Goal: Task Accomplishment & Management: Complete application form

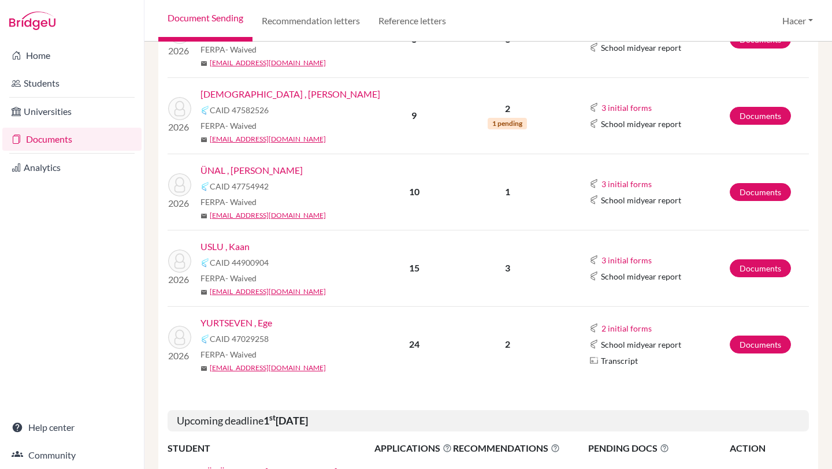
scroll to position [638, 0]
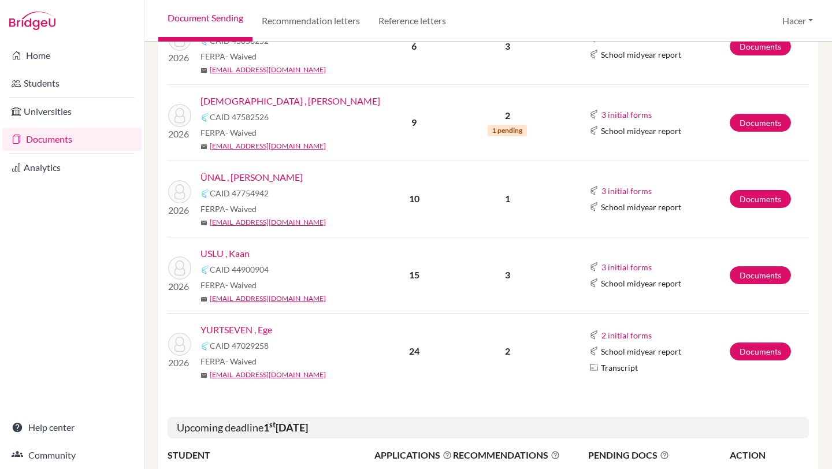
click at [223, 251] on link "USLU , Kaan" at bounding box center [225, 254] width 49 height 14
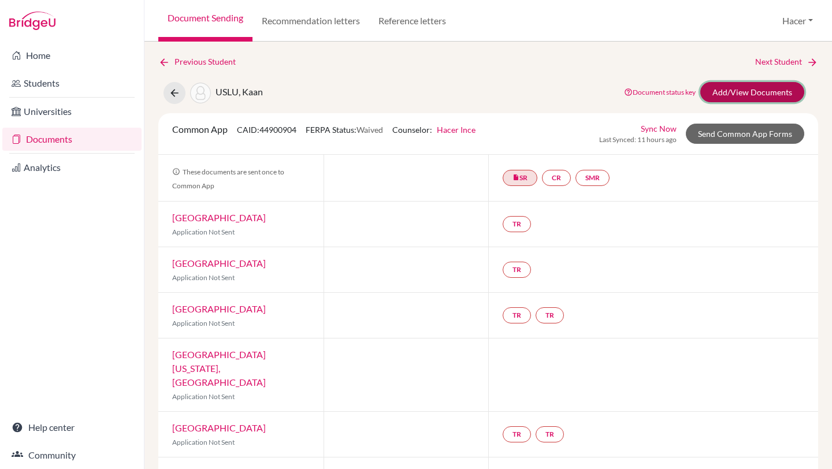
click at [728, 90] on link "Add/View Documents" at bounding box center [753, 92] width 104 height 20
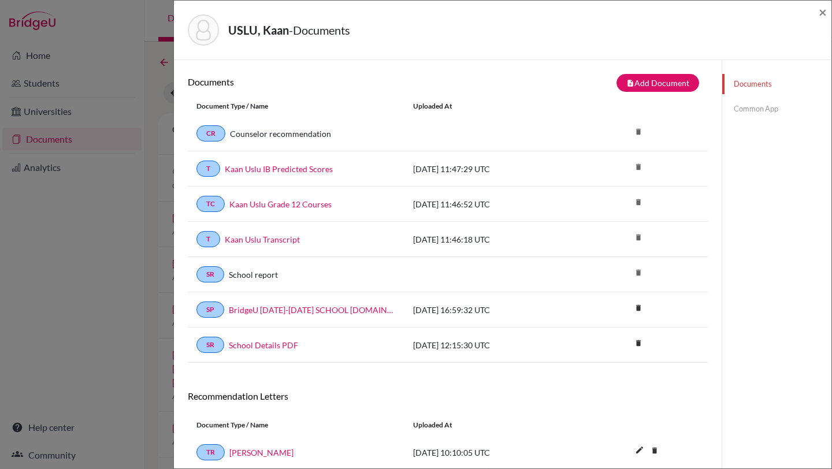
click at [764, 106] on link "Common App" at bounding box center [776, 109] width 109 height 20
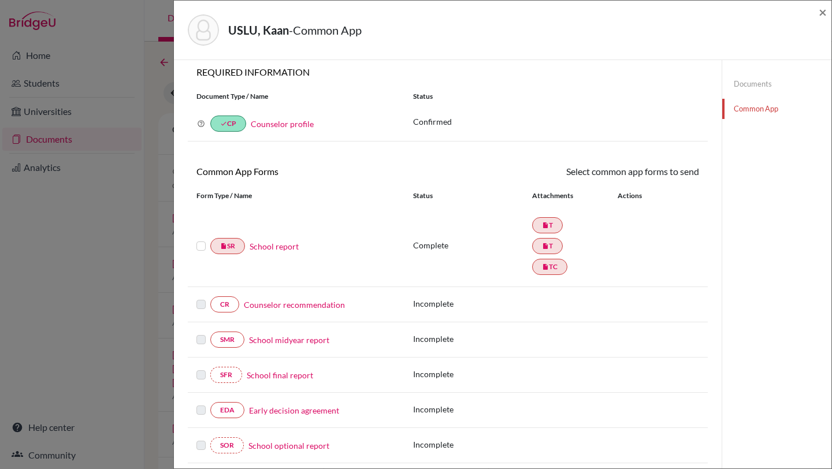
scroll to position [15, 0]
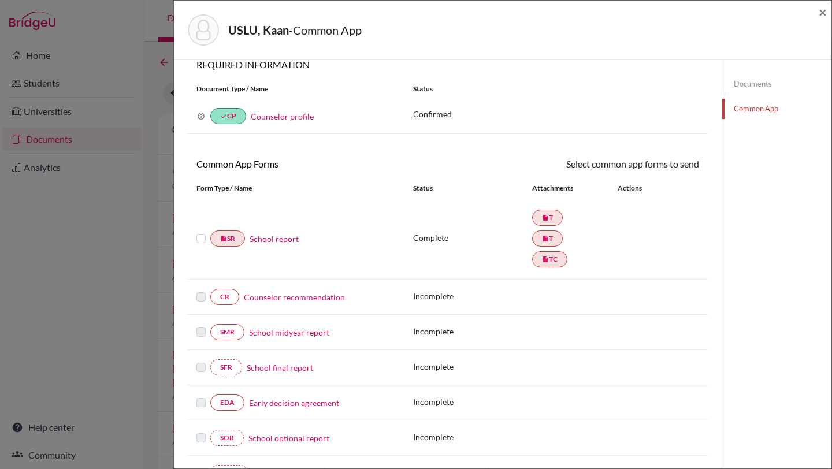
click at [288, 242] on link "School report" at bounding box center [274, 239] width 49 height 12
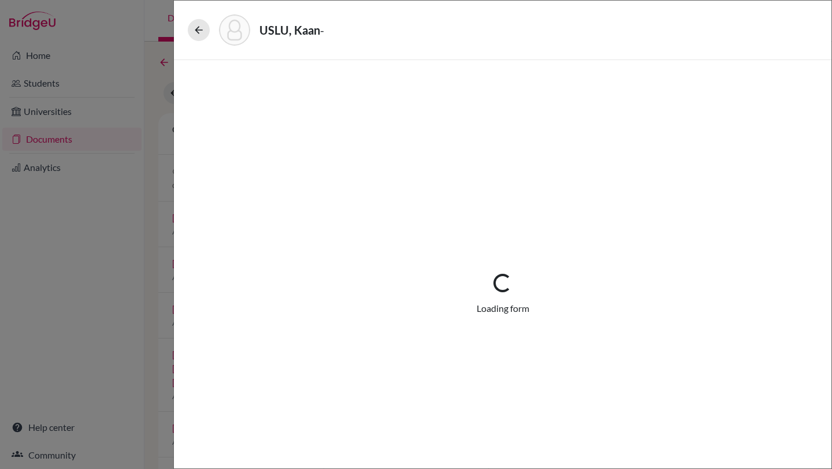
select select "2"
select select "683913"
select select "1"
select select "683914"
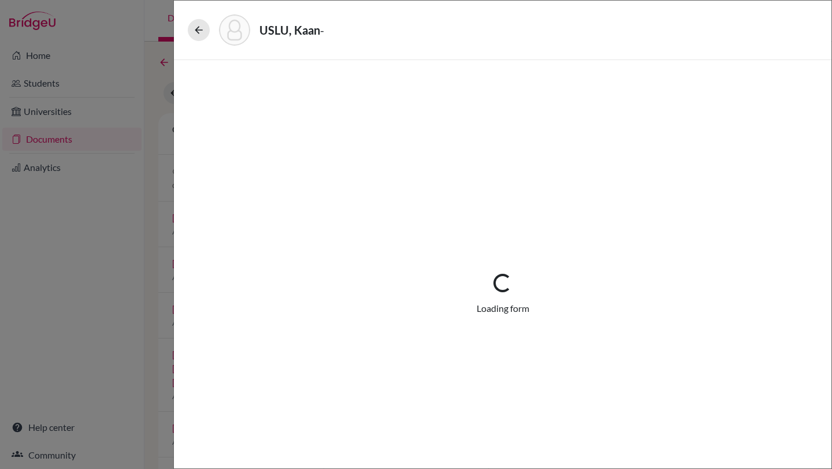
select select "683915"
select select "0"
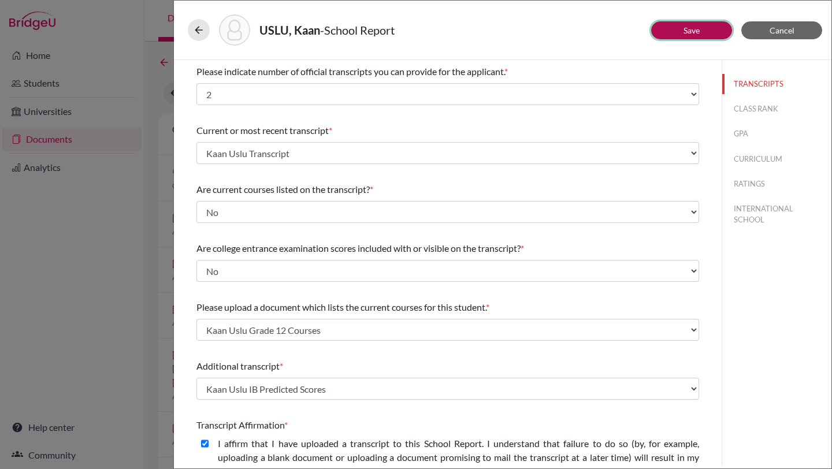
click at [679, 29] on button "Save" at bounding box center [691, 30] width 81 height 18
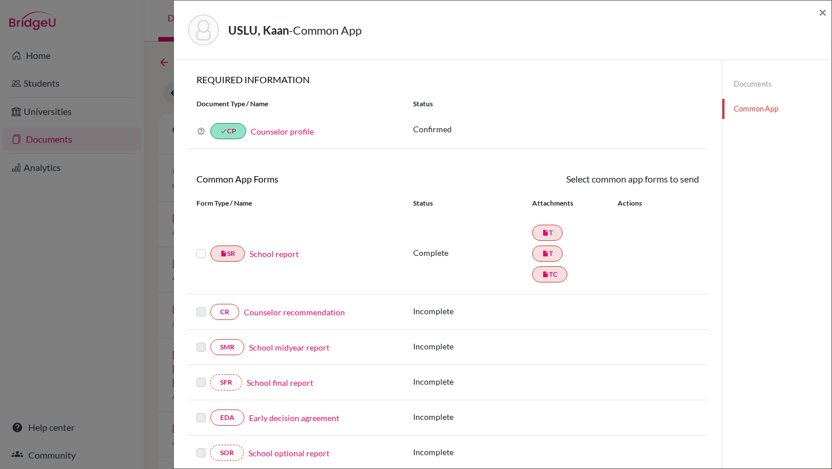
click at [309, 314] on link "Counselor recommendation" at bounding box center [294, 312] width 101 height 12
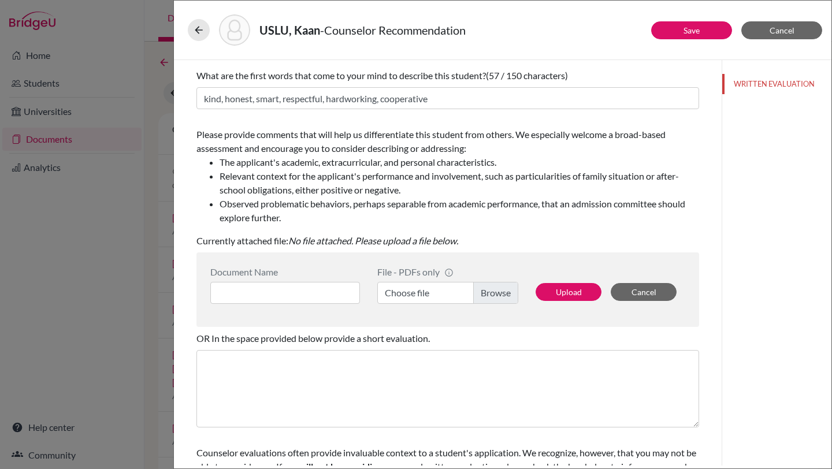
scroll to position [146, 0]
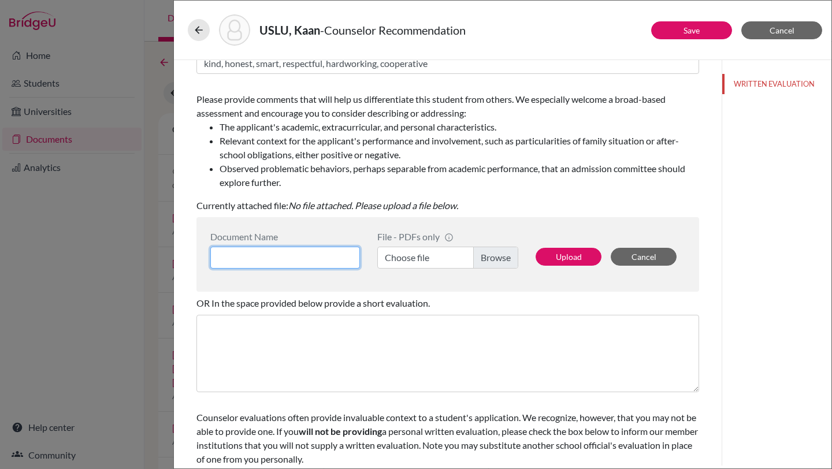
click at [283, 258] on input at bounding box center [285, 258] width 150 height 22
type input "Kaan Uslu Counselor Letter"
click at [495, 255] on label "Choose file" at bounding box center [447, 258] width 141 height 22
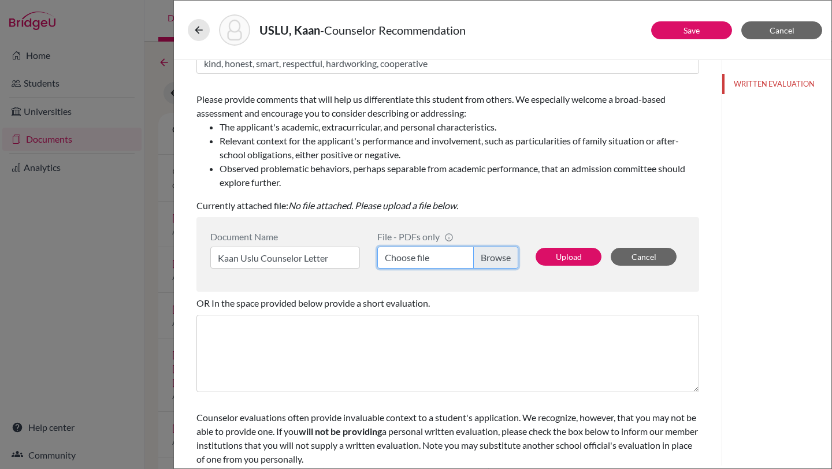
click at [495, 255] on input "Choose file" at bounding box center [447, 258] width 141 height 22
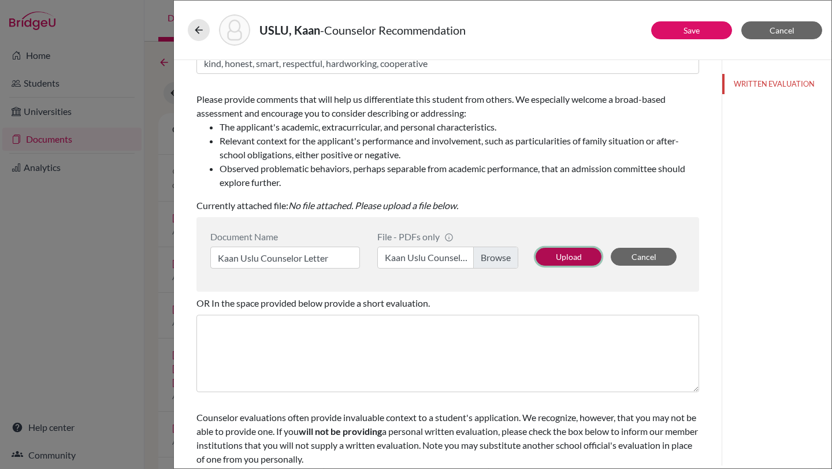
click at [571, 257] on button "Upload" at bounding box center [569, 257] width 66 height 18
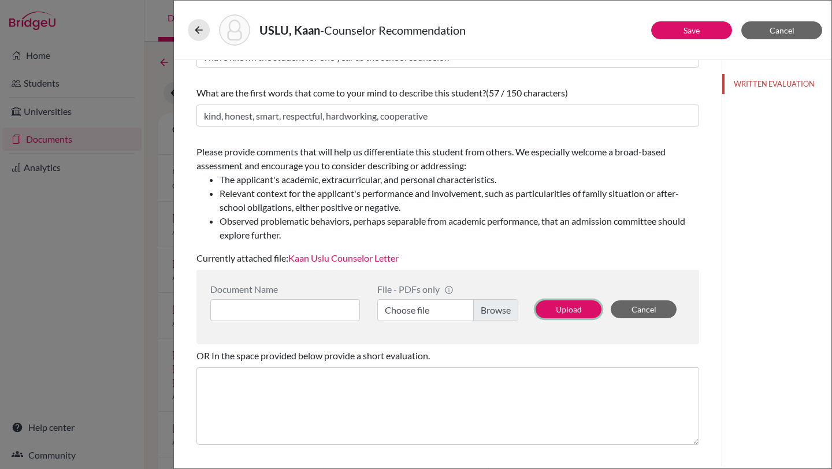
scroll to position [0, 0]
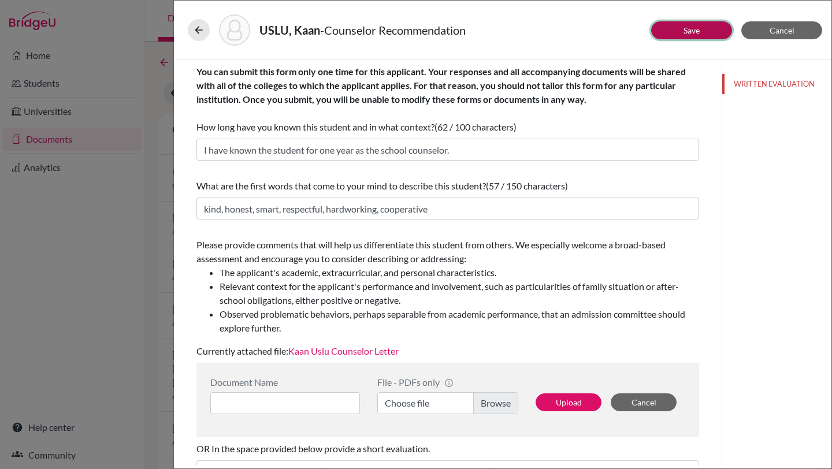
click at [680, 27] on button "Save" at bounding box center [691, 30] width 81 height 18
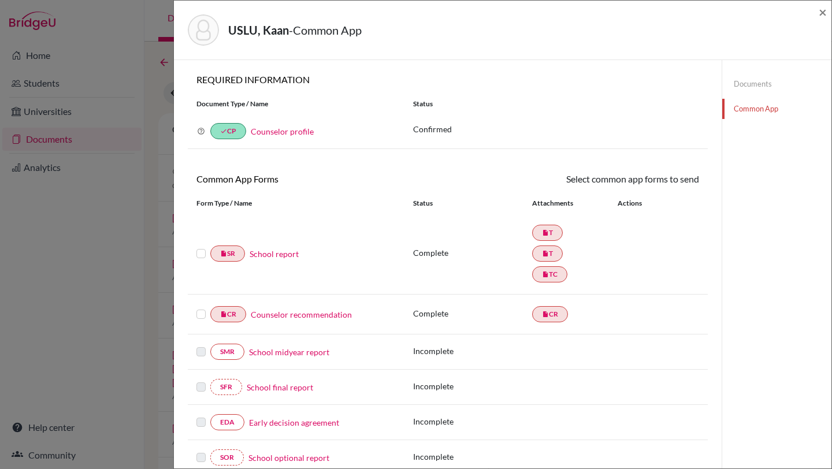
click at [742, 106] on link "Common App" at bounding box center [776, 109] width 109 height 20
click at [272, 253] on link "School report" at bounding box center [274, 254] width 49 height 12
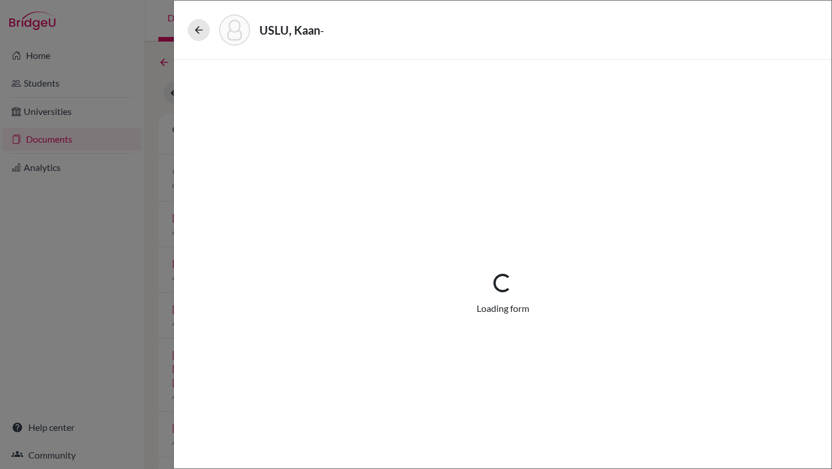
select select "2"
select select "683913"
select select "1"
select select "683914"
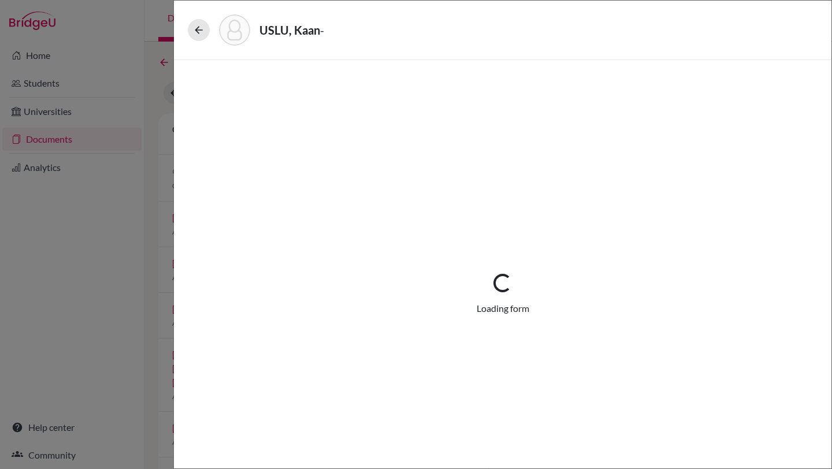
select select "683915"
select select "0"
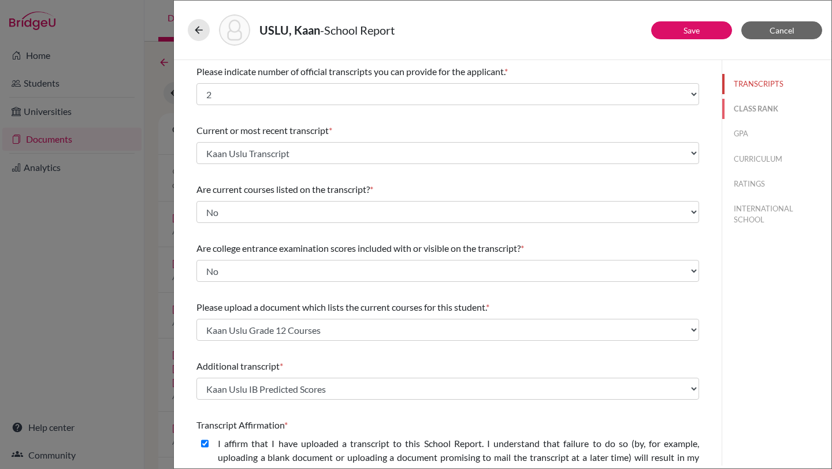
click at [773, 103] on button "CLASS RANK" at bounding box center [776, 109] width 109 height 20
select select "5"
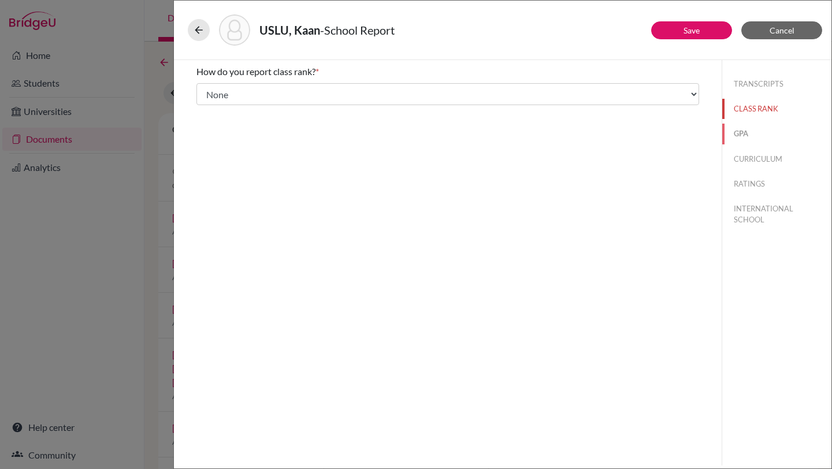
click at [743, 134] on button "GPA" at bounding box center [776, 134] width 109 height 20
type input "94.164"
type input "99,54"
select select "100"
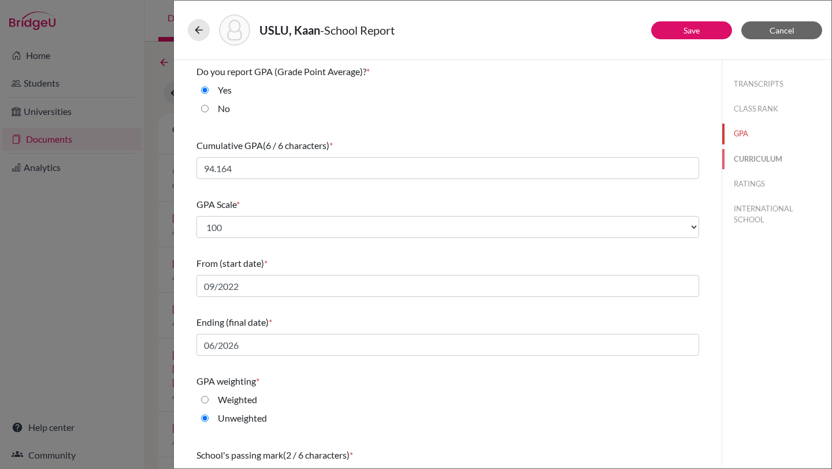
click at [744, 161] on button "CURRICULUM" at bounding box center [776, 159] width 109 height 20
select select "4"
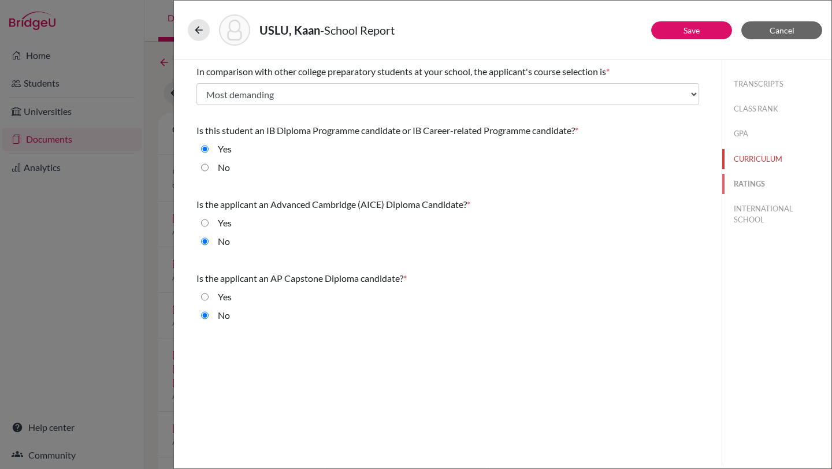
click at [754, 186] on button "RATINGS" at bounding box center [776, 184] width 109 height 20
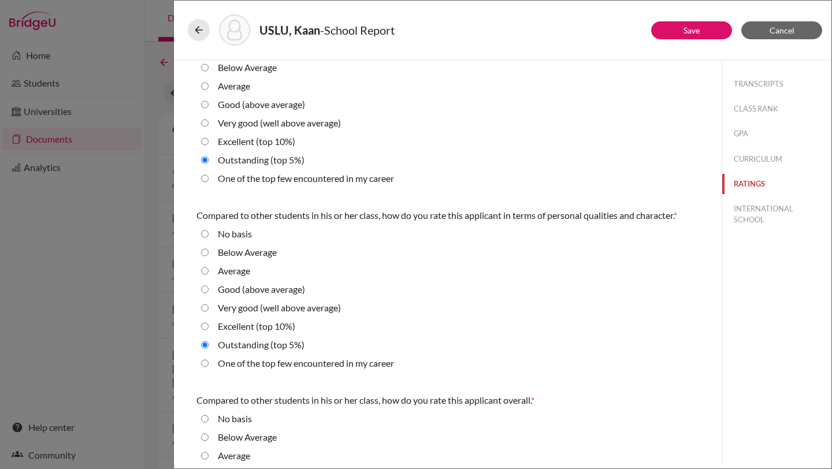
scroll to position [325, 0]
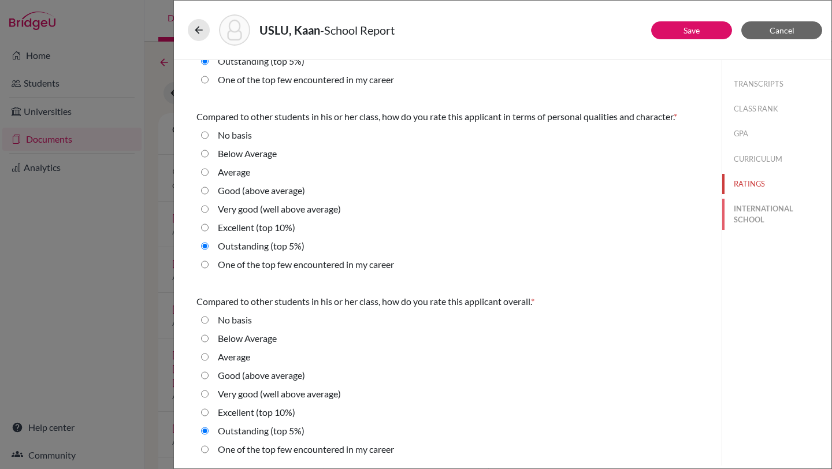
click at [762, 208] on button "INTERNATIONAL SCHOOL" at bounding box center [776, 214] width 109 height 31
radio Average "true"
select select "14"
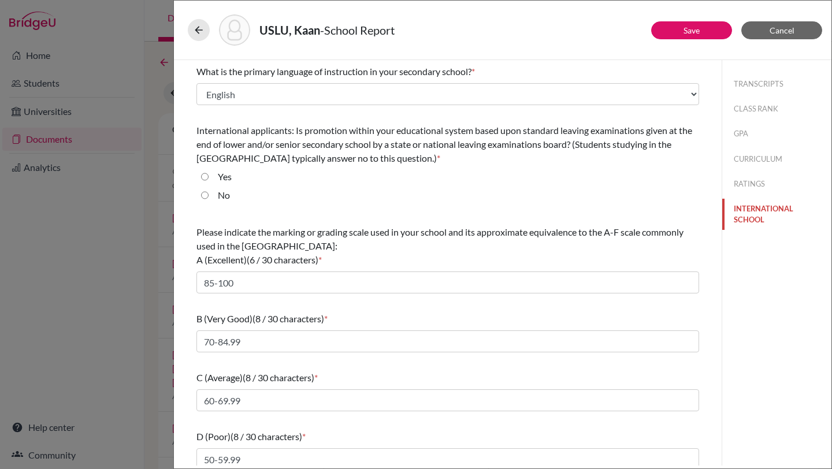
scroll to position [68, 0]
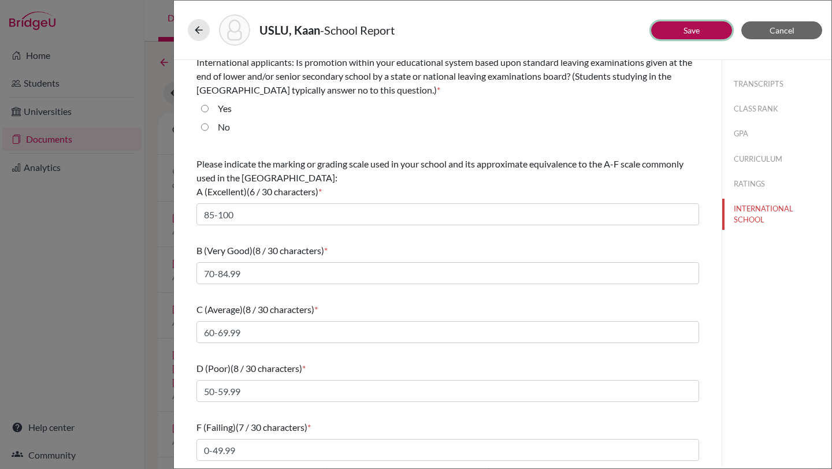
click at [673, 25] on button "Save" at bounding box center [691, 30] width 81 height 18
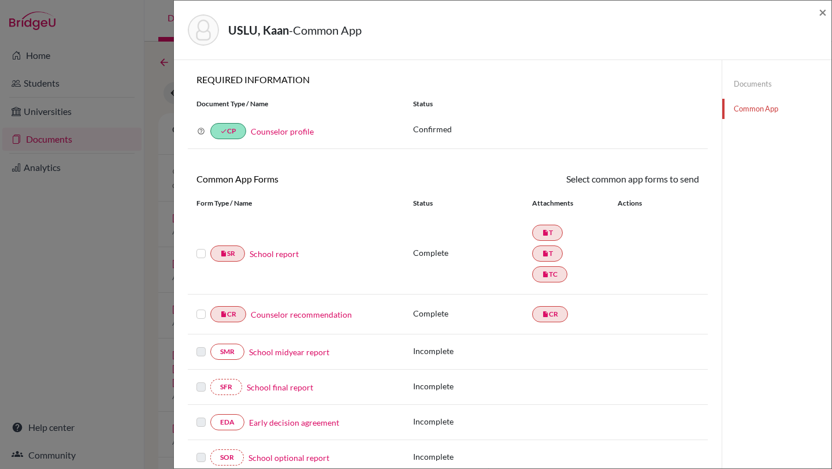
click at [201, 247] on label at bounding box center [201, 247] width 9 height 0
click at [0, 0] on input "checkbox" at bounding box center [0, 0] width 0 height 0
click at [202, 309] on label at bounding box center [201, 309] width 9 height 0
click at [0, 0] on input "checkbox" at bounding box center [0, 0] width 0 height 0
click at [680, 181] on link "Send" at bounding box center [675, 181] width 48 height 18
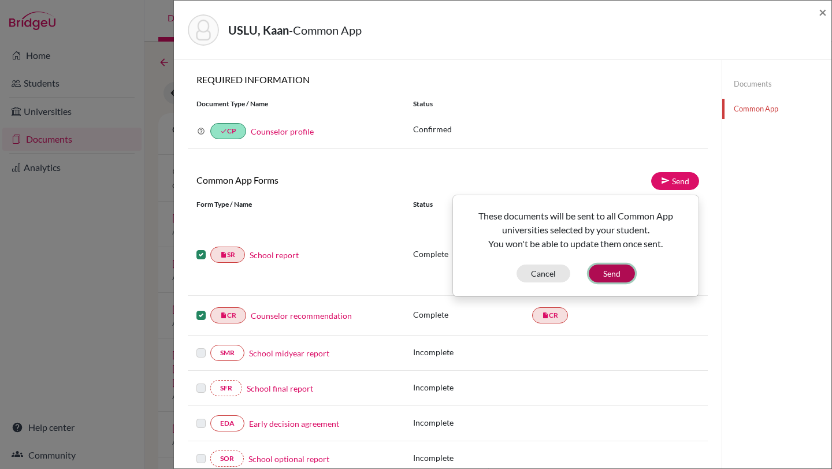
click at [614, 273] on button "Send" at bounding box center [612, 274] width 46 height 18
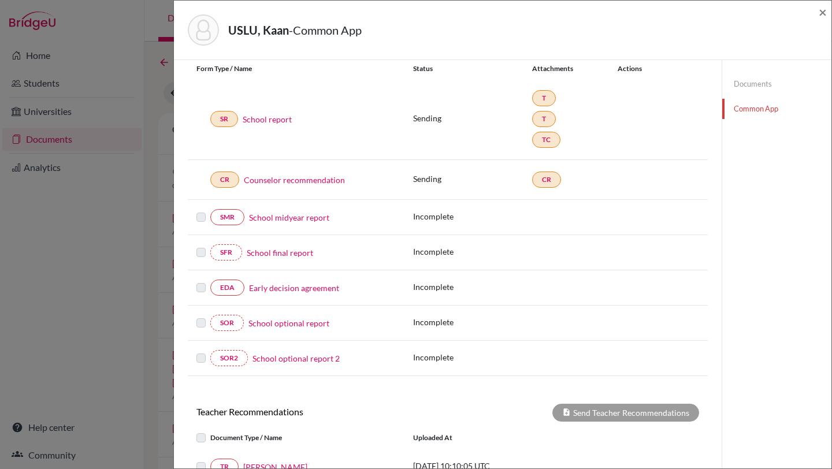
scroll to position [140, 0]
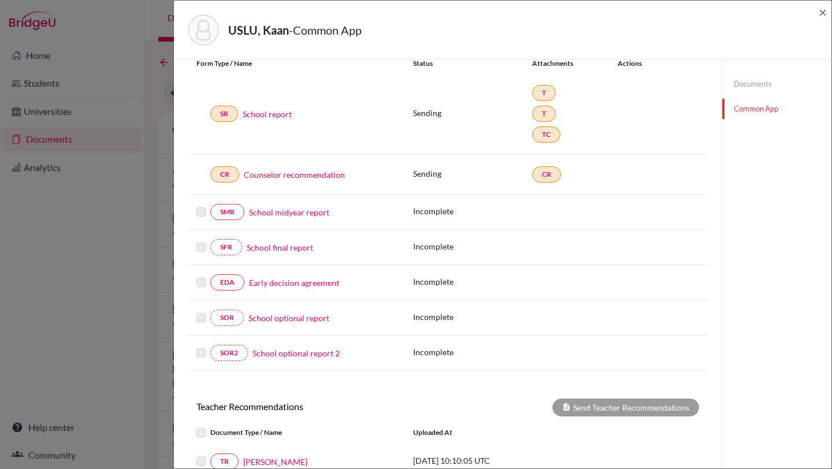
click at [201, 276] on label at bounding box center [201, 276] width 9 height 0
click at [284, 281] on link "Early decision agreement" at bounding box center [294, 283] width 90 height 12
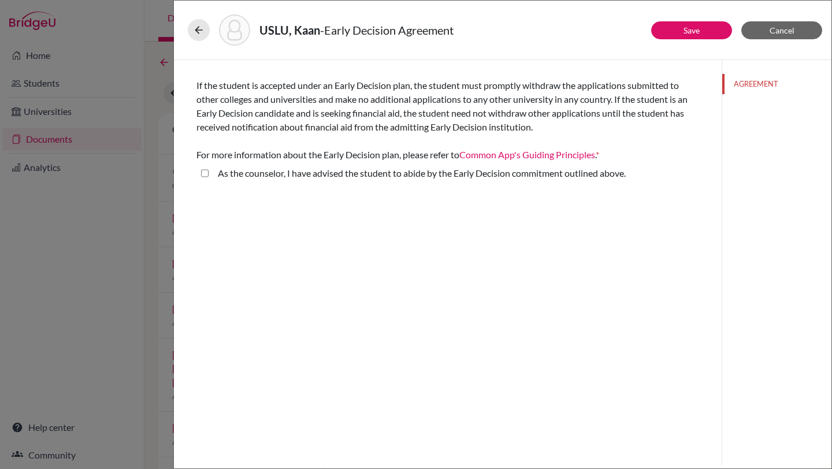
click at [204, 172] on above\ "As the counselor, I have advised the student to abide by the Early Decision com…" at bounding box center [205, 173] width 8 height 14
checkbox above\ "true"
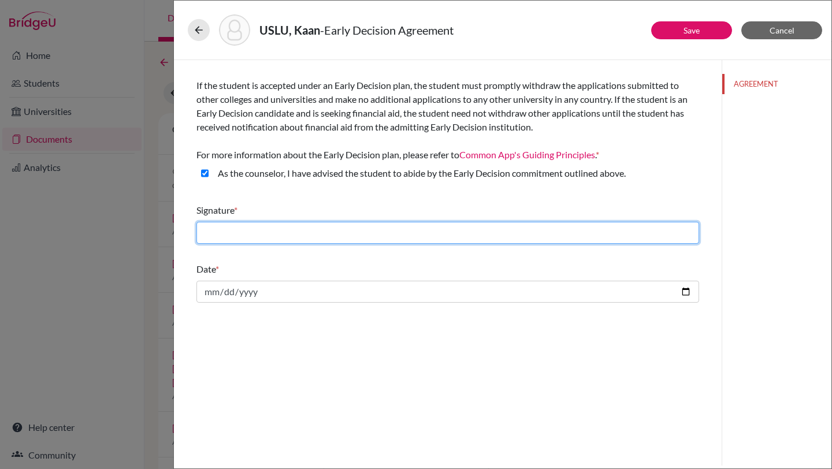
click at [229, 234] on input "text" at bounding box center [448, 233] width 503 height 22
type input "Hacer Ince"
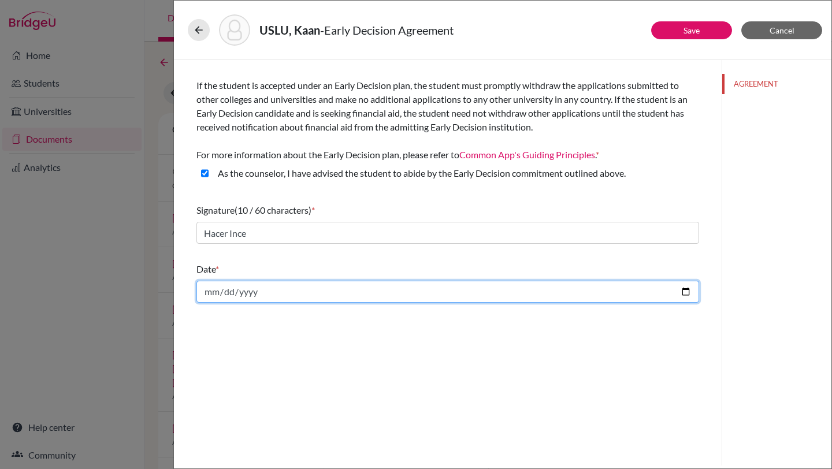
click at [683, 294] on input "date" at bounding box center [448, 292] width 503 height 22
type input "2025-10-13"
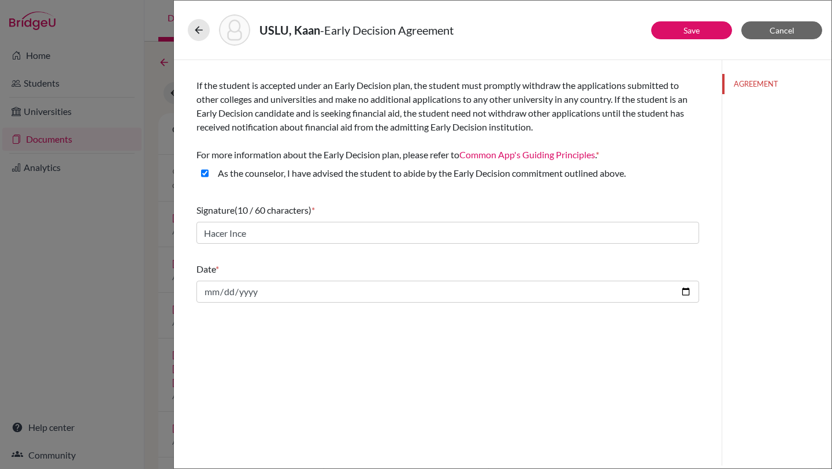
click at [342, 365] on div "If the student is accepted under an Early Decision plan, the student must promp…" at bounding box center [448, 263] width 548 height 406
click at [675, 25] on button "Save" at bounding box center [691, 30] width 81 height 18
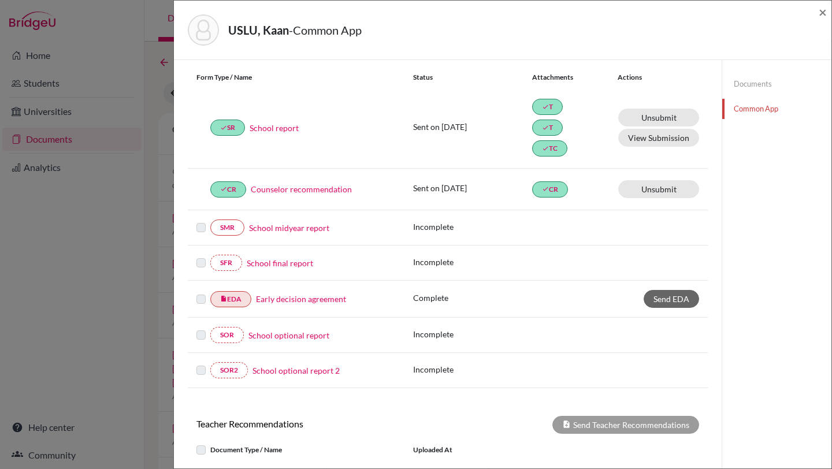
scroll to position [130, 0]
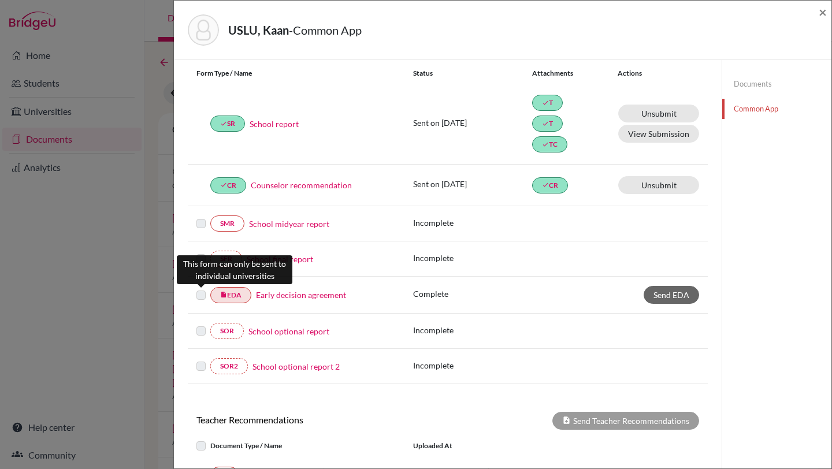
click at [200, 288] on label at bounding box center [201, 288] width 9 height 0
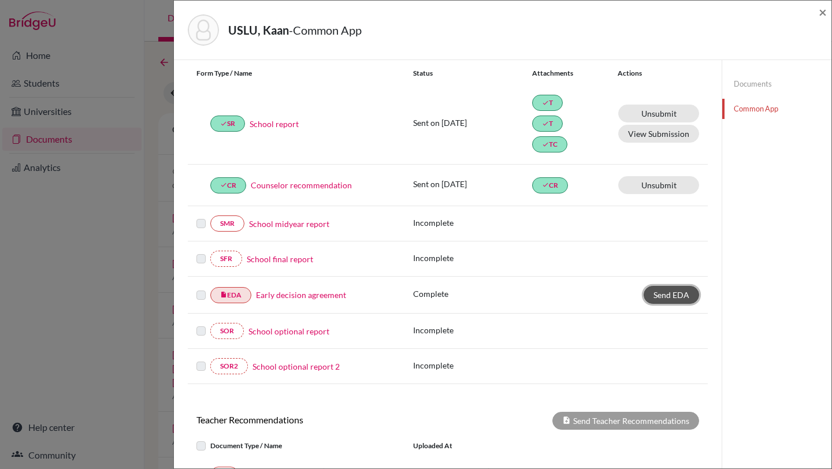
click at [679, 295] on span "Send EDA" at bounding box center [672, 295] width 36 height 10
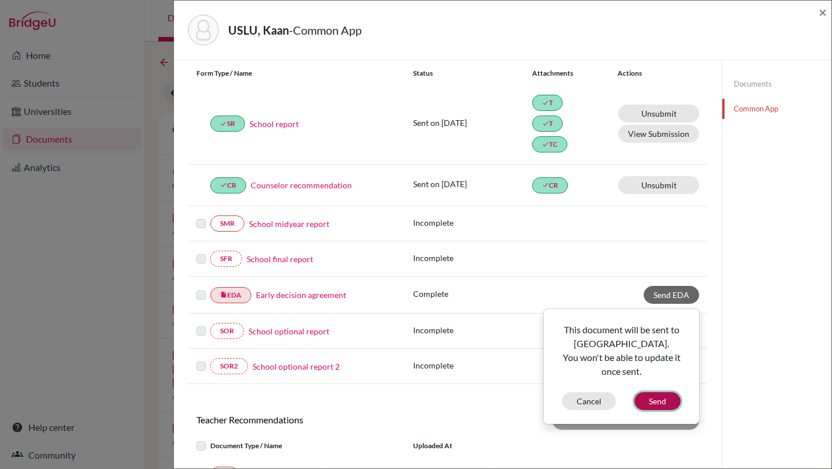
click at [659, 396] on button "Send" at bounding box center [658, 401] width 46 height 18
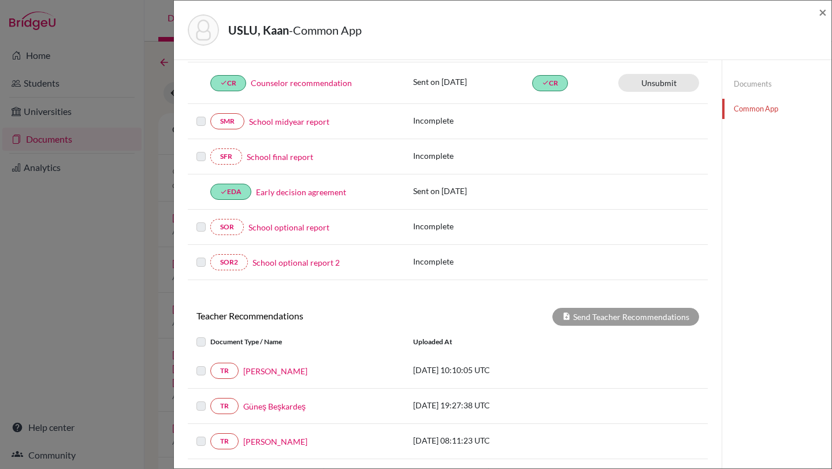
scroll to position [0, 0]
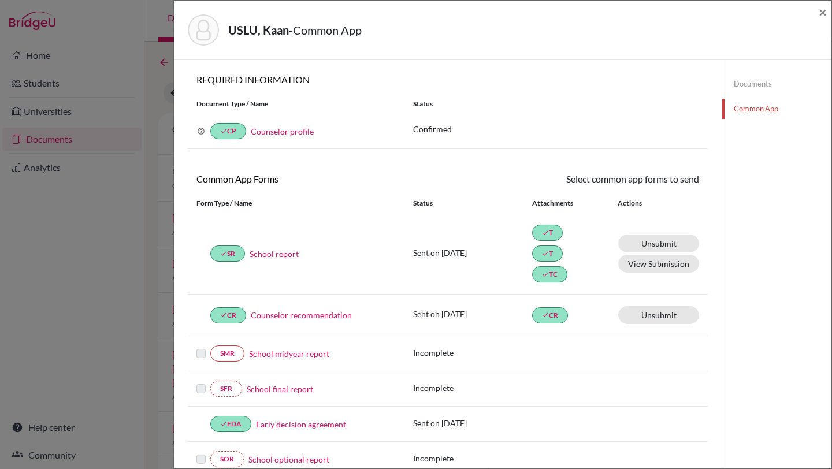
click at [755, 83] on link "Documents" at bounding box center [776, 84] width 109 height 20
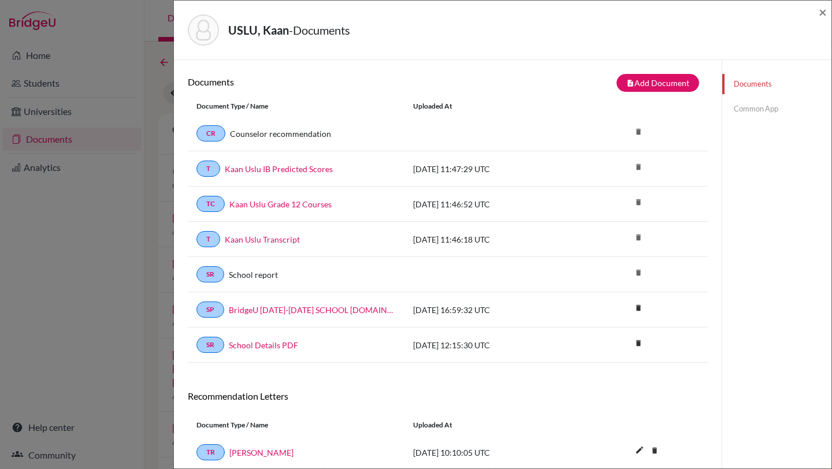
click at [754, 110] on link "Common App" at bounding box center [776, 109] width 109 height 20
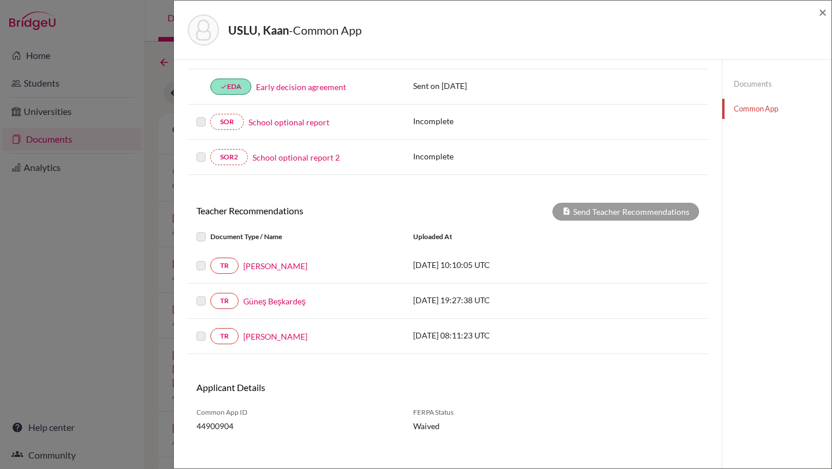
scroll to position [339, 0]
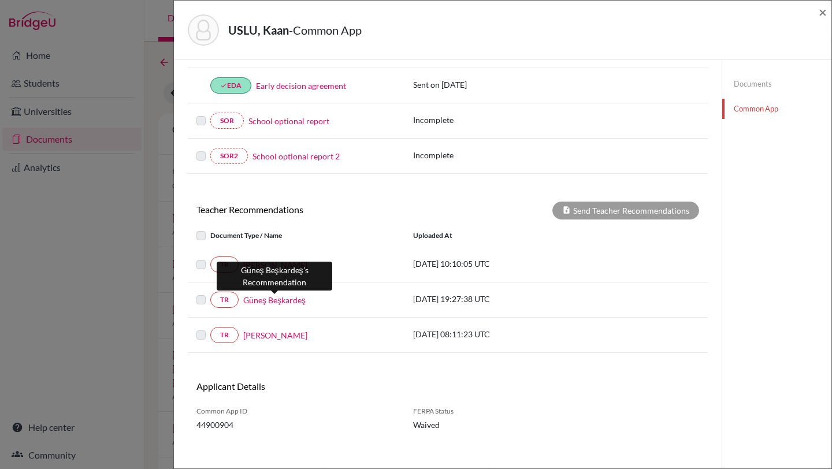
click at [260, 302] on link "Güneş Beşkardeş" at bounding box center [274, 300] width 62 height 12
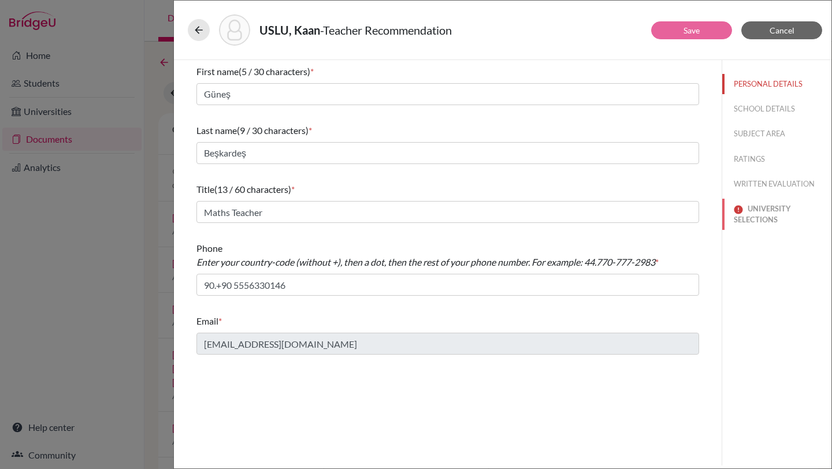
click at [761, 214] on button "UNIVERSITY SELECTIONS" at bounding box center [776, 214] width 109 height 31
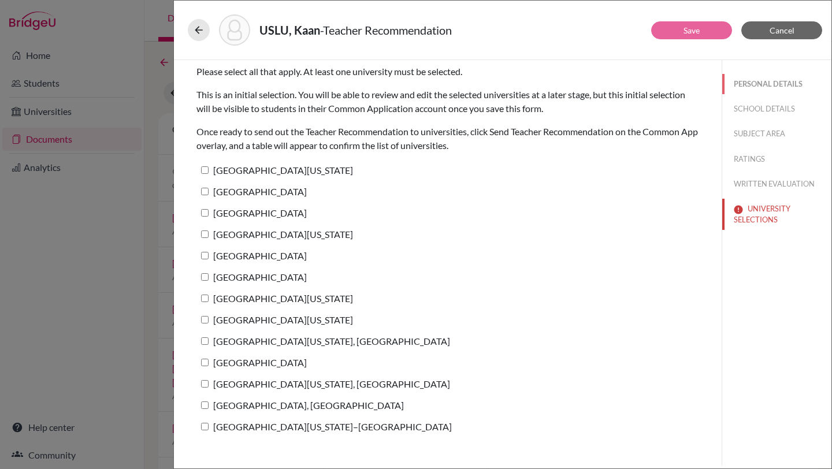
click at [759, 77] on button "PERSONAL DETAILS" at bounding box center [776, 84] width 109 height 20
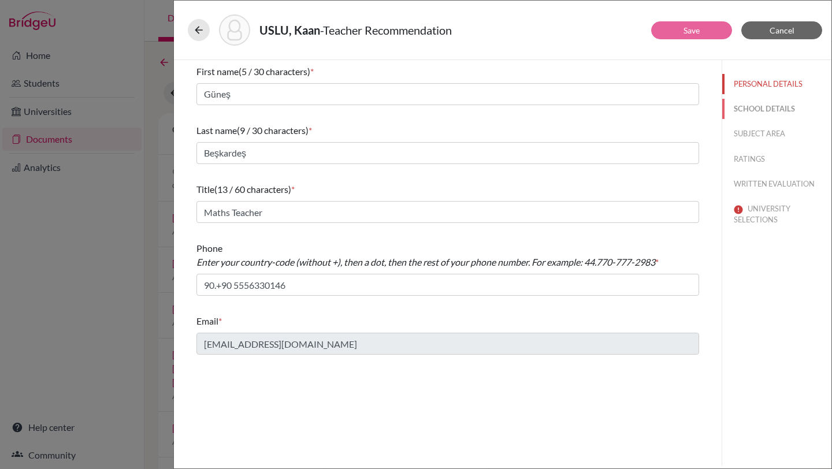
click at [764, 110] on button "SCHOOL DETAILS" at bounding box center [776, 109] width 109 height 20
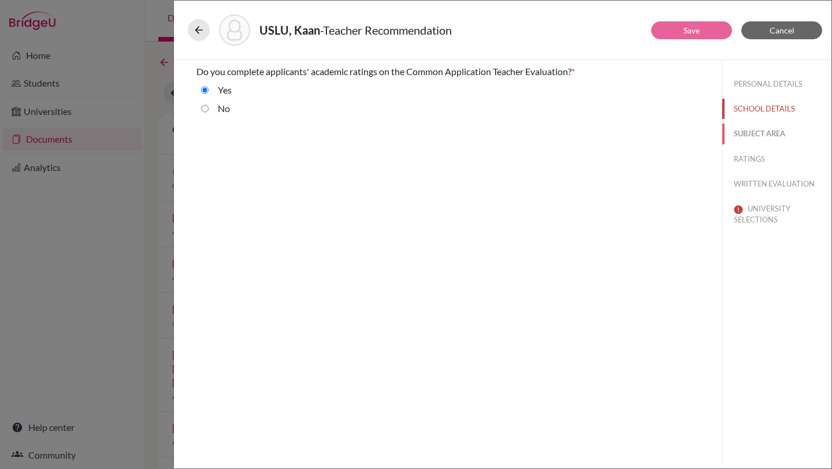
click at [764, 136] on button "SUBJECT AREA" at bounding box center [776, 134] width 109 height 20
select select "0"
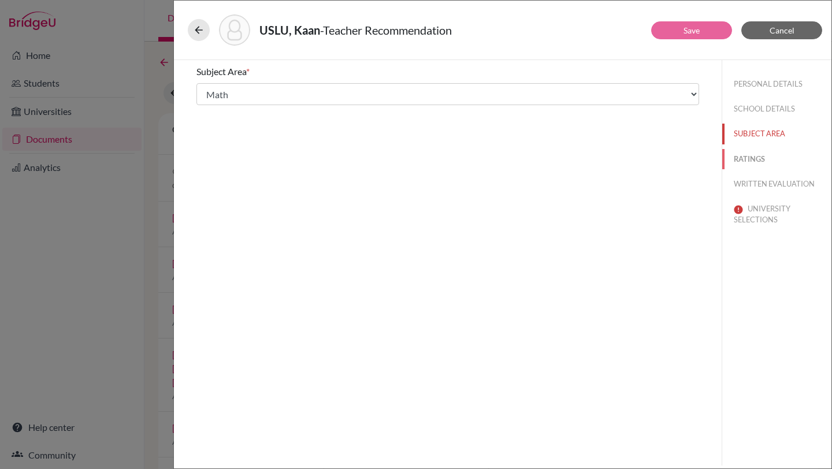
click at [758, 160] on button "RATINGS" at bounding box center [776, 159] width 109 height 20
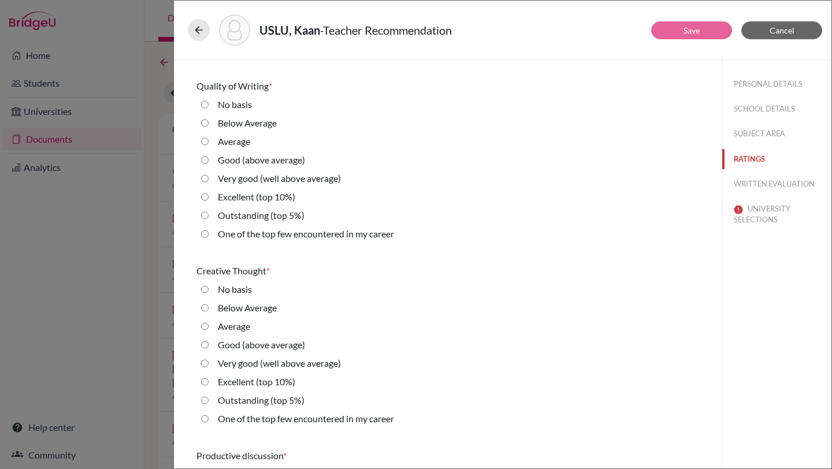
scroll to position [370, 0]
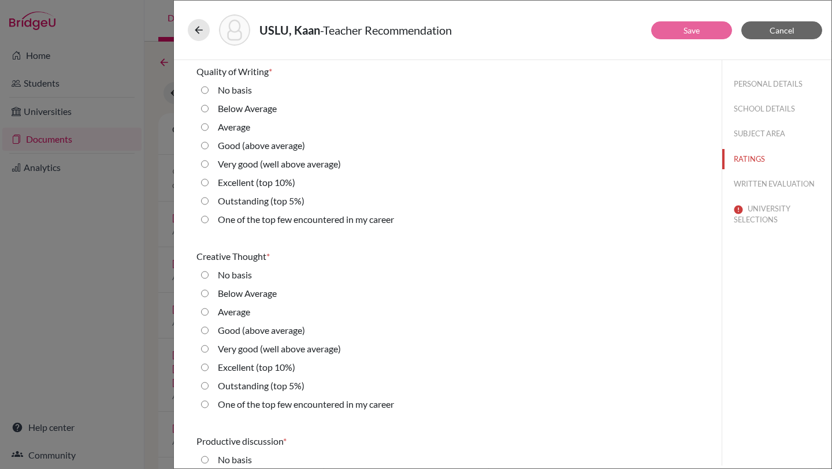
click at [206, 199] on 5\%\) "Outstanding (top 5%)" at bounding box center [205, 201] width 8 height 14
radio 5\%\) "true"
click at [206, 387] on 5\%\) "Outstanding (top 5%)" at bounding box center [205, 386] width 8 height 14
radio 5\%\) "true"
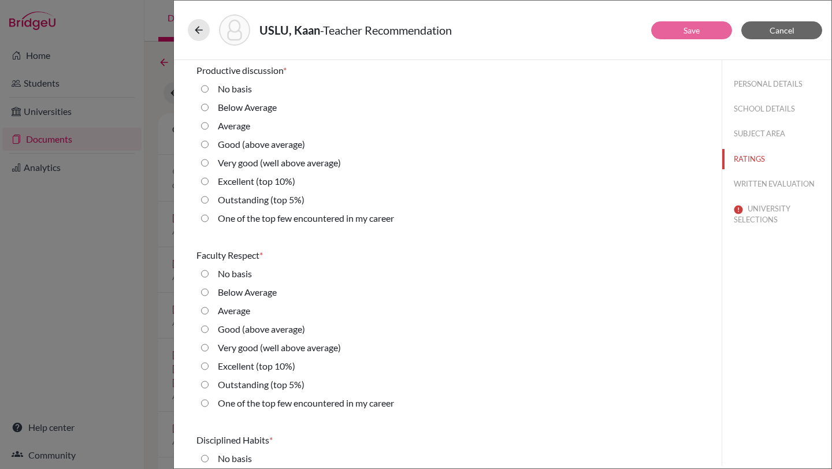
click at [206, 199] on 5\%\) "Outstanding (top 5%)" at bounding box center [205, 200] width 8 height 14
radio 5\%\) "true"
click at [205, 386] on 5\%\) "Outstanding (top 5%)" at bounding box center [205, 385] width 8 height 14
radio 5\%\) "true"
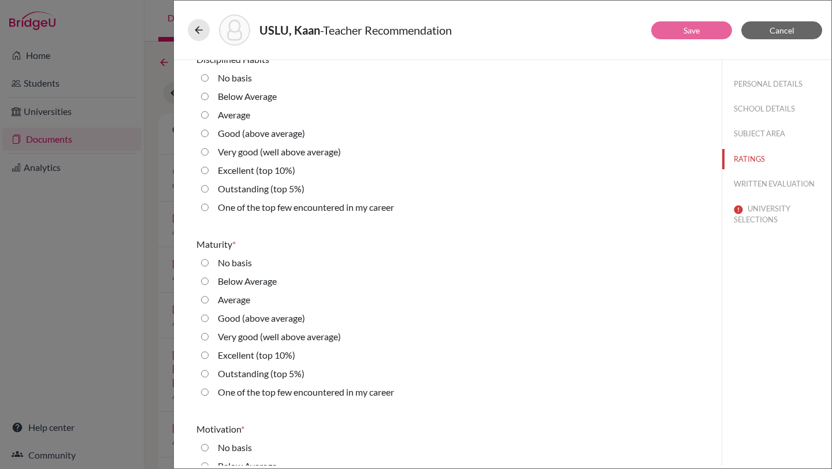
scroll to position [1120, 0]
click at [204, 213] on career "One of the top few encountered in my career" at bounding box center [205, 209] width 8 height 14
radio career "true"
click at [203, 377] on 5\%\) "Outstanding (top 5%)" at bounding box center [205, 376] width 8 height 14
radio 5\%\) "true"
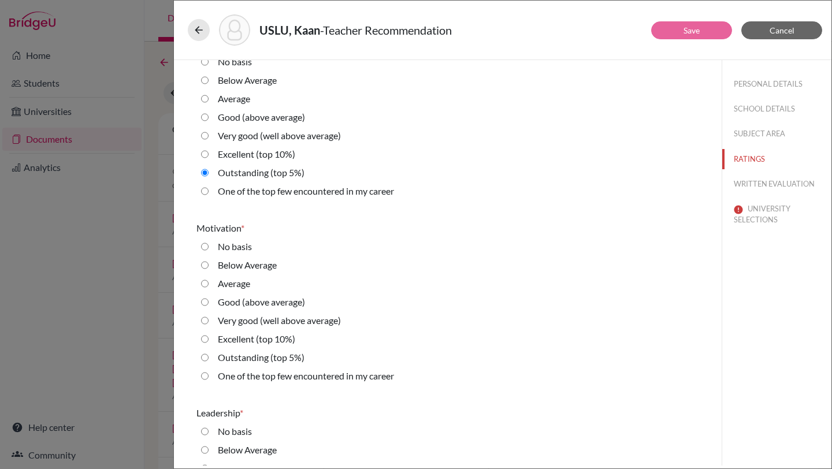
scroll to position [1330, 0]
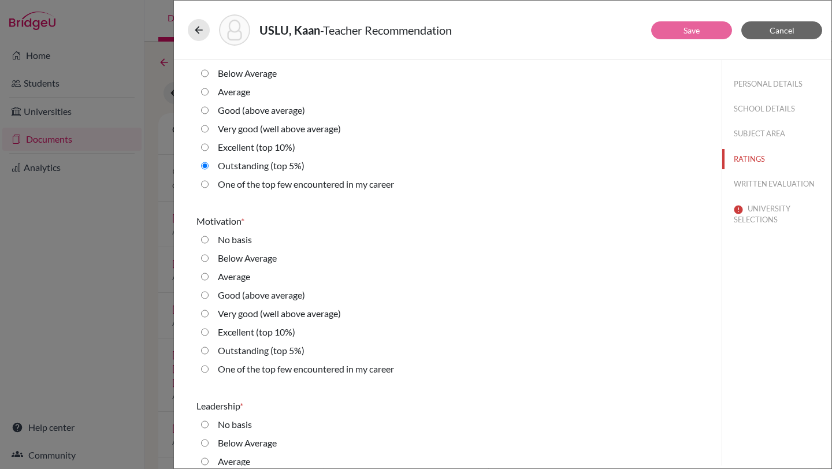
click at [207, 350] on 5\%\) "Outstanding (top 5%)" at bounding box center [205, 351] width 8 height 14
radio 5\%\) "true"
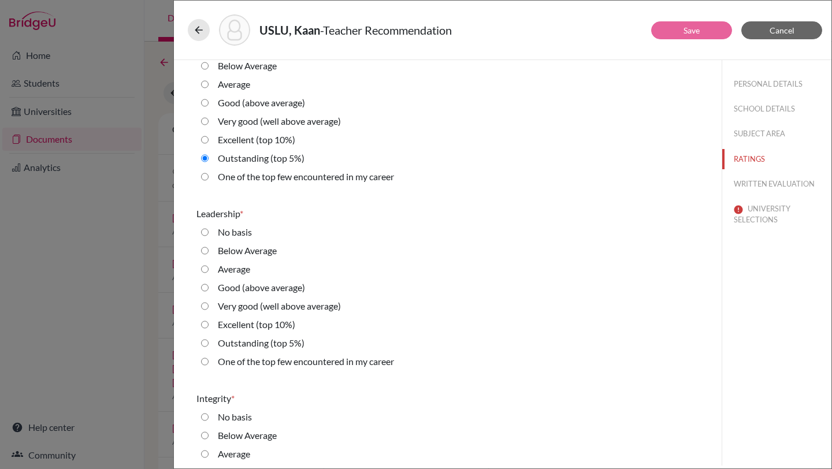
scroll to position [1579, 0]
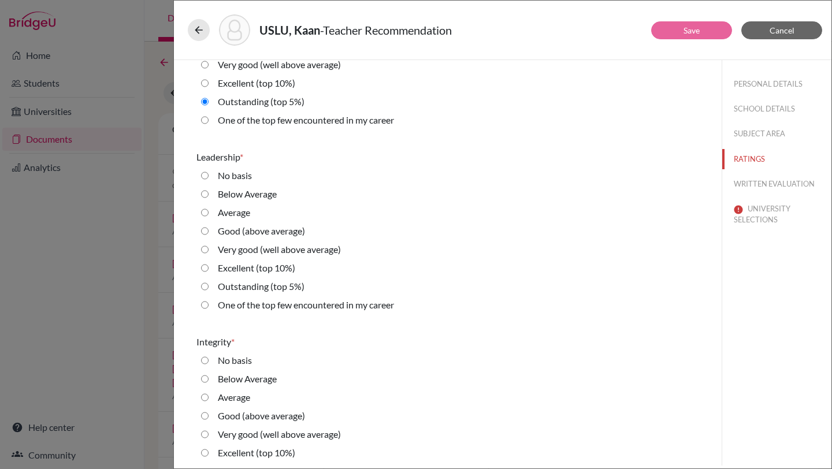
click at [205, 286] on 5\%\) "Outstanding (top 5%)" at bounding box center [205, 287] width 8 height 14
radio 5\%\) "true"
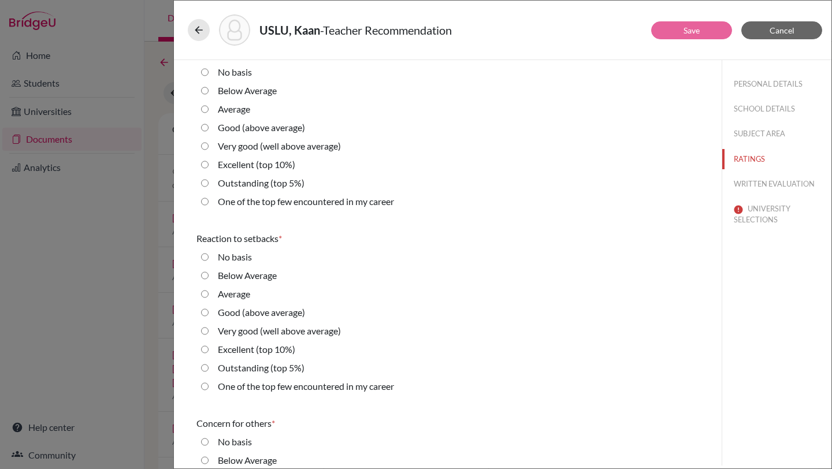
scroll to position [1845, 0]
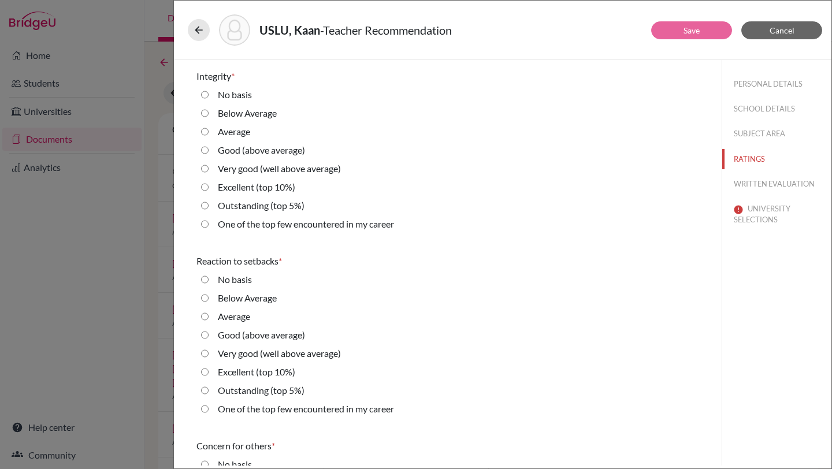
click at [206, 205] on 5\%\) "Outstanding (top 5%)" at bounding box center [205, 206] width 8 height 14
radio 5\%\) "true"
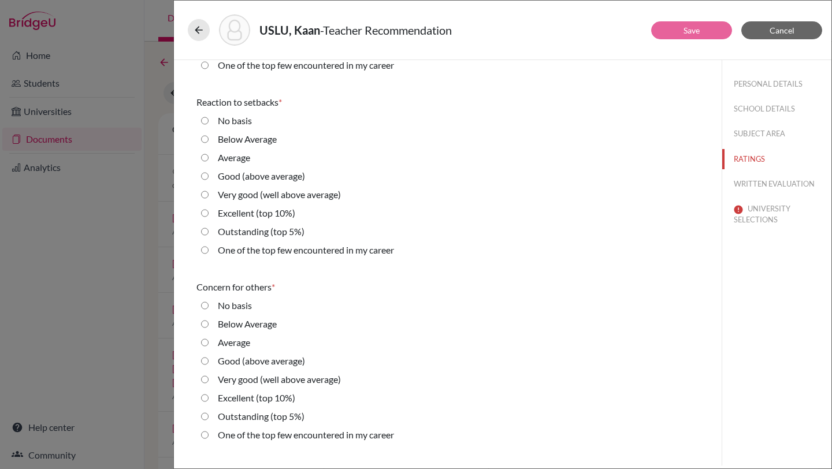
scroll to position [2020, 0]
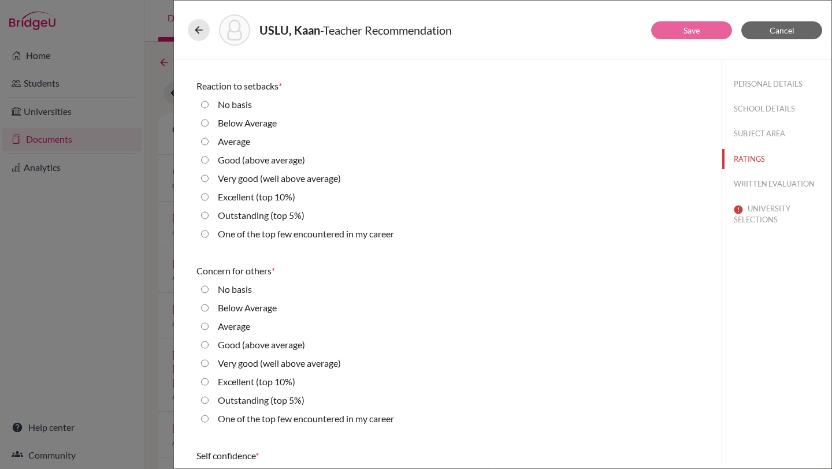
click at [205, 216] on 5\%\) "Outstanding (top 5%)" at bounding box center [205, 216] width 8 height 14
radio 5\%\) "true"
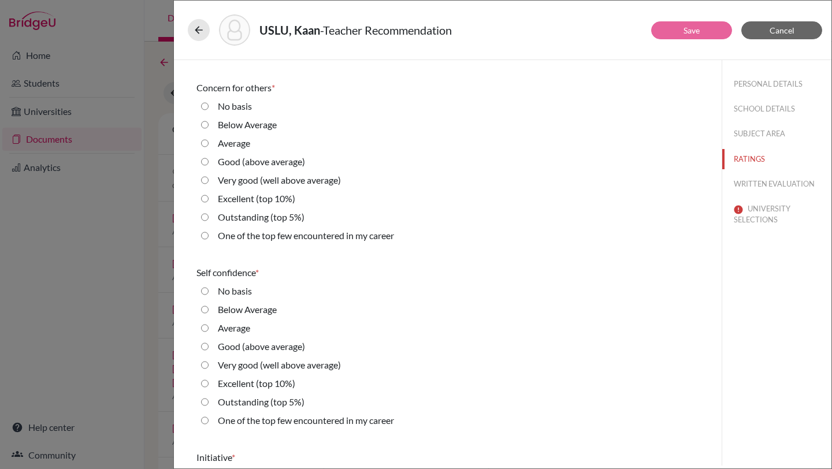
click at [205, 216] on 5\%\) "Outstanding (top 5%)" at bounding box center [205, 217] width 8 height 14
radio 5\%\) "true"
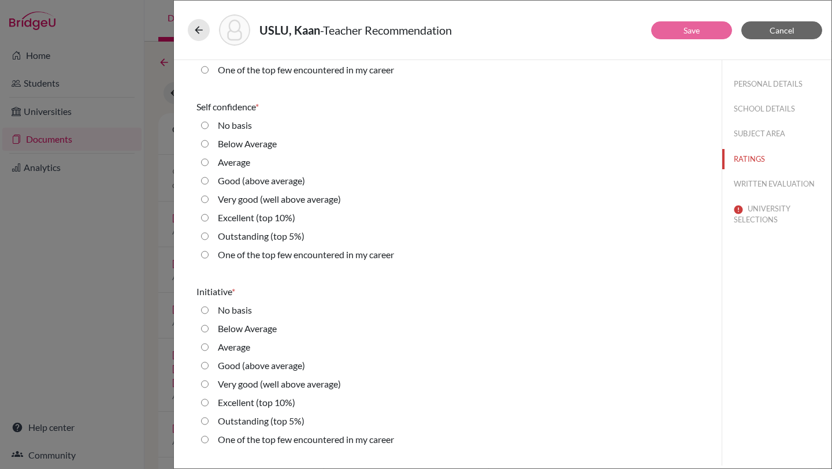
scroll to position [2376, 0]
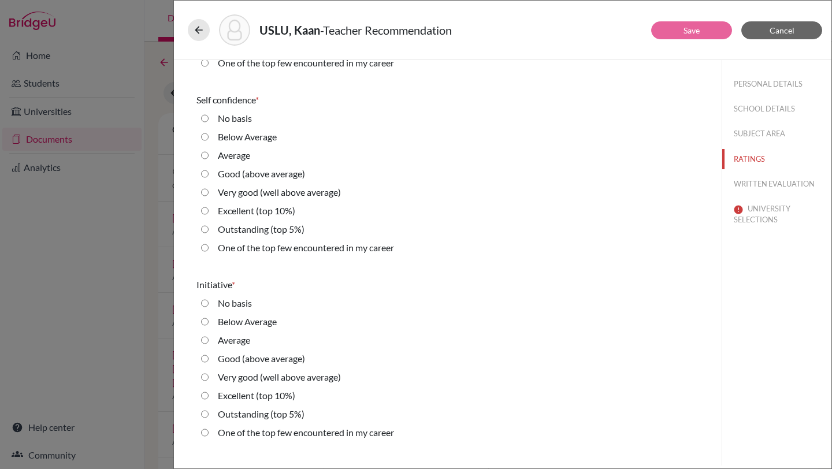
click at [206, 231] on 5\%\) "Outstanding (top 5%)" at bounding box center [205, 230] width 8 height 14
radio 5\%\) "true"
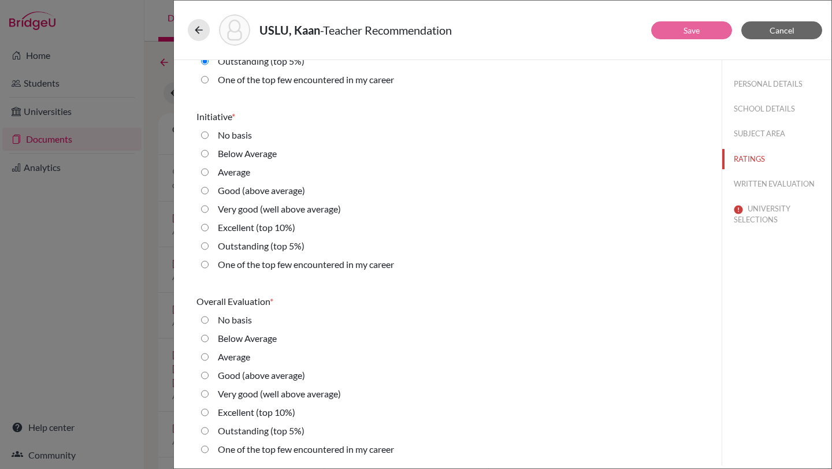
click at [206, 249] on 5\%\) "Outstanding (top 5%)" at bounding box center [205, 246] width 8 height 14
radio 5\%\) "true"
click at [206, 429] on 5\%\) "Outstanding (top 5%)" at bounding box center [205, 431] width 8 height 14
radio 5\%\) "true"
click at [747, 181] on button "WRITTEN EVALUATION" at bounding box center [776, 184] width 109 height 20
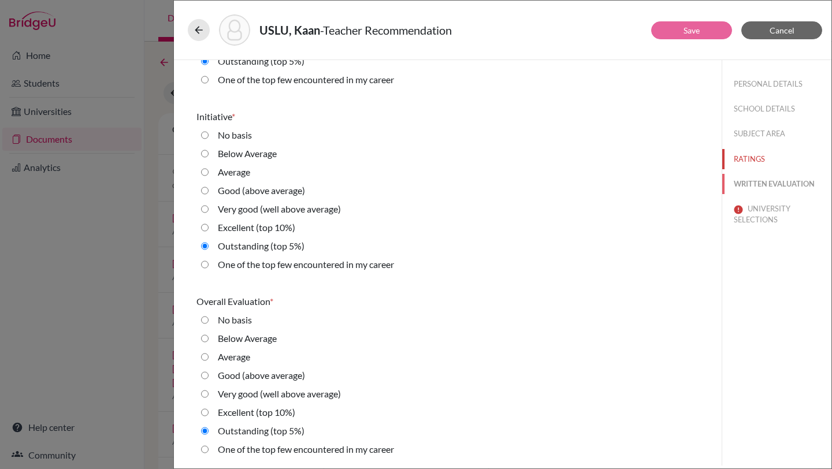
radio input "true"
radio average\) "true"
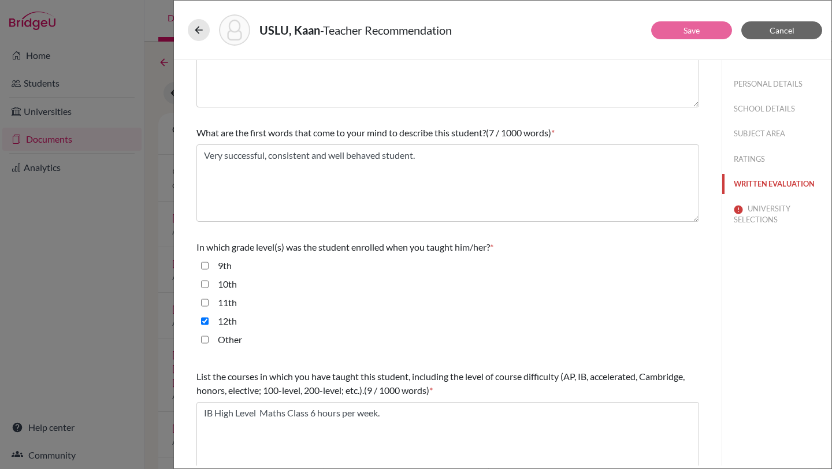
scroll to position [81, 0]
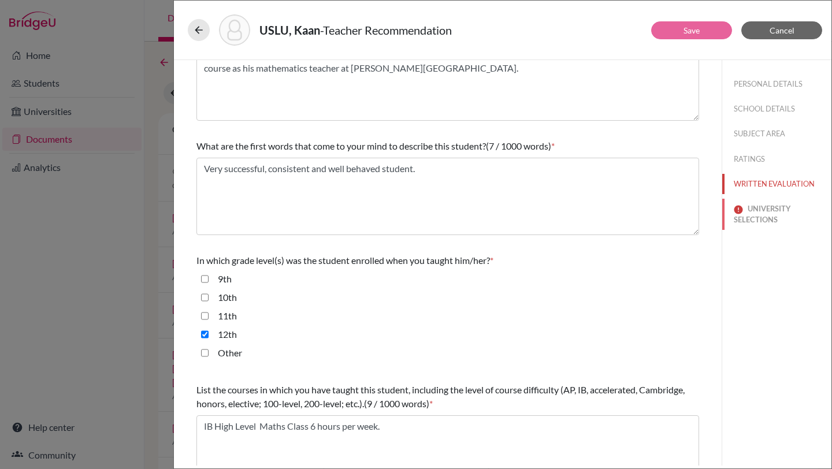
click at [753, 209] on button "UNIVERSITY SELECTIONS" at bounding box center [776, 214] width 109 height 31
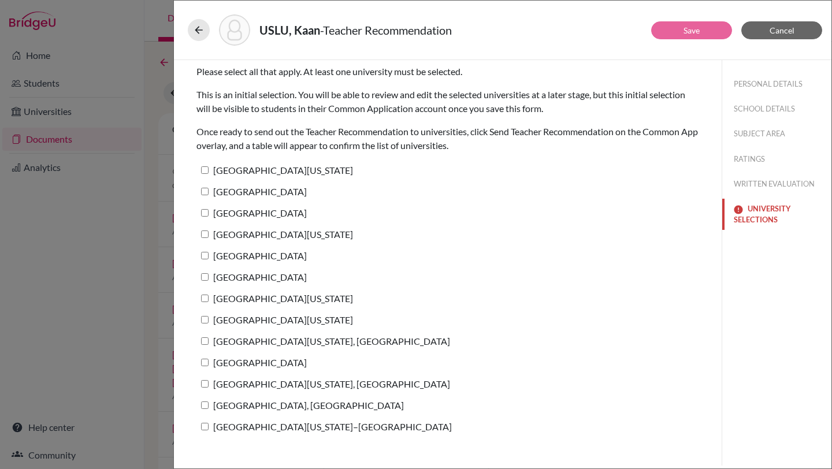
scroll to position [0, 0]
click at [206, 168] on input "University of Texas at Austin" at bounding box center [205, 170] width 8 height 8
checkbox input "true"
click at [669, 24] on button "Save" at bounding box center [691, 30] width 81 height 18
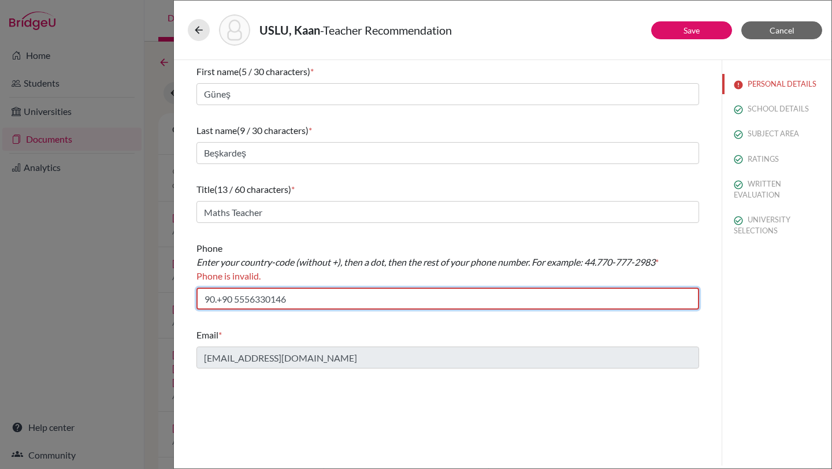
click at [234, 299] on input "90.+90 5556330146" at bounding box center [448, 299] width 503 height 22
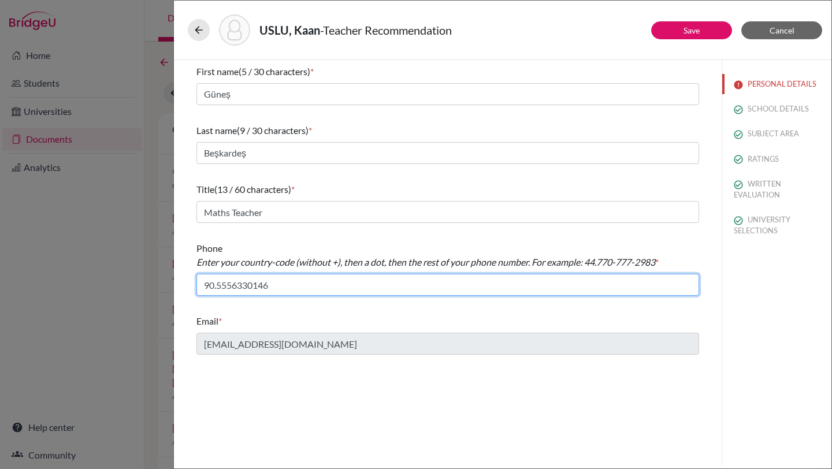
click at [231, 283] on input "90.5556330146" at bounding box center [448, 285] width 503 height 22
type input "90.555-633-0146"
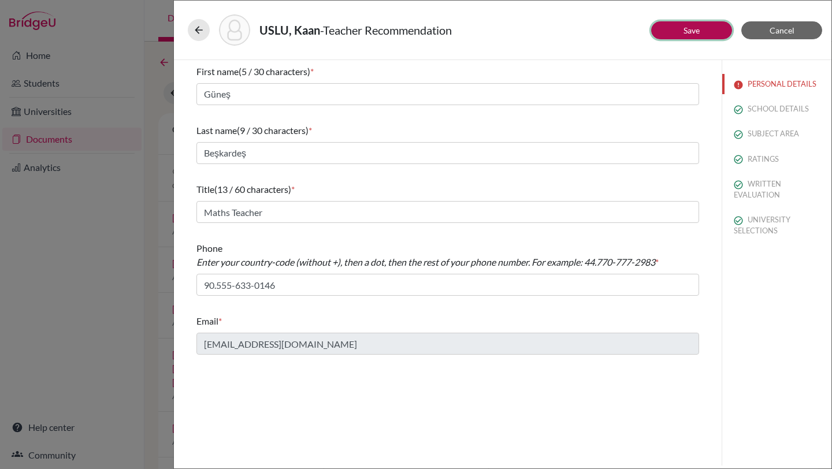
click at [679, 27] on button "Save" at bounding box center [691, 30] width 81 height 18
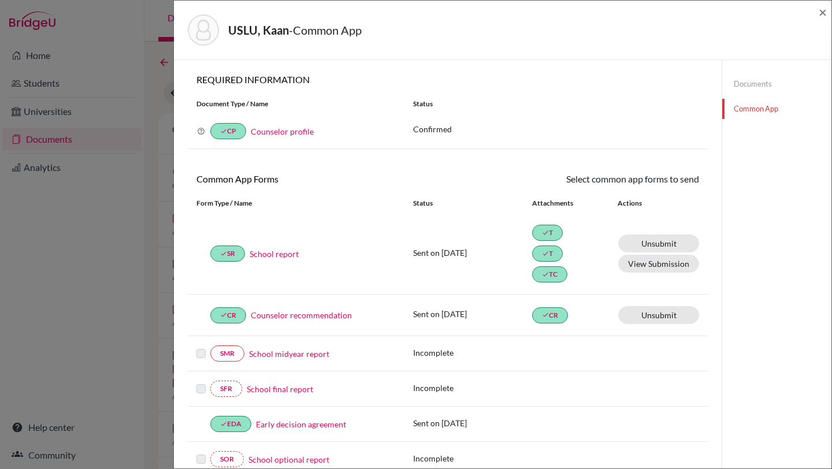
click at [759, 111] on link "Common App" at bounding box center [776, 109] width 109 height 20
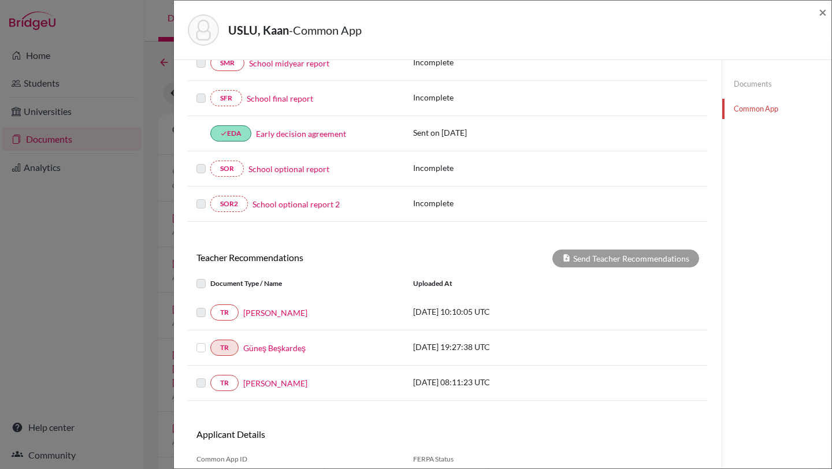
scroll to position [295, 0]
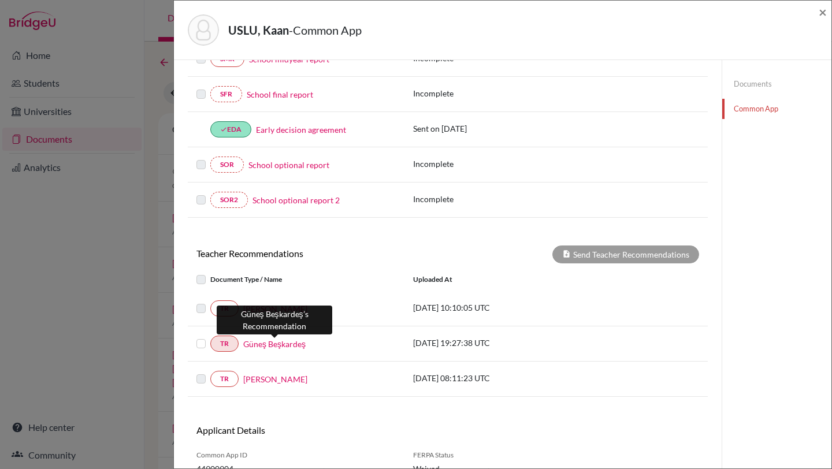
click at [278, 343] on link "Güneş Beşkardeş" at bounding box center [274, 344] width 62 height 12
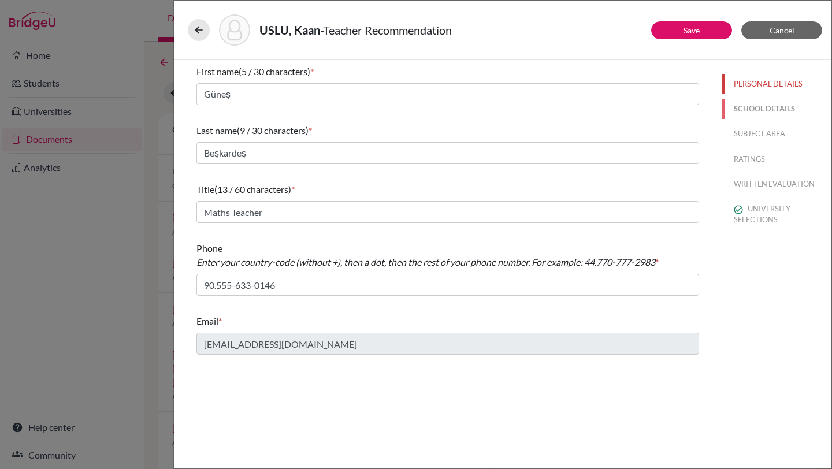
click at [759, 101] on button "SCHOOL DETAILS" at bounding box center [776, 109] width 109 height 20
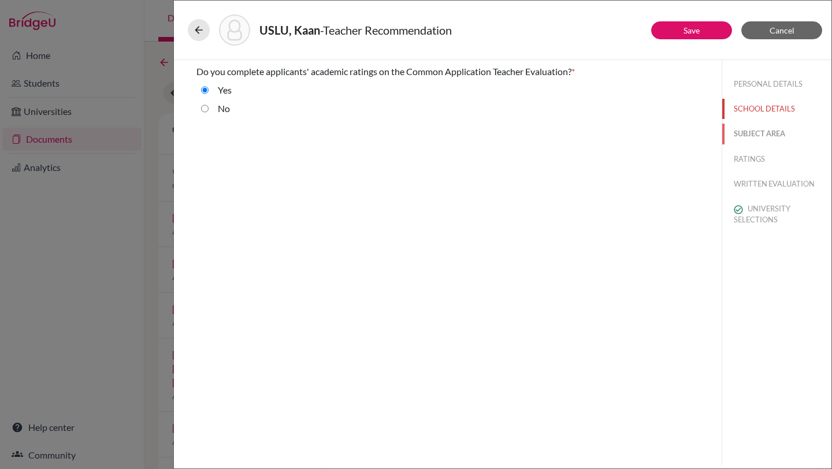
click at [758, 130] on button "SUBJECT AREA" at bounding box center [776, 134] width 109 height 20
select select "0"
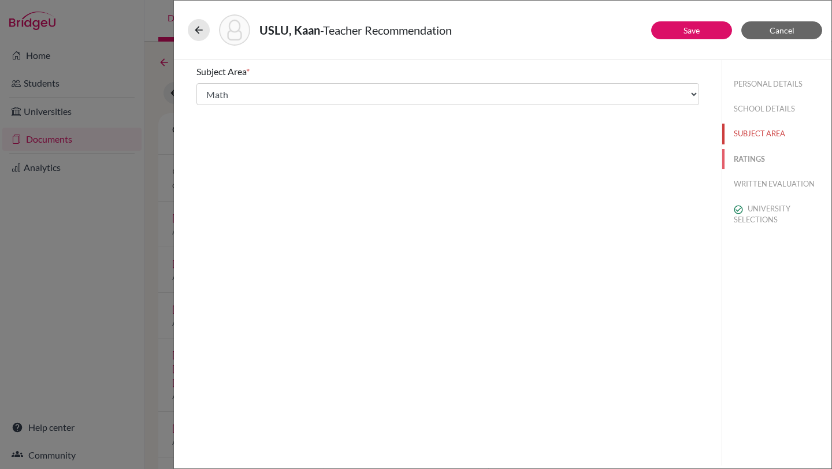
click at [757, 161] on button "RATINGS" at bounding box center [776, 159] width 109 height 20
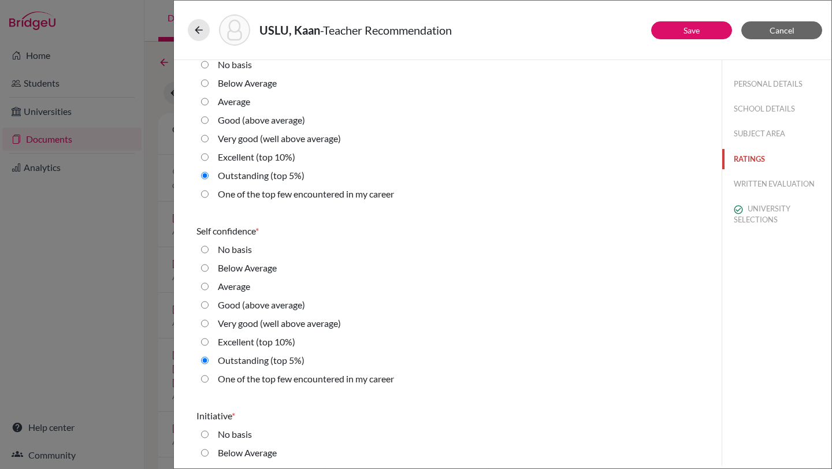
scroll to position [2544, 0]
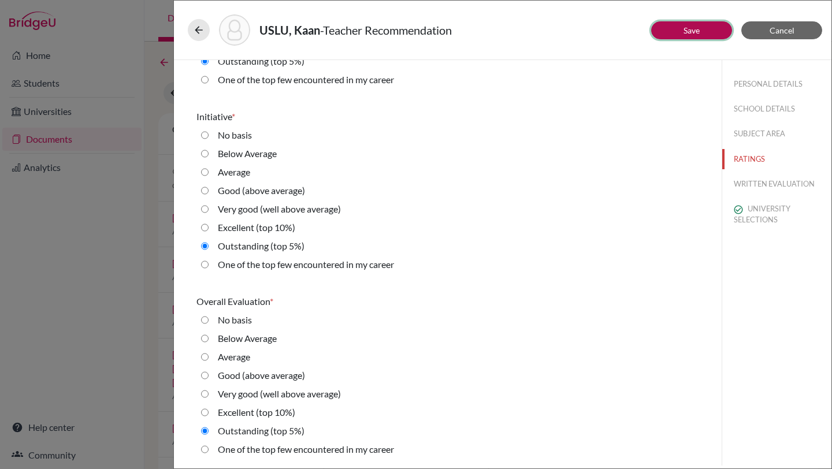
click at [695, 31] on link "Save" at bounding box center [692, 30] width 16 height 10
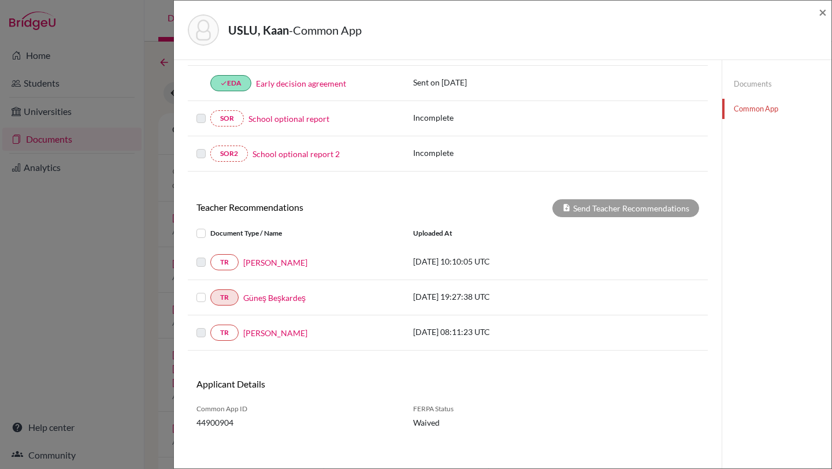
scroll to position [347, 0]
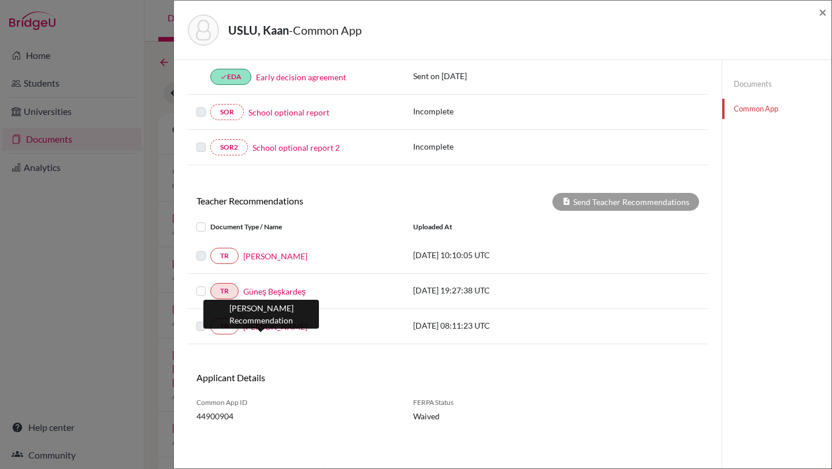
click at [266, 324] on link "Özay Atay" at bounding box center [275, 327] width 64 height 12
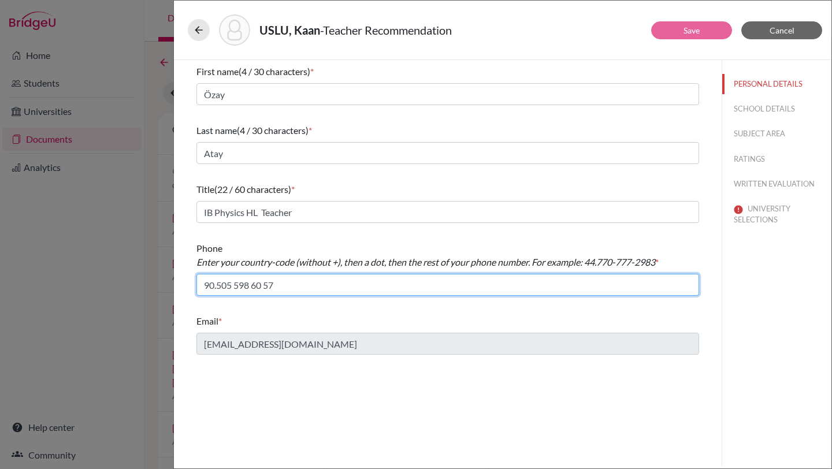
click at [236, 286] on input "90.505 598 60 57" at bounding box center [448, 285] width 503 height 22
type input "90.505-598-6057"
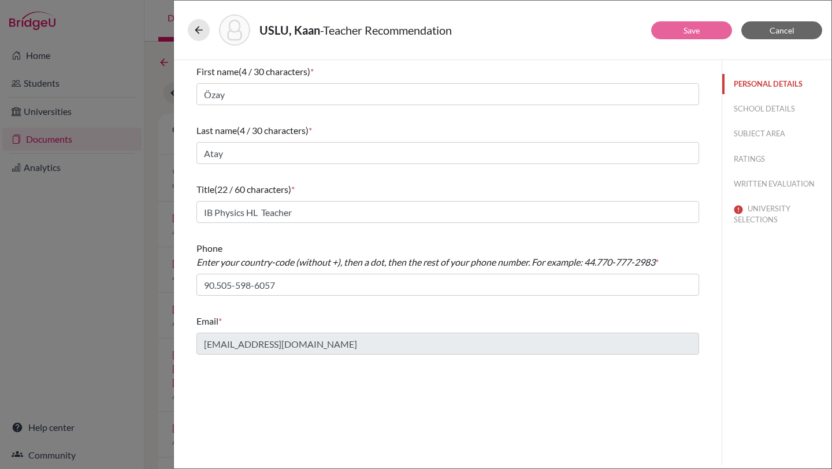
click at [754, 84] on button "PERSONAL DETAILS" at bounding box center [776, 84] width 109 height 20
click at [752, 109] on button "SCHOOL DETAILS" at bounding box center [776, 109] width 109 height 20
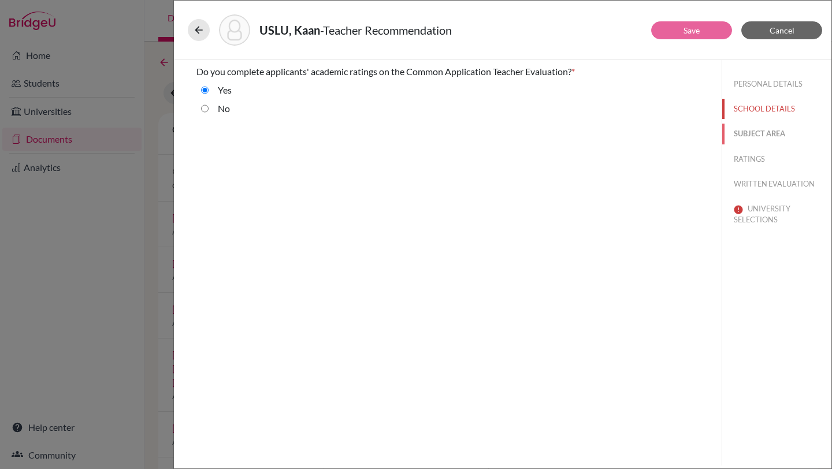
click at [750, 135] on button "SUBJECT AREA" at bounding box center [776, 134] width 109 height 20
select select "2"
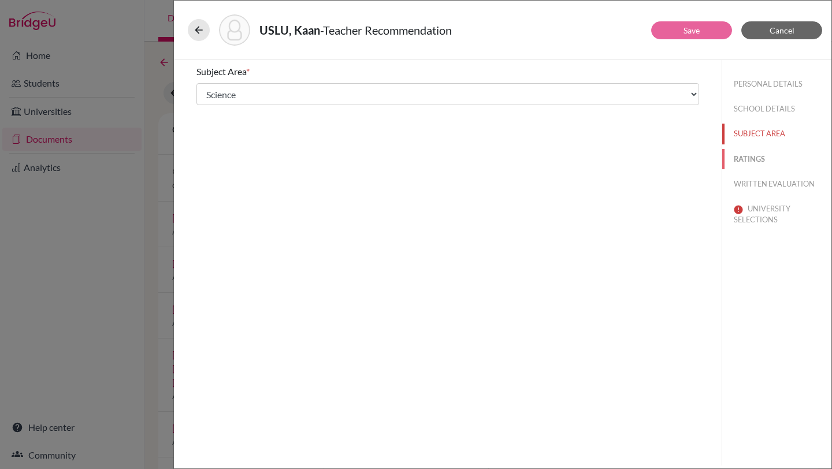
click at [748, 157] on button "RATINGS" at bounding box center [776, 159] width 109 height 20
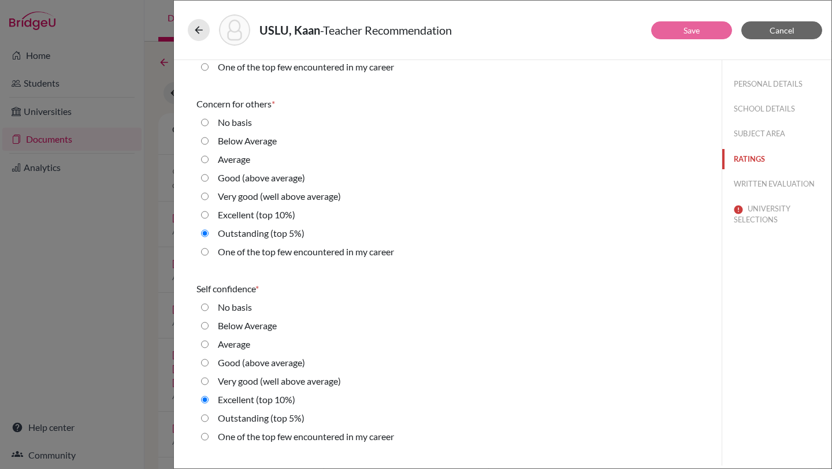
scroll to position [2544, 0]
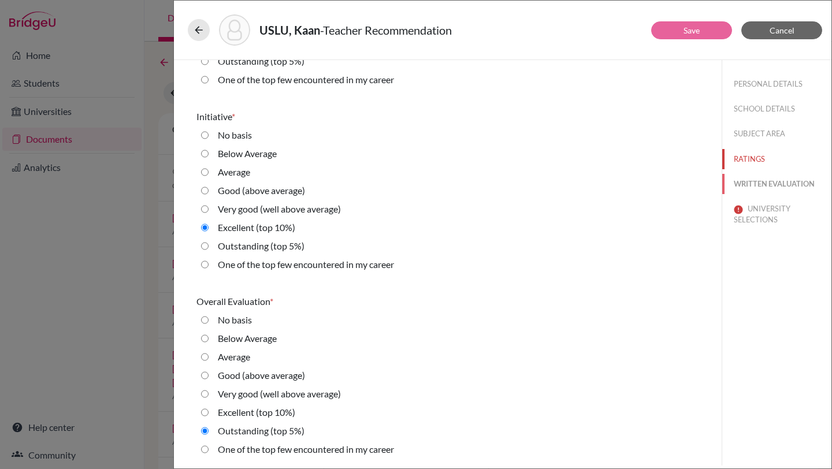
click at [758, 177] on button "WRITTEN EVALUATION" at bounding box center [776, 184] width 109 height 20
radio input "true"
radio average\) "true"
radio average\) "false"
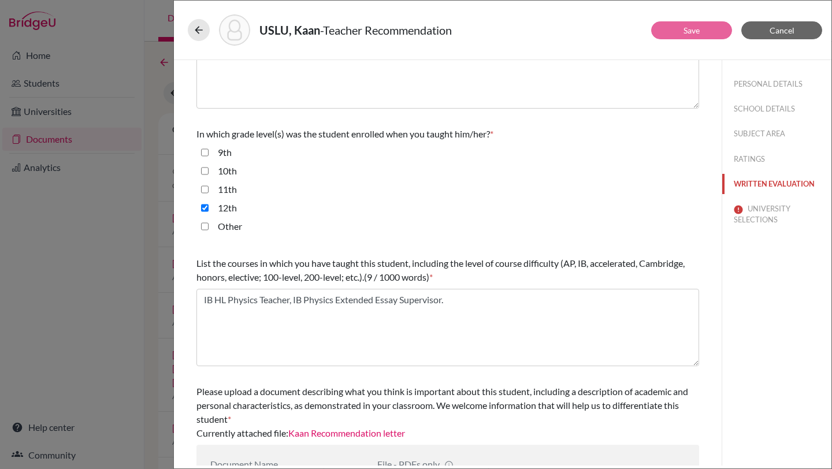
scroll to position [262, 0]
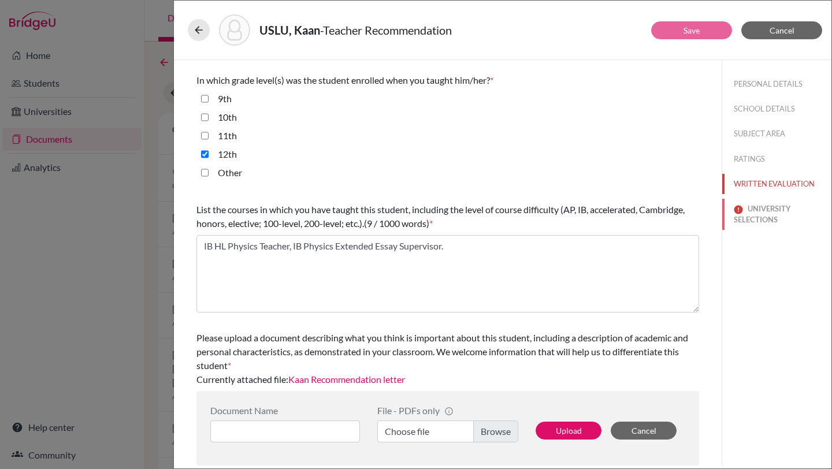
click at [770, 209] on button "UNIVERSITY SELECTIONS" at bounding box center [776, 214] width 109 height 31
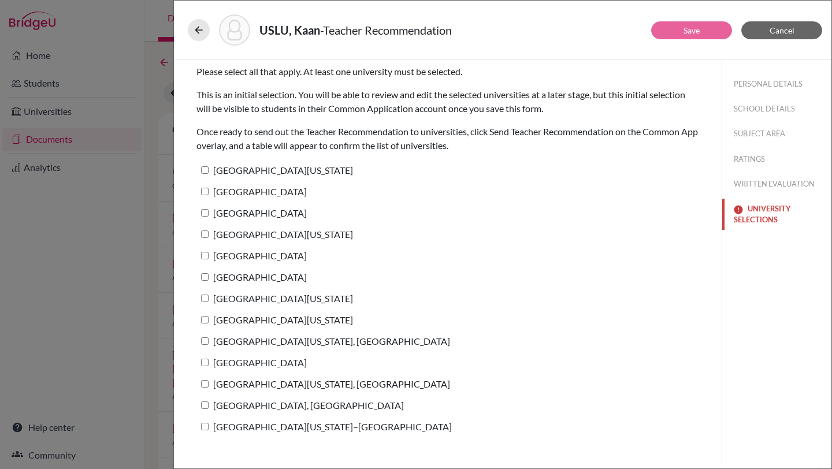
scroll to position [0, 0]
click at [207, 167] on input "University of Texas at Austin" at bounding box center [205, 170] width 8 height 8
checkbox input "true"
click at [673, 32] on button "Save" at bounding box center [691, 30] width 81 height 18
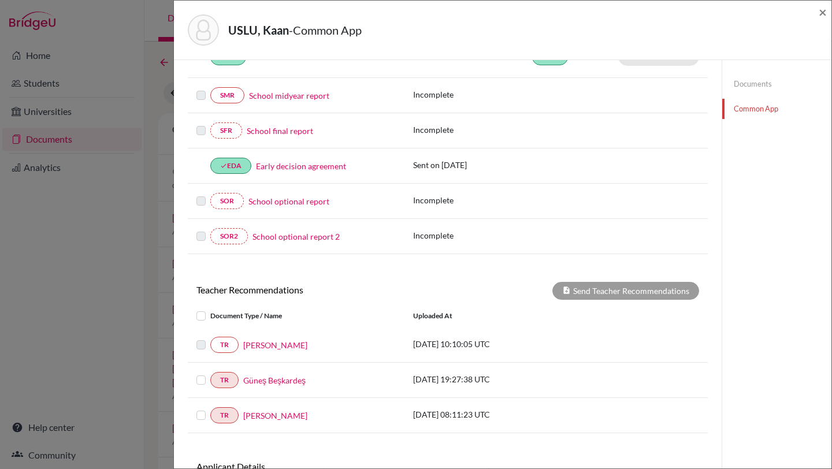
scroll to position [347, 0]
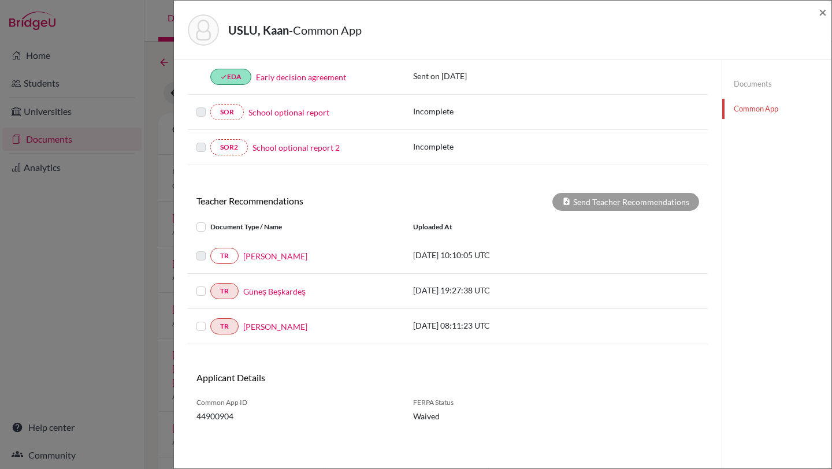
click at [210, 220] on label at bounding box center [210, 220] width 0 height 0
click at [0, 0] on input "checkbox" at bounding box center [0, 0] width 0 height 0
click at [210, 220] on label at bounding box center [210, 220] width 0 height 0
click at [0, 0] on input "checkbox" at bounding box center [0, 0] width 0 height 0
click at [210, 284] on label at bounding box center [210, 284] width 0 height 0
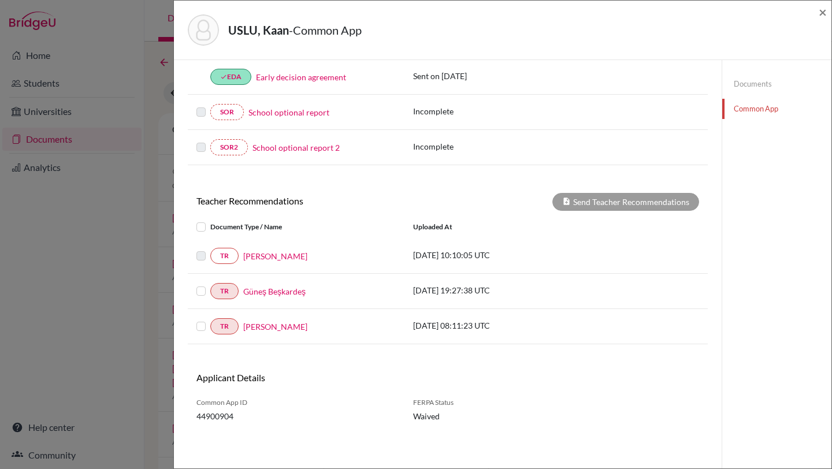
click at [0, 0] on input "checkbox" at bounding box center [0, 0] width 0 height 0
click at [210, 320] on label at bounding box center [210, 320] width 0 height 0
click at [0, 0] on input "checkbox" at bounding box center [0, 0] width 0 height 0
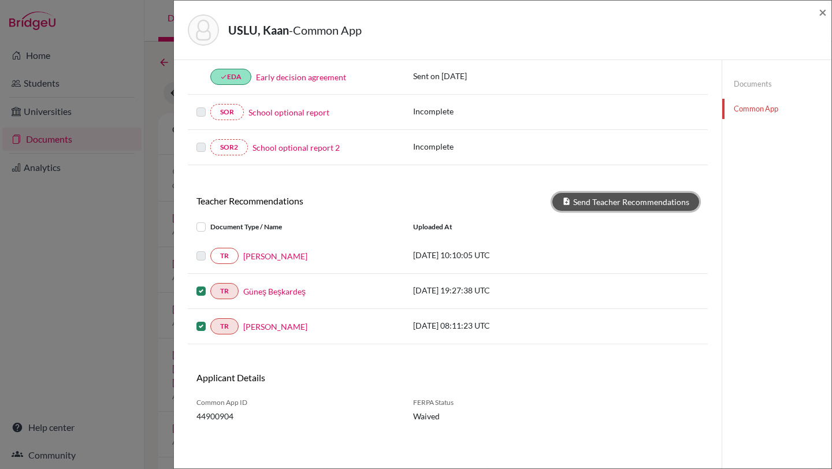
click at [619, 207] on button "Send Teacher Recommendations" at bounding box center [626, 202] width 147 height 18
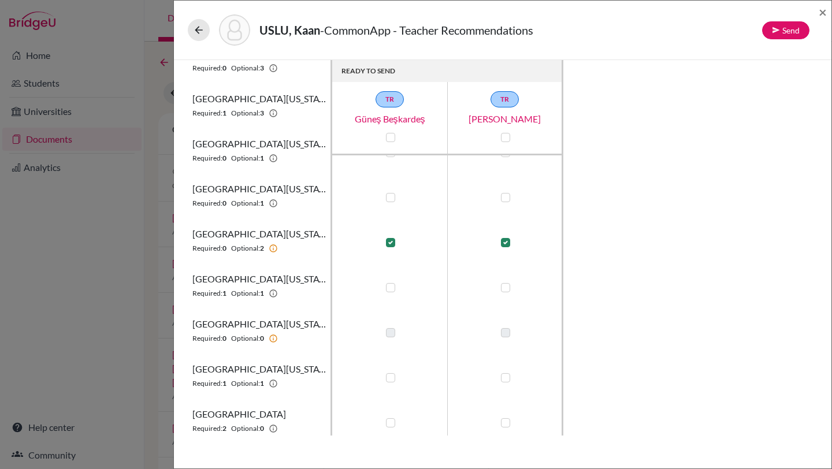
scroll to position [396, 0]
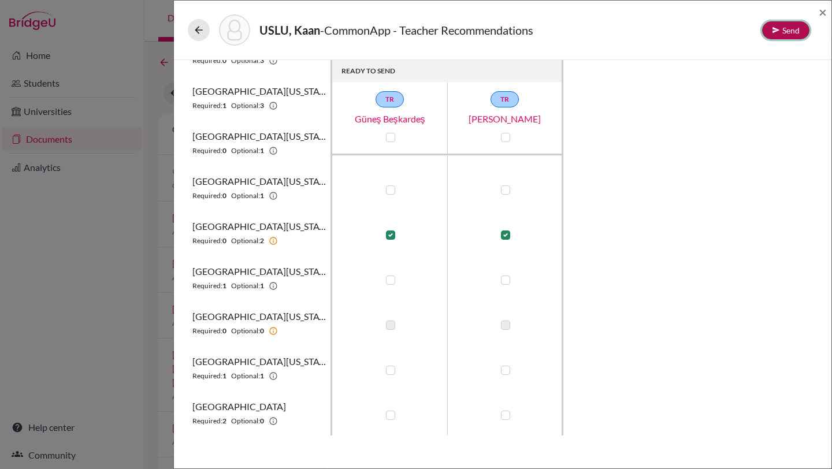
click at [784, 29] on button "Send" at bounding box center [785, 30] width 47 height 18
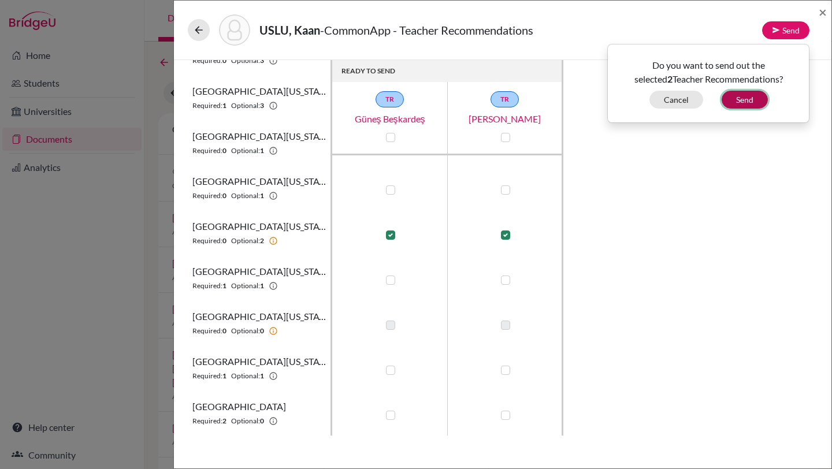
click at [752, 92] on button "Send" at bounding box center [745, 100] width 46 height 18
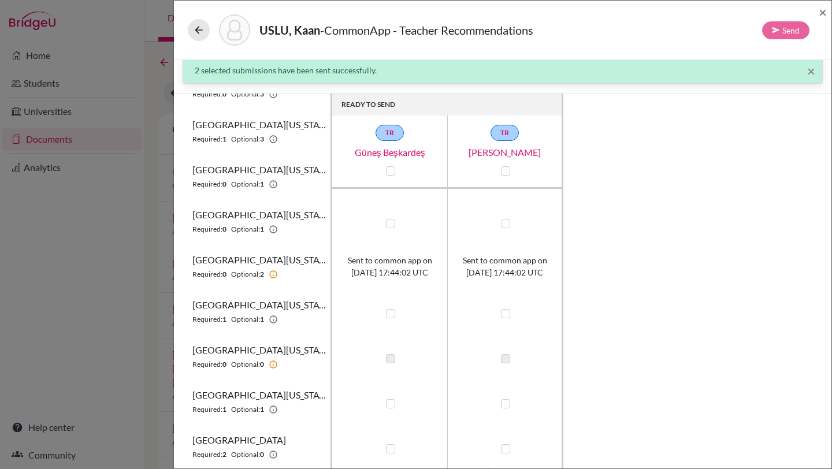
click at [828, 7] on div "USLU, Kaan - CommonApp - Teacher Recommendations Send ×" at bounding box center [503, 31] width 658 height 60
click at [824, 10] on span "×" at bounding box center [823, 11] width 8 height 17
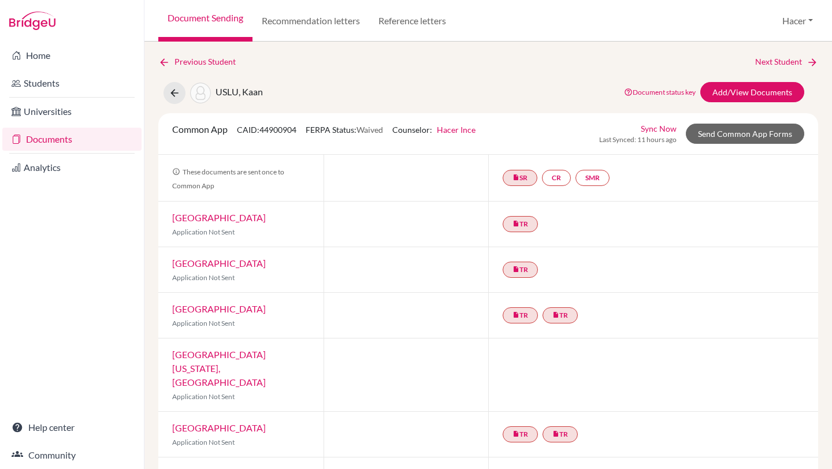
click at [49, 142] on link "Documents" at bounding box center [71, 139] width 139 height 23
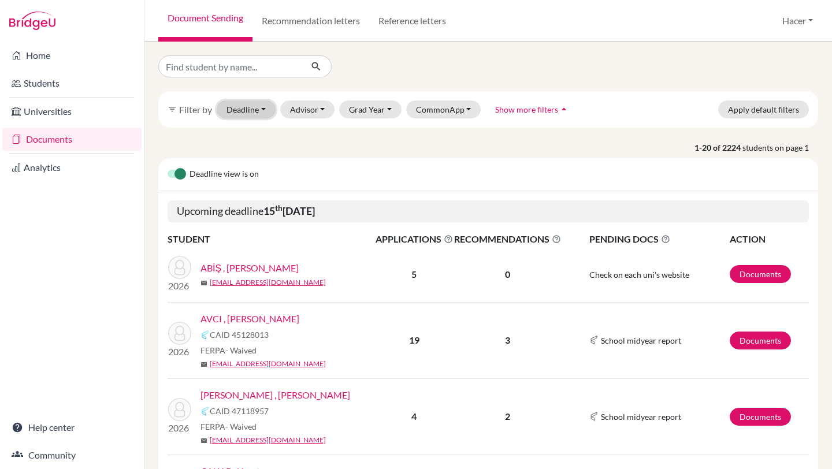
click at [264, 106] on button "Deadline - Select a date range Or double click for a single date selection Toda…" at bounding box center [246, 110] width 59 height 18
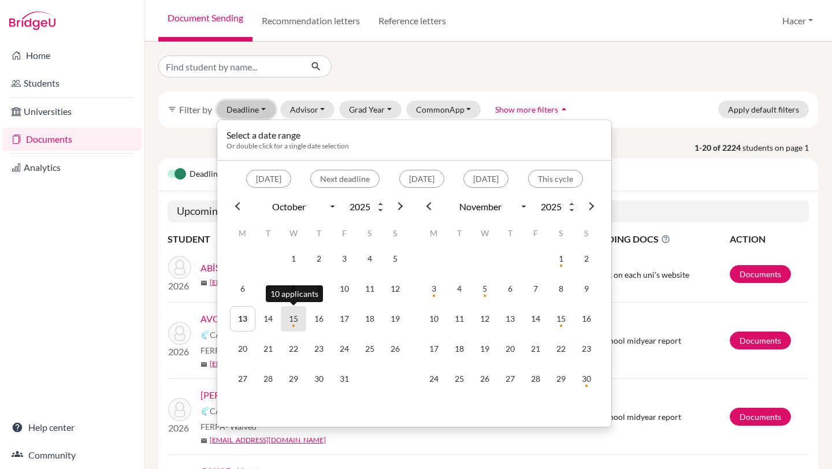
click at [297, 316] on td "15" at bounding box center [293, 318] width 25 height 25
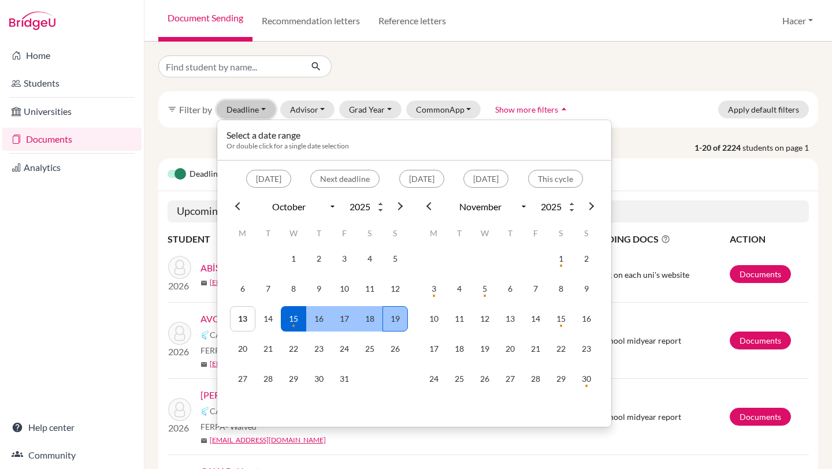
click at [395, 313] on td "19" at bounding box center [395, 318] width 25 height 25
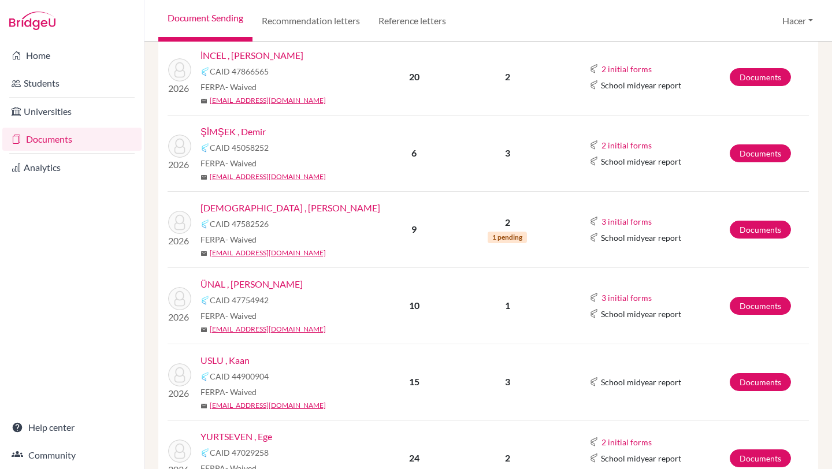
scroll to position [530, 0]
click at [748, 228] on link "Documents" at bounding box center [760, 229] width 61 height 18
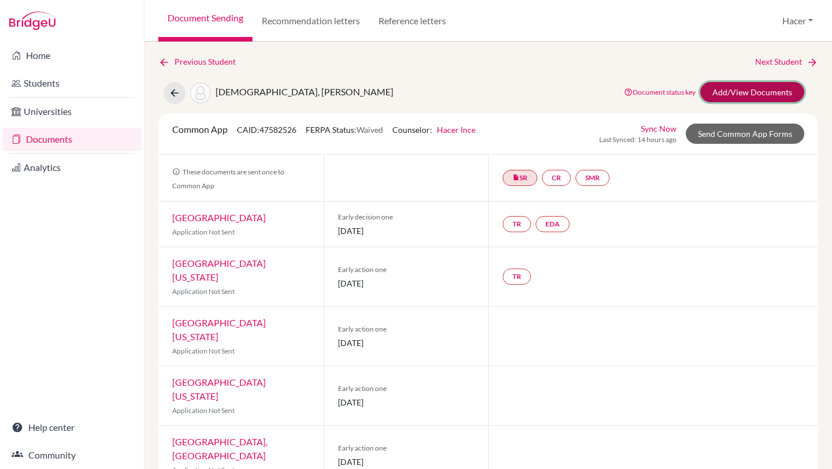
click at [764, 93] on link "Add/View Documents" at bounding box center [753, 92] width 104 height 20
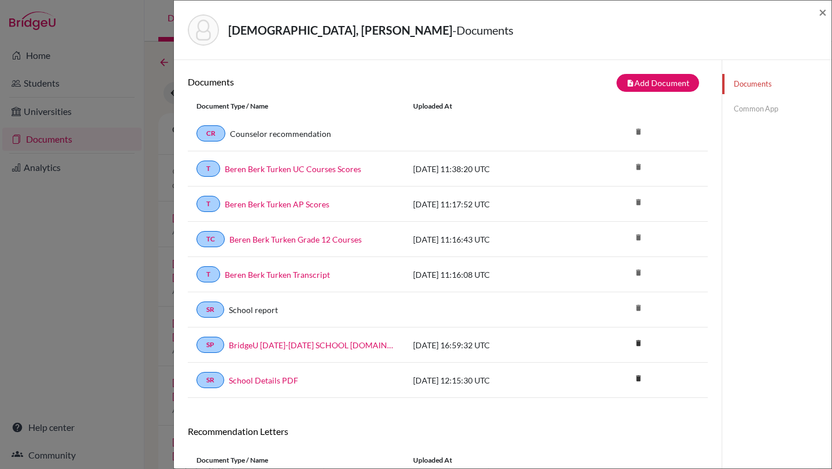
click at [756, 109] on link "Common App" at bounding box center [776, 109] width 109 height 20
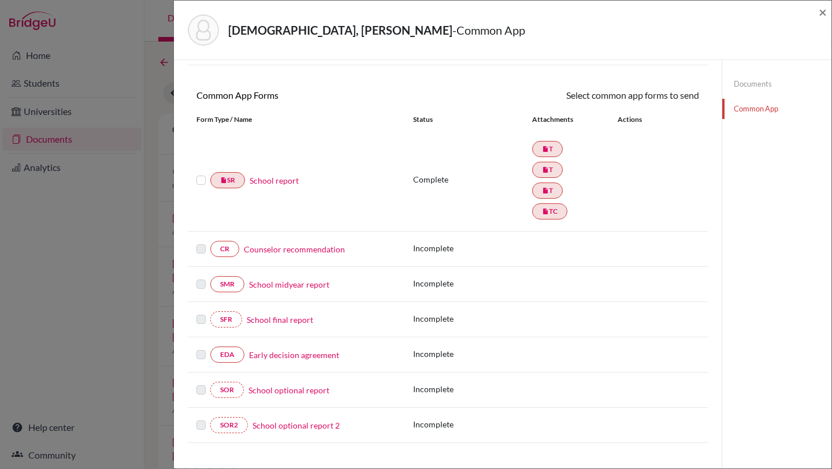
scroll to position [88, 0]
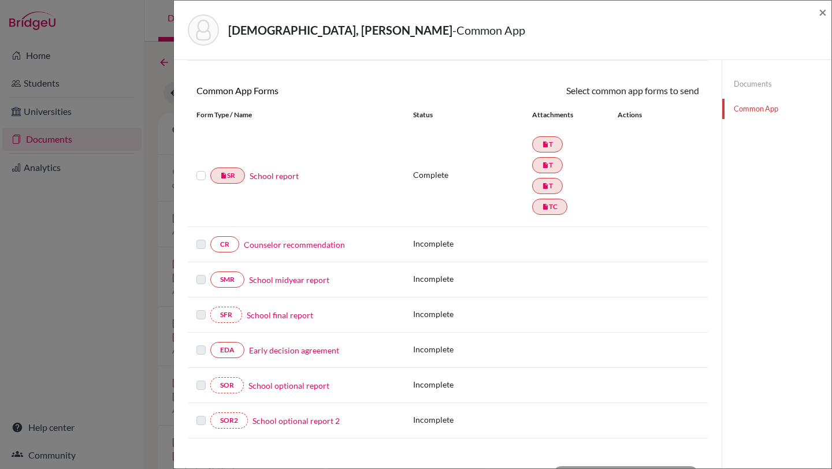
click at [275, 175] on link "School report" at bounding box center [274, 176] width 49 height 12
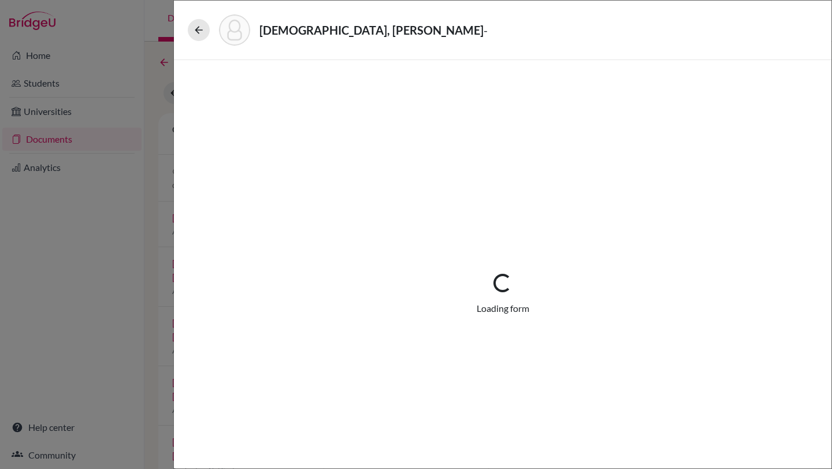
select select "3"
select select "683894"
select select "1"
select select "683895"
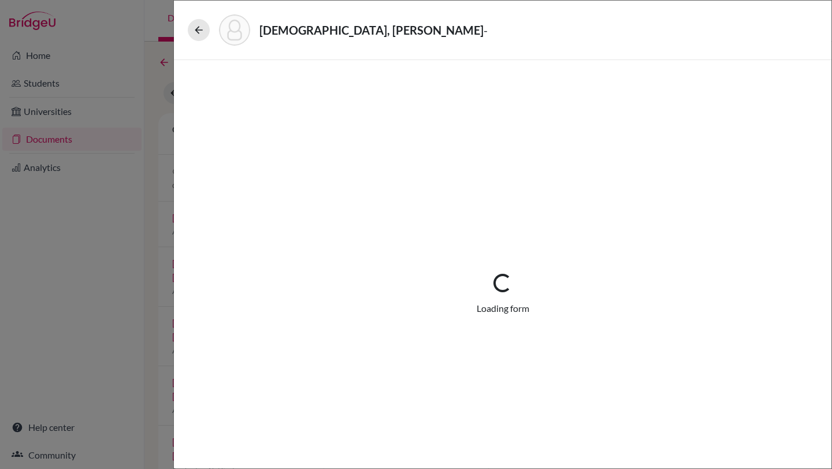
select select "683896"
select select "683902"
select select "0"
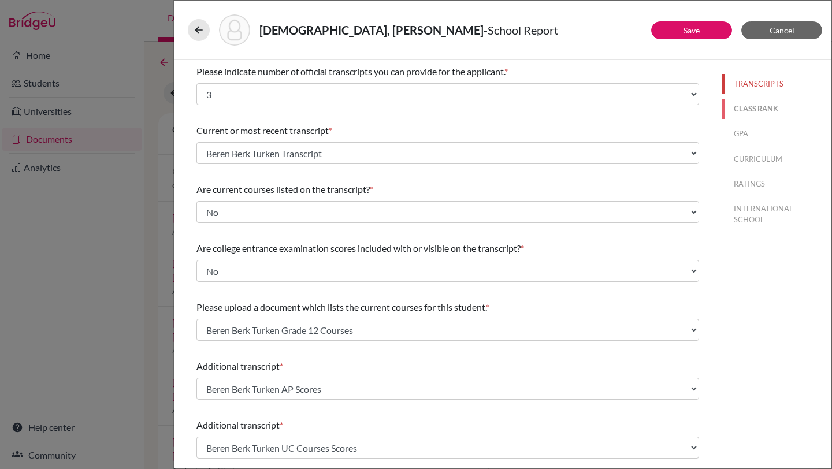
click at [748, 105] on button "CLASS RANK" at bounding box center [776, 109] width 109 height 20
select select "5"
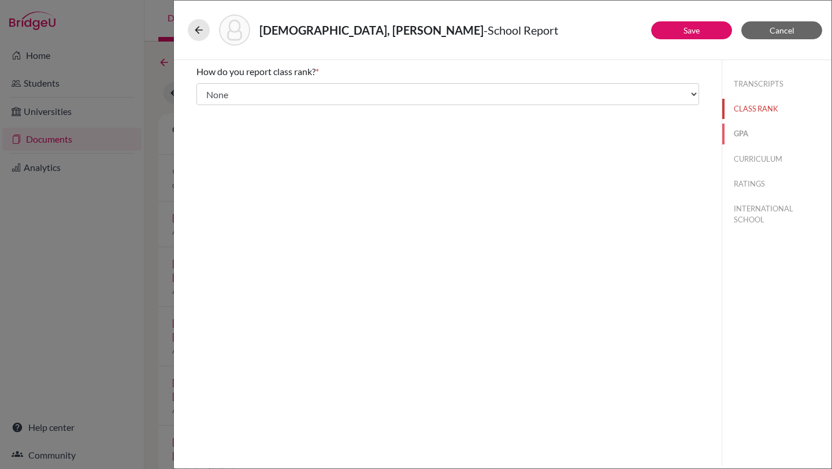
click at [741, 138] on button "GPA" at bounding box center [776, 134] width 109 height 20
type input "94.447"
type input "99.540"
select select "100"
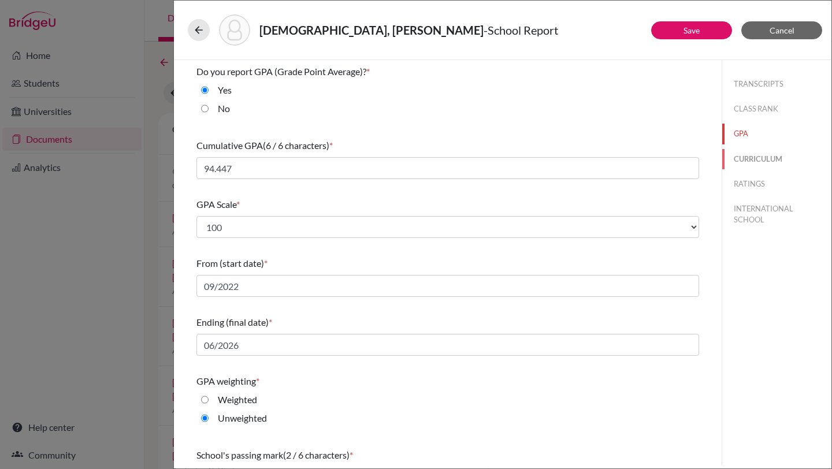
click at [757, 161] on button "CURRICULUM" at bounding box center [776, 159] width 109 height 20
select select "4"
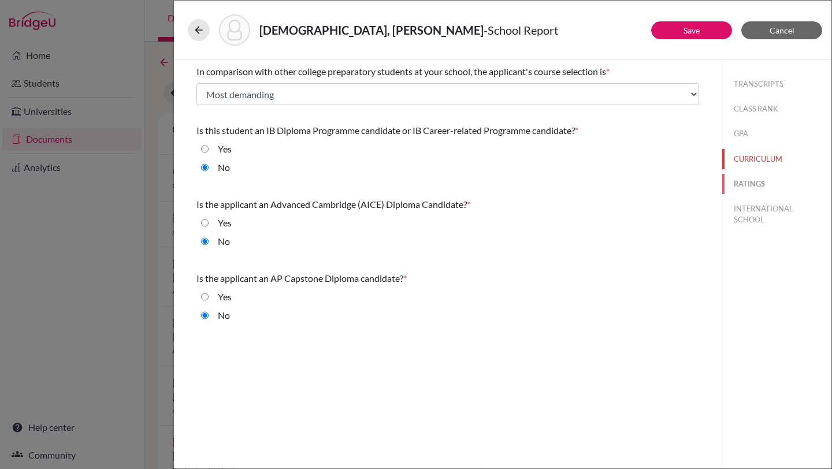
click at [751, 181] on button "RATINGS" at bounding box center [776, 184] width 109 height 20
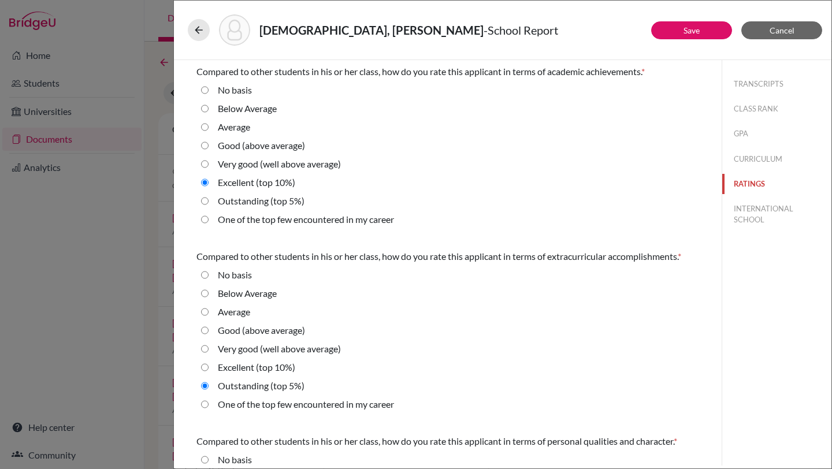
scroll to position [325, 0]
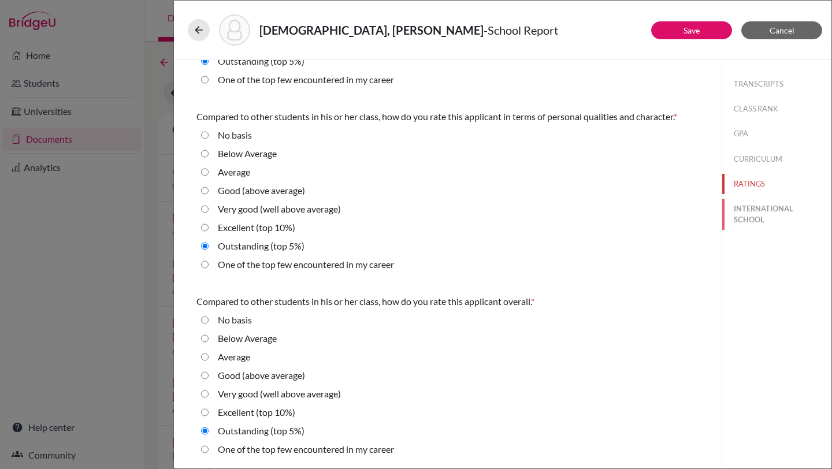
click at [753, 215] on button "INTERNATIONAL SCHOOL" at bounding box center [776, 214] width 109 height 31
radio Average "true"
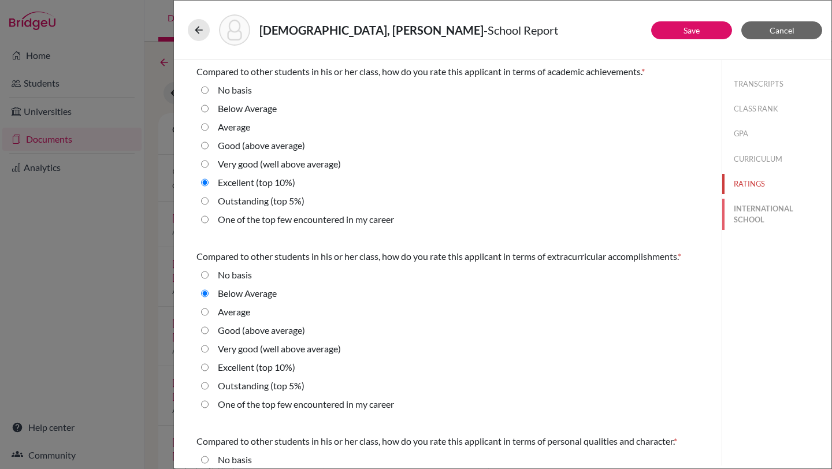
select select "14"
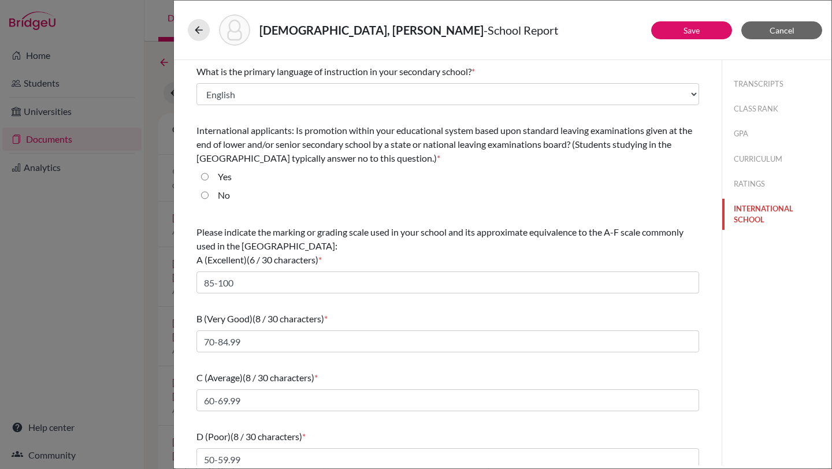
scroll to position [68, 0]
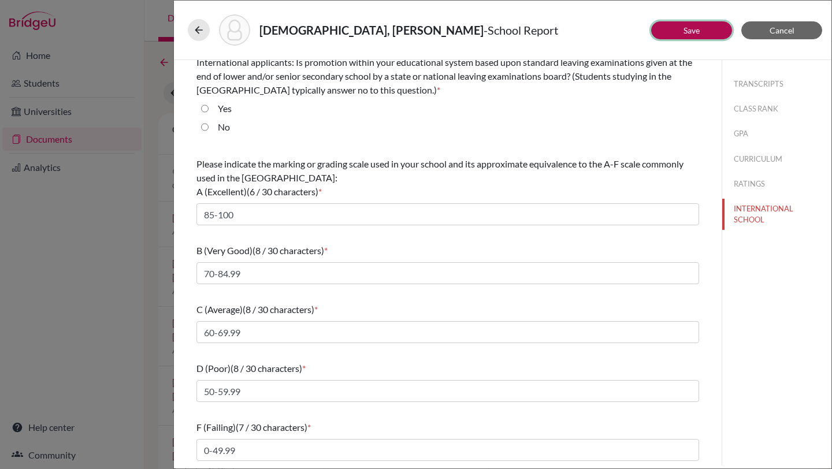
click at [679, 27] on button "Save" at bounding box center [691, 30] width 81 height 18
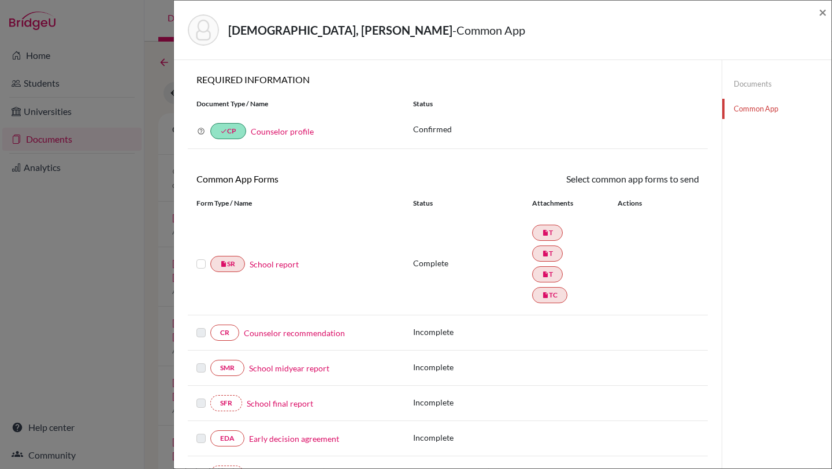
click at [202, 257] on label at bounding box center [201, 257] width 9 height 0
click at [0, 0] on input "checkbox" at bounding box center [0, 0] width 0 height 0
click at [677, 177] on link "Send" at bounding box center [675, 181] width 48 height 18
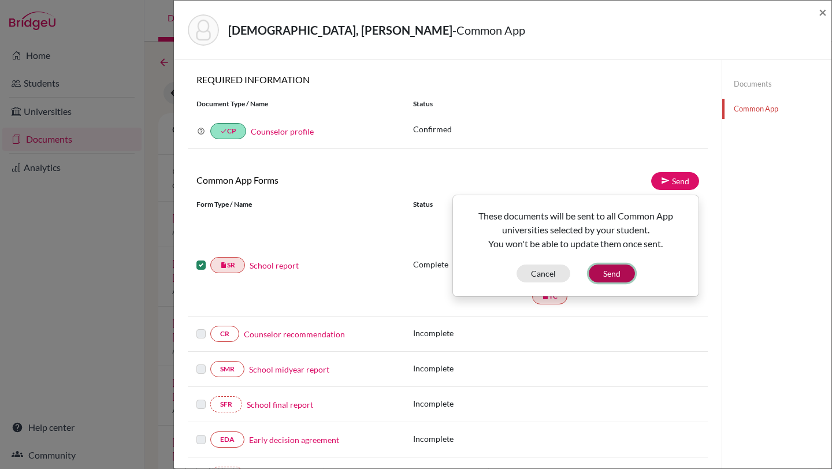
click at [625, 269] on button "Send" at bounding box center [612, 274] width 46 height 18
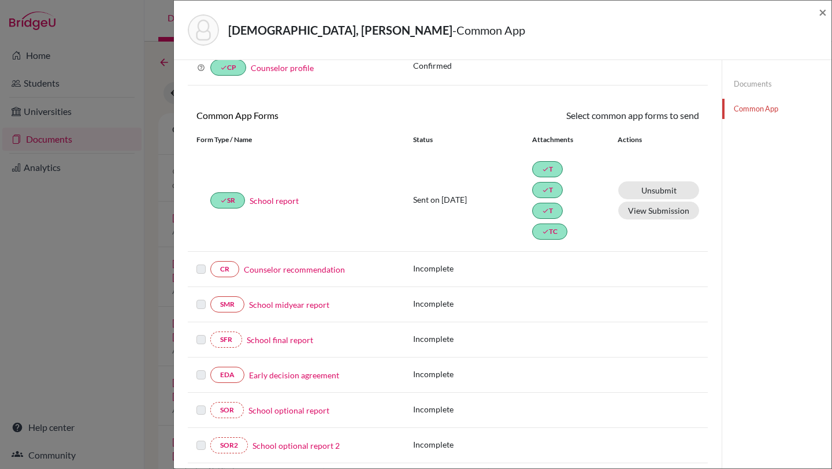
scroll to position [13, 0]
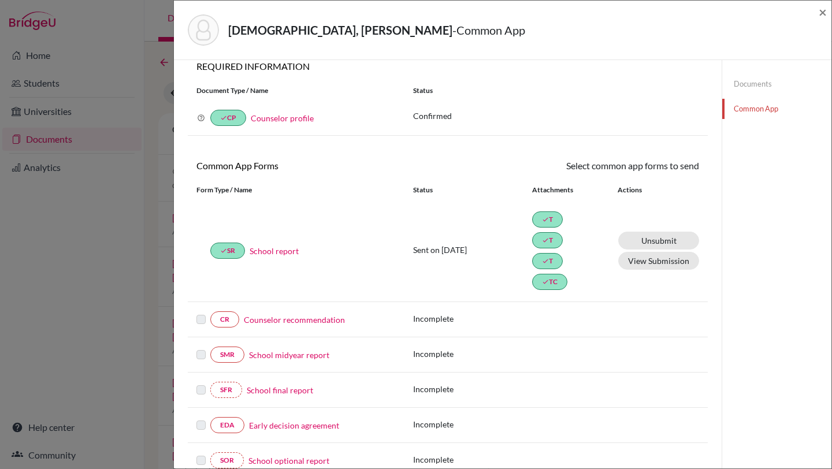
click at [328, 320] on link "Counselor recommendation" at bounding box center [294, 320] width 101 height 12
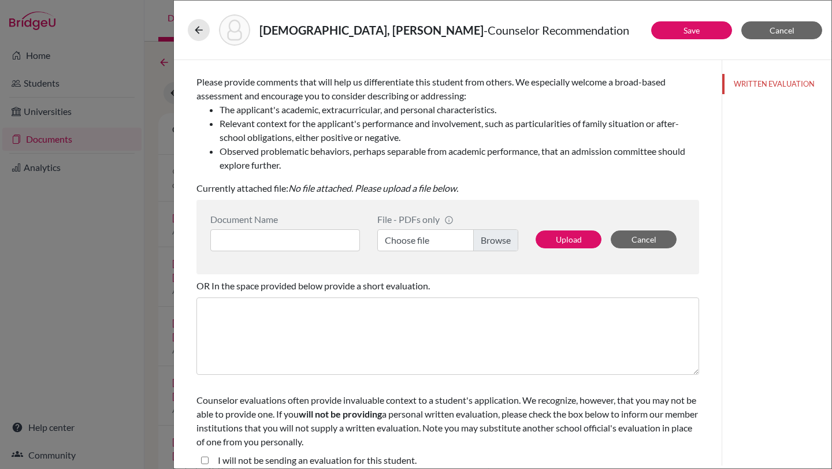
scroll to position [174, 0]
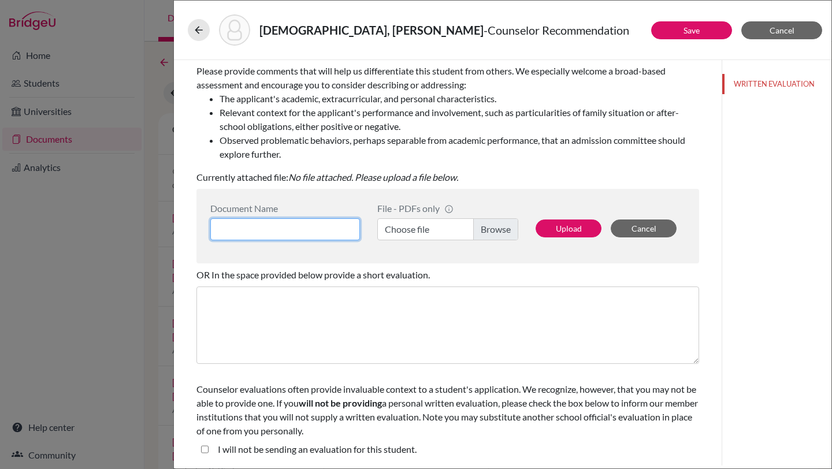
click at [321, 226] on input at bounding box center [285, 229] width 150 height 22
type input "Beren Berk Turken Counselor Letter"
click at [489, 227] on label "Choose file" at bounding box center [447, 229] width 141 height 22
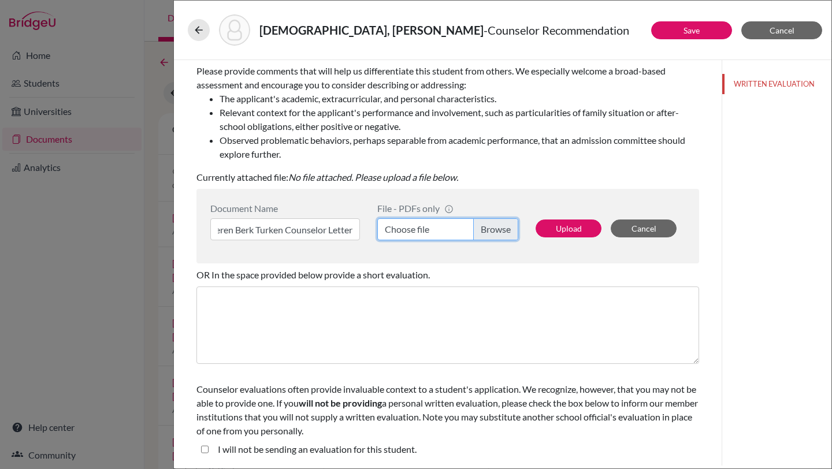
click at [489, 227] on input "Choose file" at bounding box center [447, 229] width 141 height 22
click at [553, 227] on button "Upload" at bounding box center [569, 229] width 66 height 18
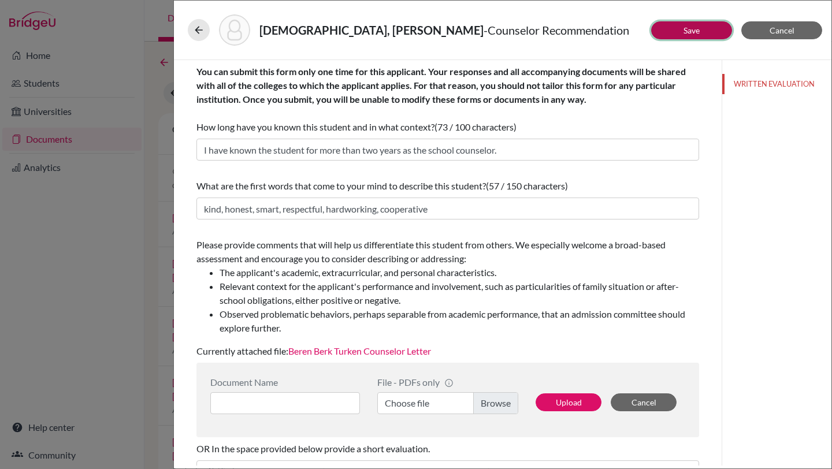
click at [685, 28] on link "Save" at bounding box center [692, 30] width 16 height 10
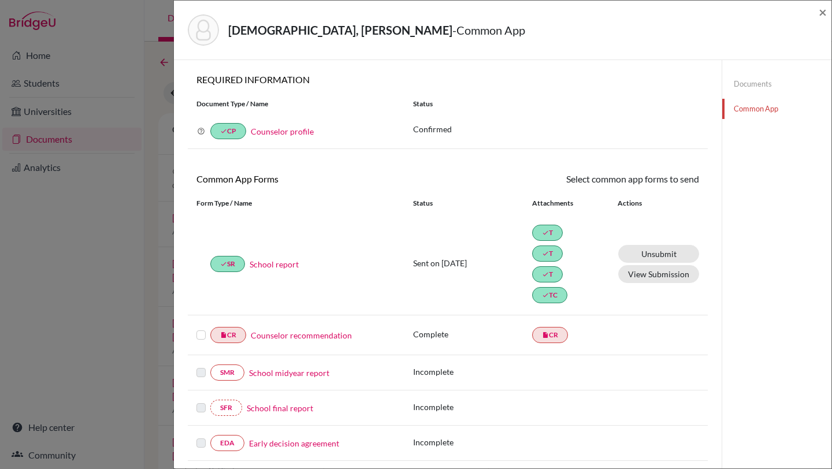
click at [202, 328] on label at bounding box center [201, 328] width 9 height 0
click at [0, 0] on input "checkbox" at bounding box center [0, 0] width 0 height 0
click at [674, 177] on link "Send" at bounding box center [675, 181] width 48 height 18
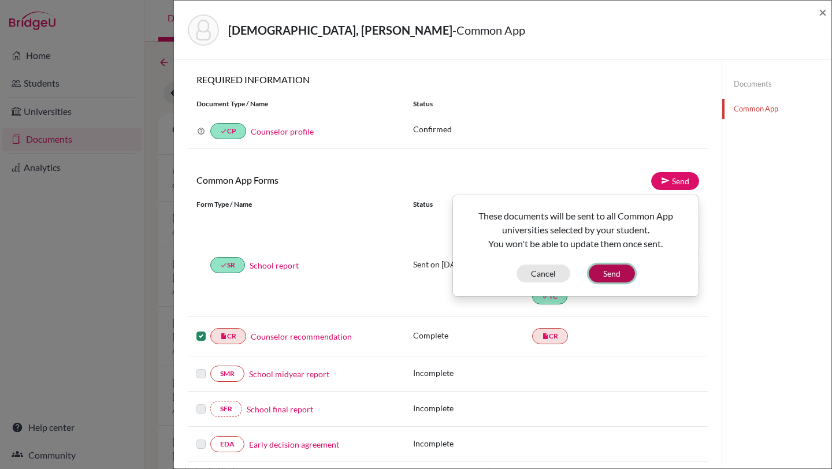
click at [618, 275] on button "Send" at bounding box center [612, 274] width 46 height 18
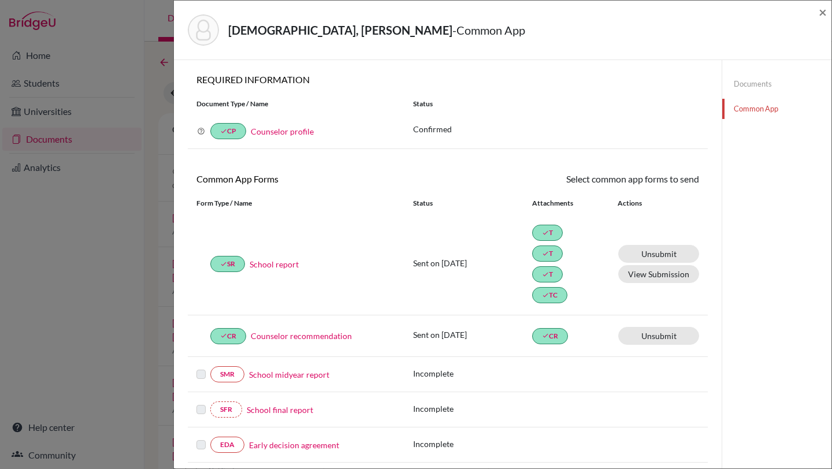
click at [81, 240] on div "TÜRKEN, Beren Berk - Common App × × REQUIRED INFORMATION Document Type / Name S…" at bounding box center [416, 234] width 832 height 469
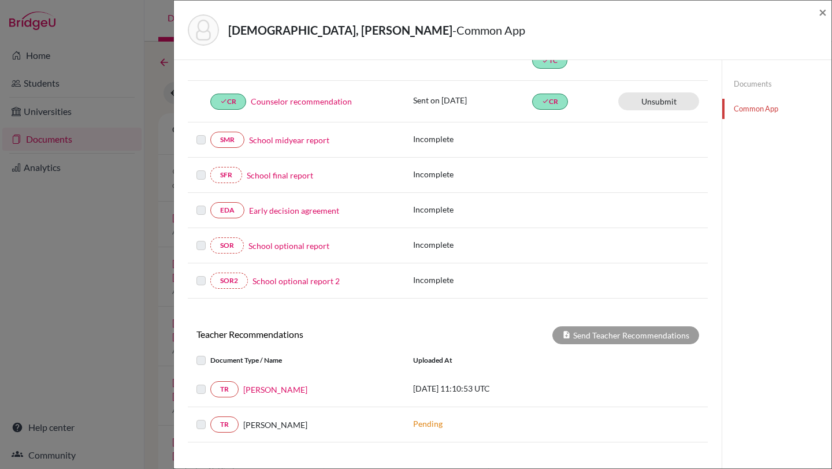
scroll to position [236, 0]
click at [285, 208] on link "Early decision agreement" at bounding box center [294, 209] width 90 height 12
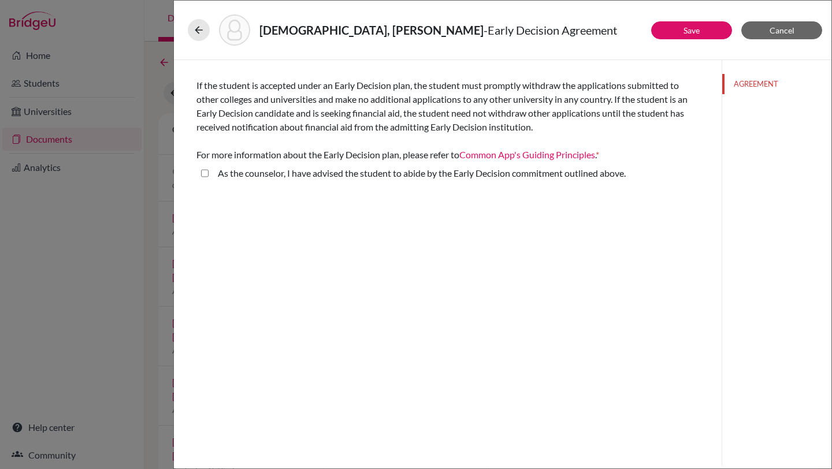
click at [205, 173] on above\ "As the counselor, I have advised the student to abide by the Early Decision com…" at bounding box center [205, 173] width 8 height 14
checkbox above\ "true"
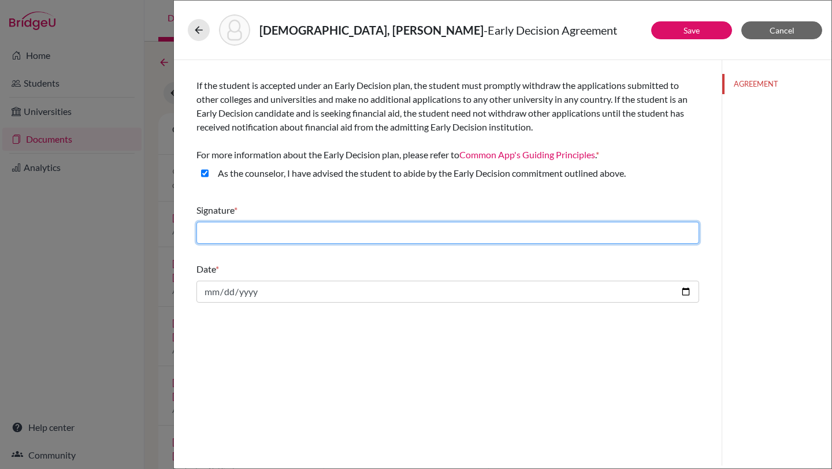
click at [250, 236] on input "text" at bounding box center [448, 233] width 503 height 22
type input "Hacer Ince"
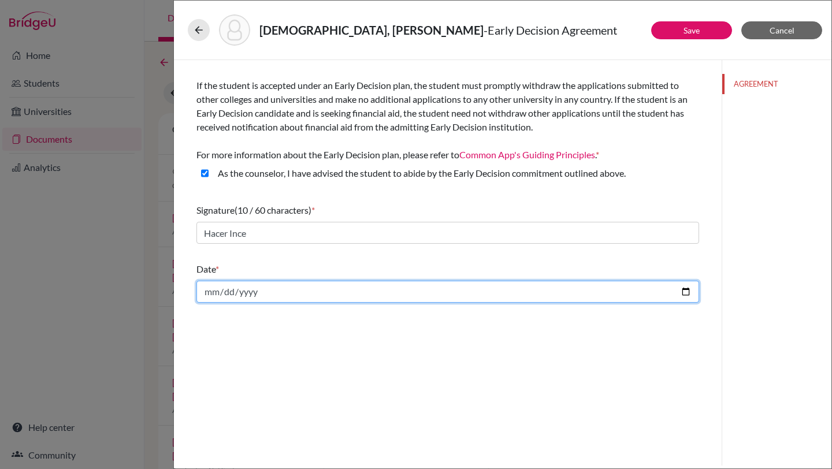
click at [273, 287] on input "date" at bounding box center [448, 292] width 503 height 22
type input "2025-10-13"
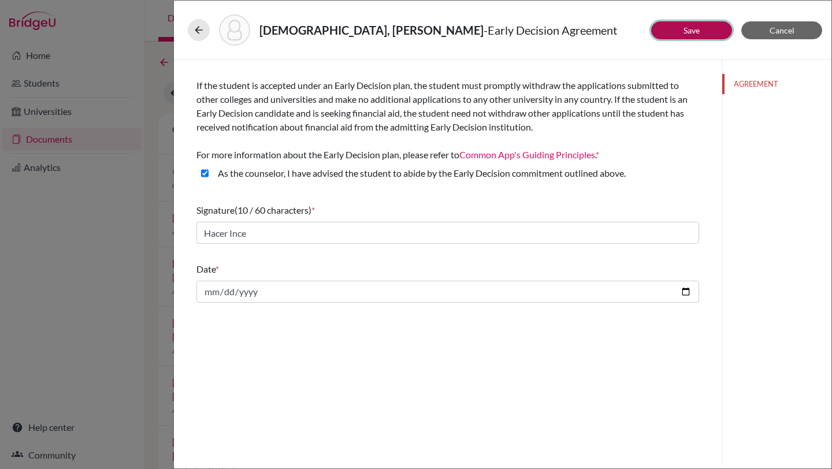
click at [686, 28] on link "Save" at bounding box center [692, 30] width 16 height 10
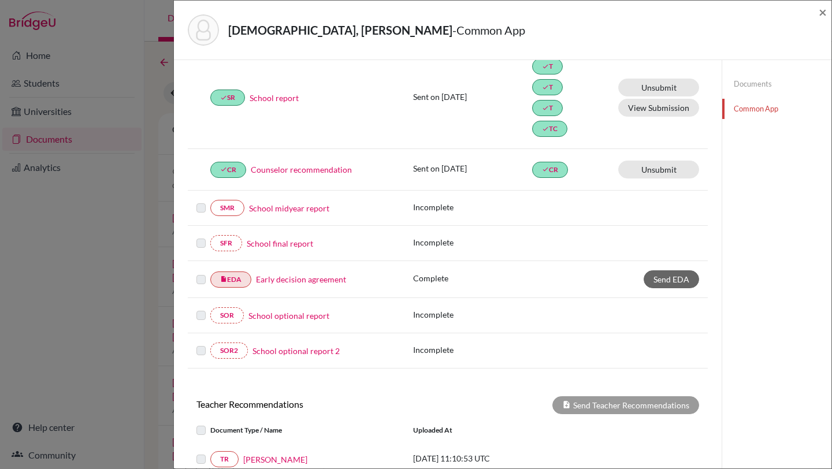
scroll to position [176, 0]
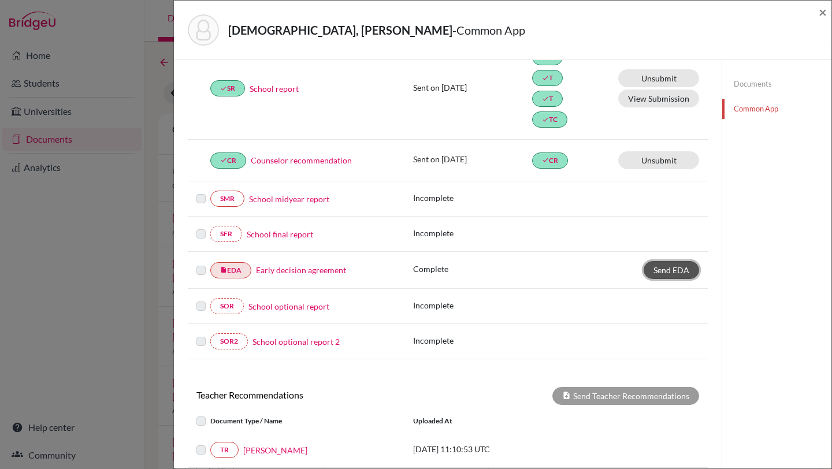
click at [660, 268] on span "Send EDA" at bounding box center [672, 270] width 36 height 10
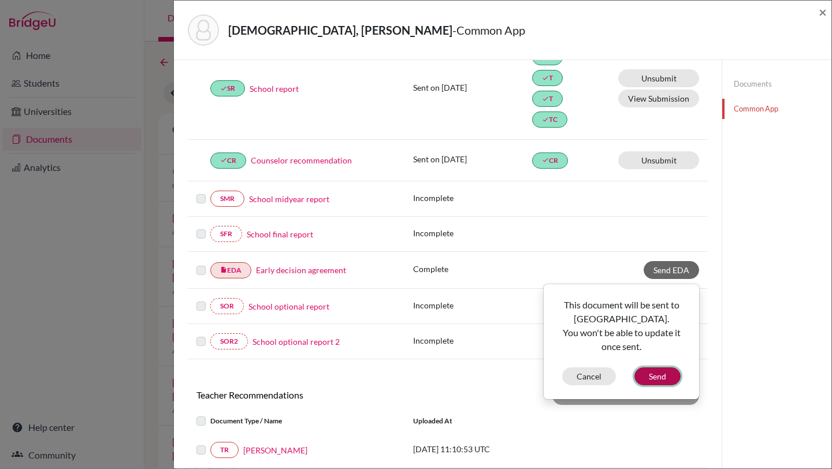
click at [663, 374] on button "Send" at bounding box center [658, 377] width 46 height 18
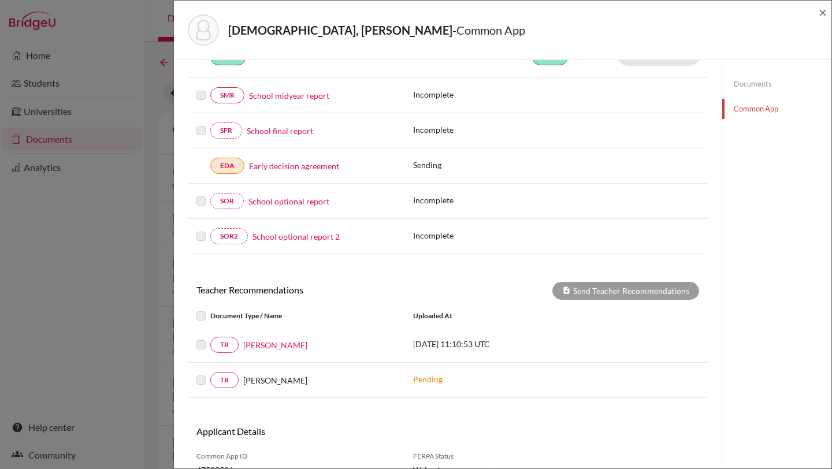
scroll to position [333, 0]
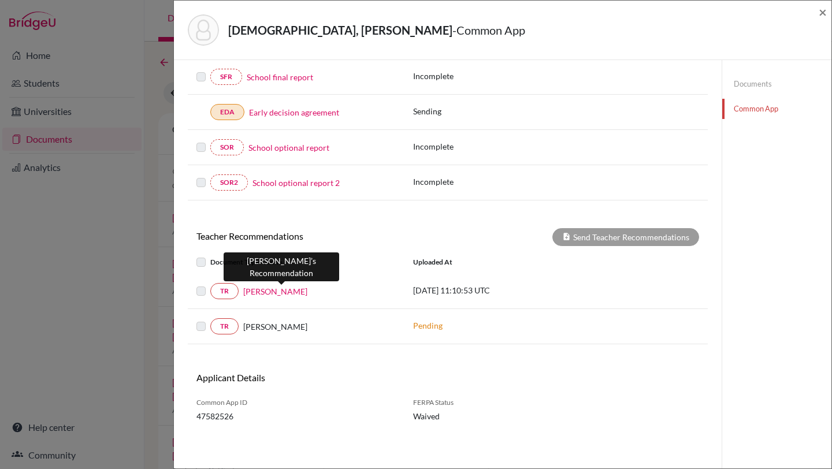
click at [275, 292] on link "Enis Kasım Cihanoğlu" at bounding box center [275, 292] width 64 height 12
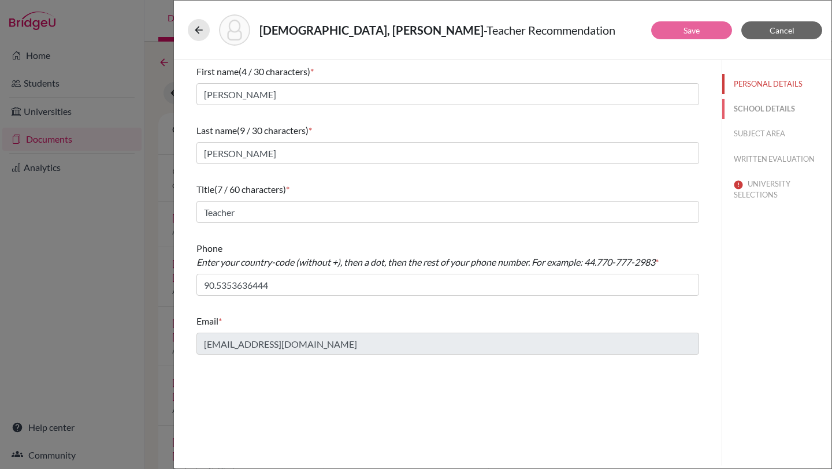
click at [762, 105] on button "SCHOOL DETAILS" at bounding box center [776, 109] width 109 height 20
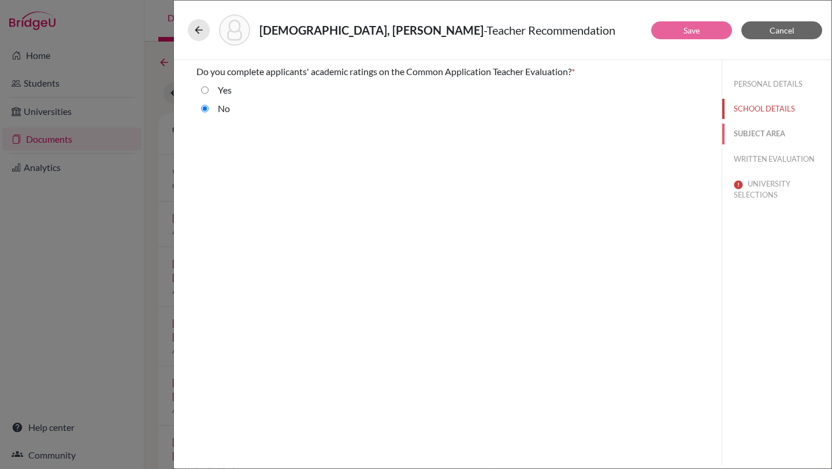
click at [762, 131] on button "SUBJECT AREA" at bounding box center [776, 134] width 109 height 20
select select "2"
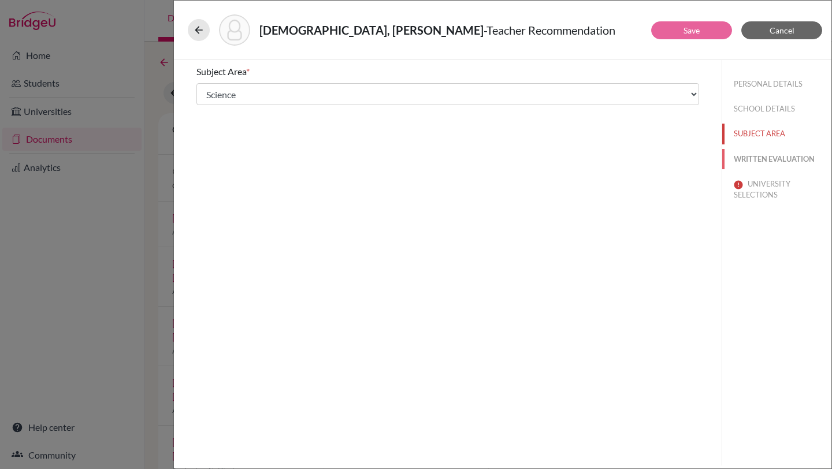
click at [764, 154] on button "WRITTEN EVALUATION" at bounding box center [776, 159] width 109 height 20
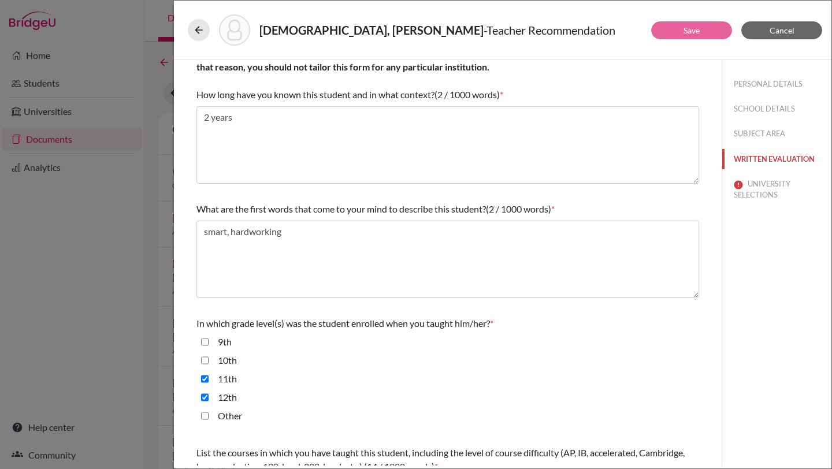
scroll to position [12, 0]
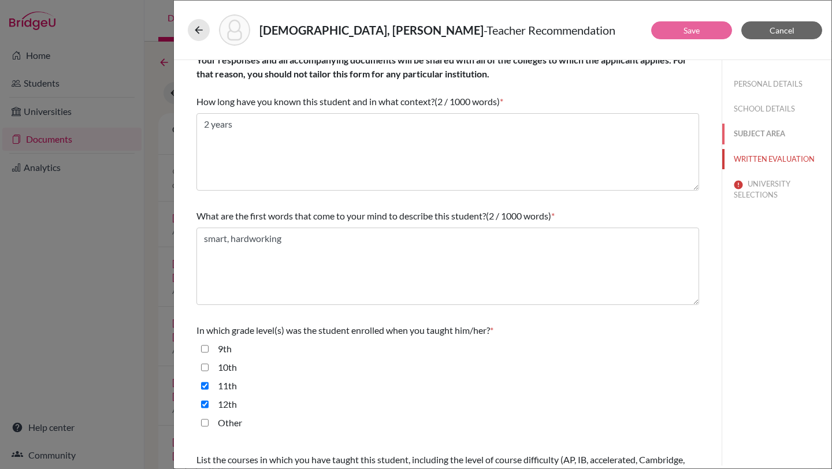
click at [753, 136] on button "SUBJECT AREA" at bounding box center [776, 134] width 109 height 20
select select "2"
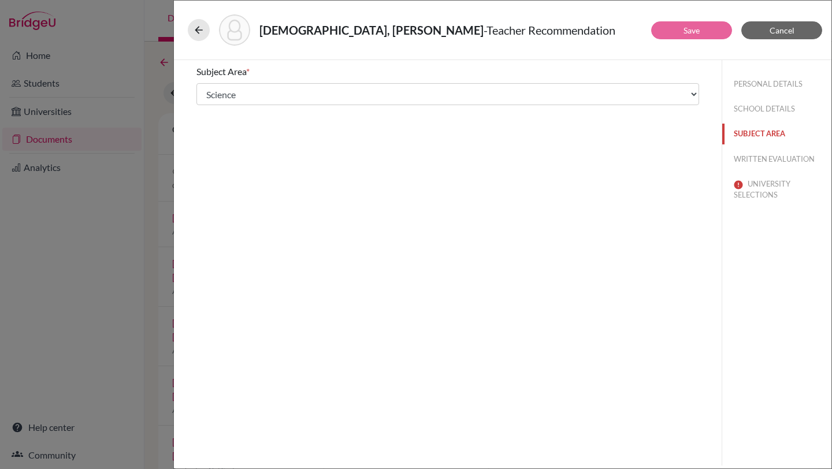
scroll to position [0, 0]
click at [754, 109] on button "SCHOOL DETAILS" at bounding box center [776, 109] width 109 height 20
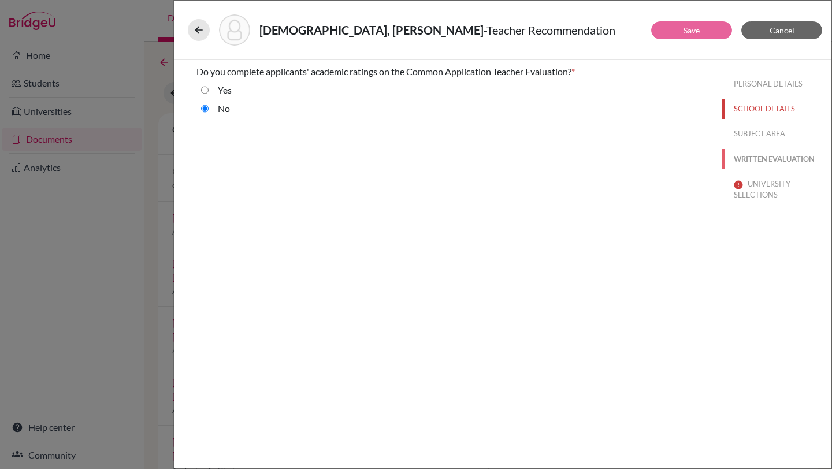
click at [755, 158] on button "WRITTEN EVALUATION" at bounding box center [776, 159] width 109 height 20
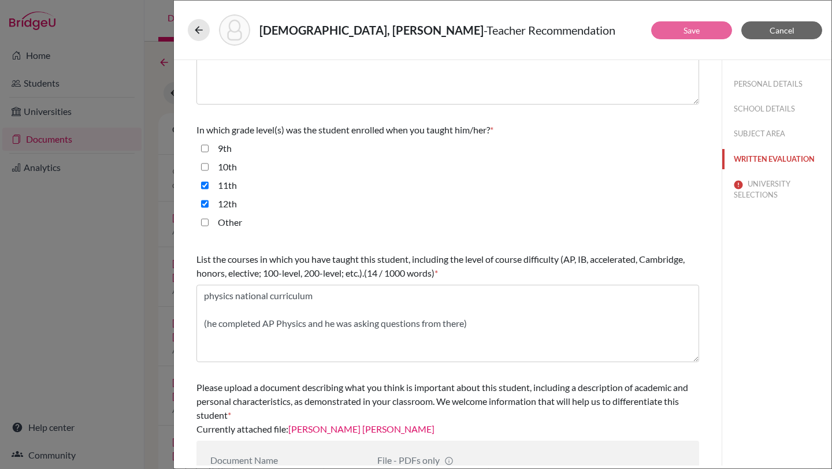
scroll to position [262, 0]
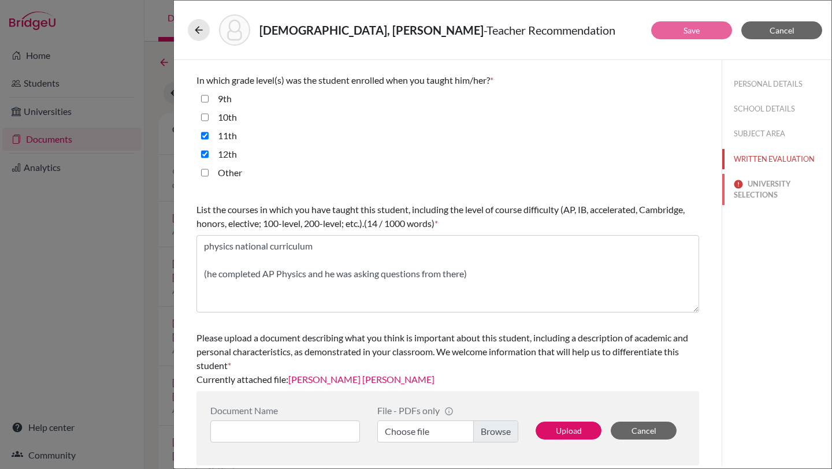
click at [761, 180] on button "UNIVERSITY SELECTIONS" at bounding box center [776, 189] width 109 height 31
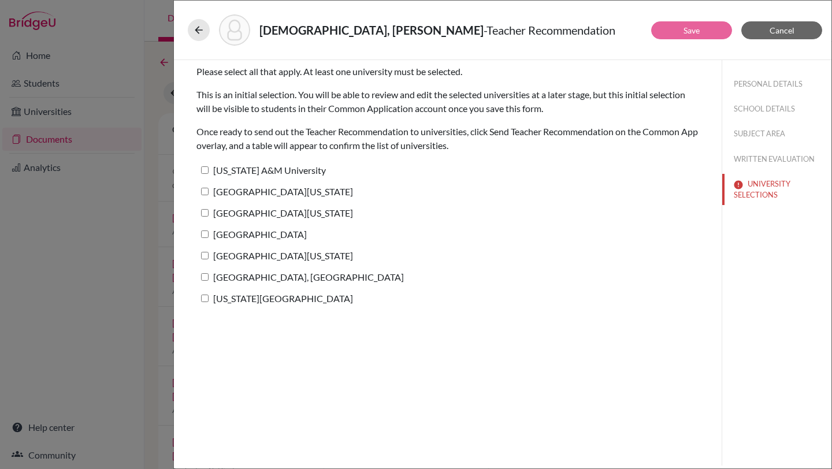
click at [207, 191] on input "University of Texas at Austin" at bounding box center [205, 192] width 8 height 8
checkbox input "true"
click at [696, 33] on link "Save" at bounding box center [692, 30] width 16 height 10
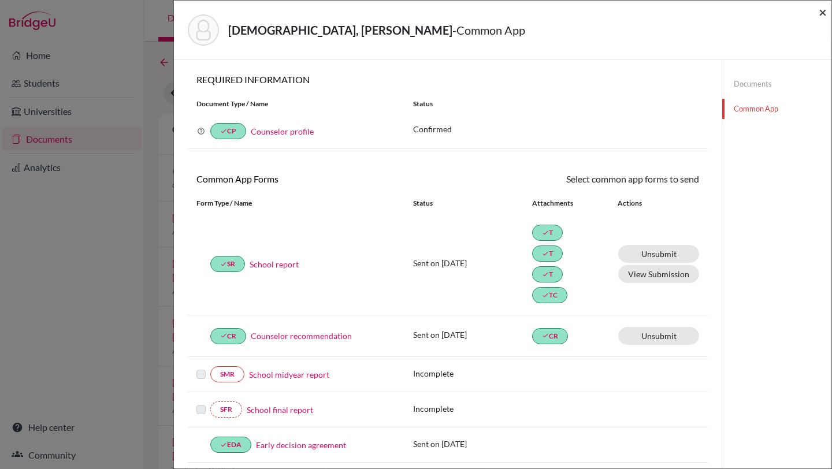
click at [824, 10] on span "×" at bounding box center [823, 11] width 8 height 17
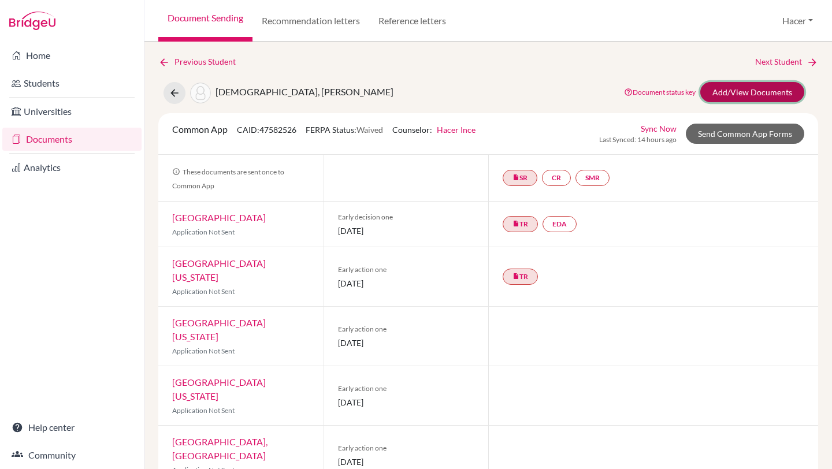
click at [772, 87] on link "Add/View Documents" at bounding box center [753, 92] width 104 height 20
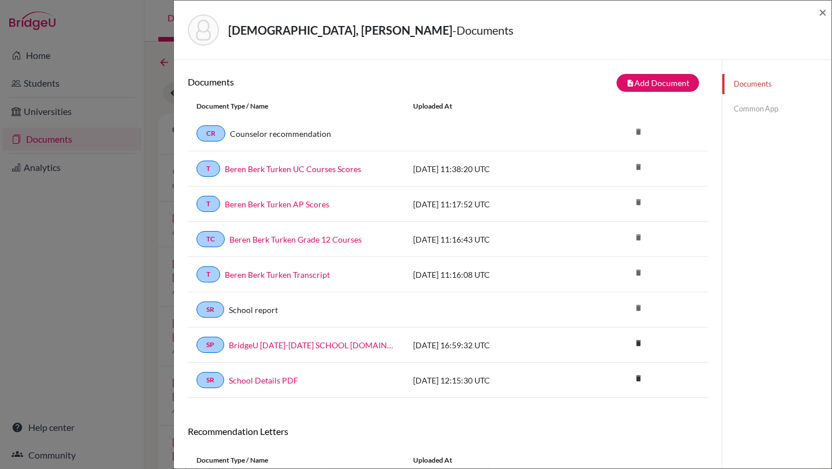
click at [761, 106] on link "Common App" at bounding box center [776, 109] width 109 height 20
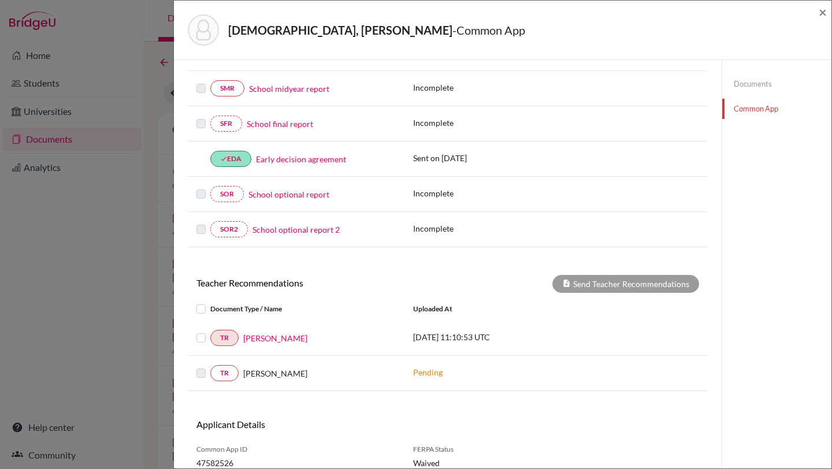
scroll to position [289, 0]
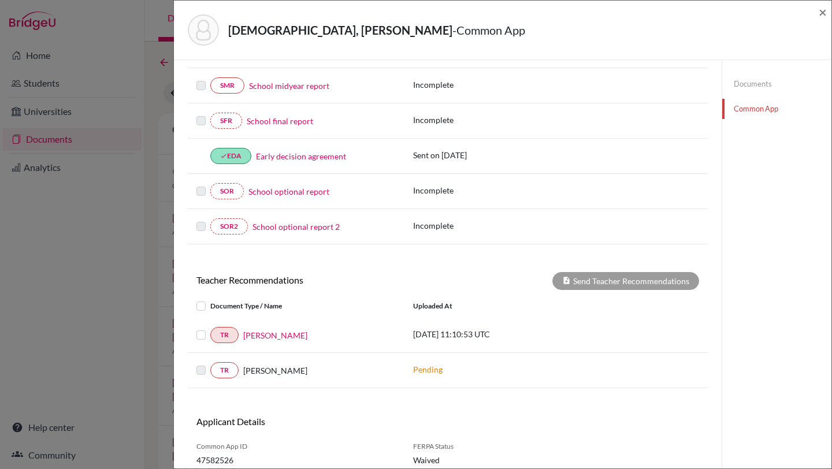
click at [210, 328] on label at bounding box center [210, 328] width 0 height 0
click at [0, 0] on input "checkbox" at bounding box center [0, 0] width 0 height 0
click at [606, 280] on button "Send Teacher Recommendations" at bounding box center [626, 281] width 147 height 18
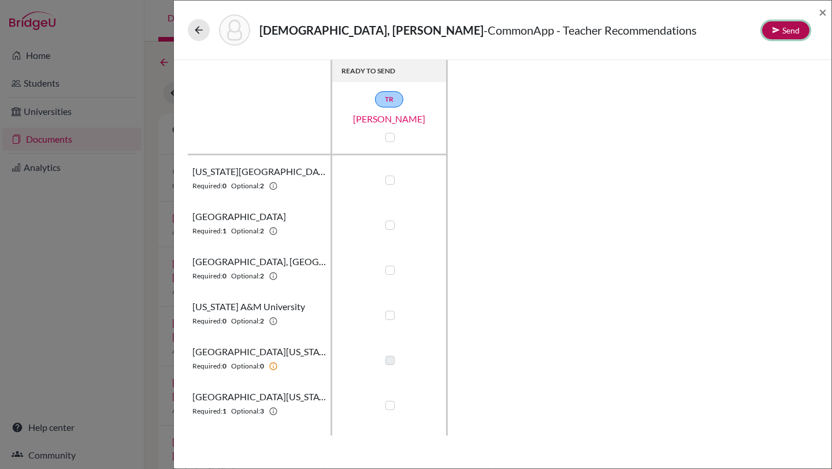
click at [792, 30] on button "Send" at bounding box center [785, 30] width 47 height 18
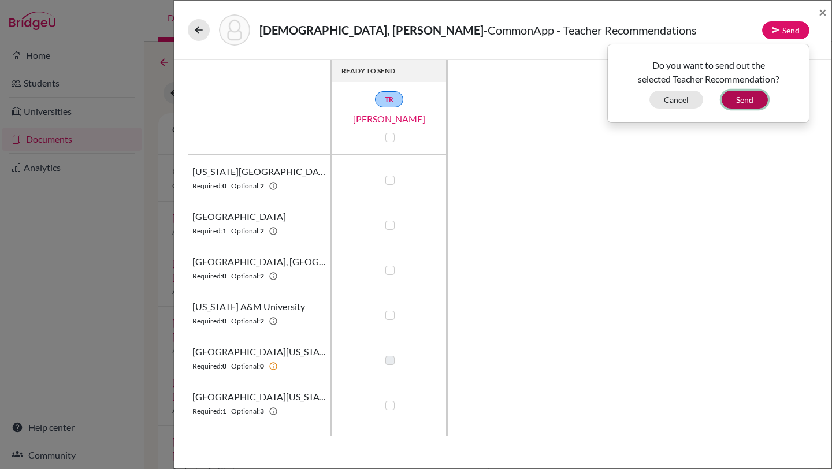
click at [738, 94] on button "Send" at bounding box center [745, 100] width 46 height 18
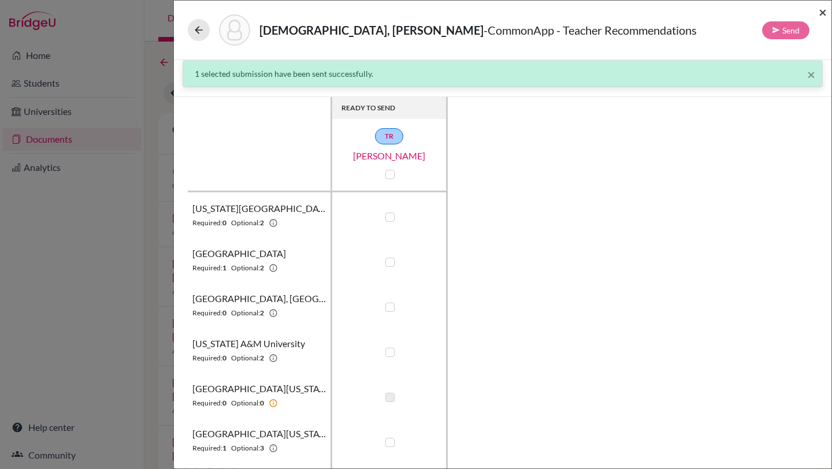
click at [825, 10] on span "×" at bounding box center [823, 11] width 8 height 17
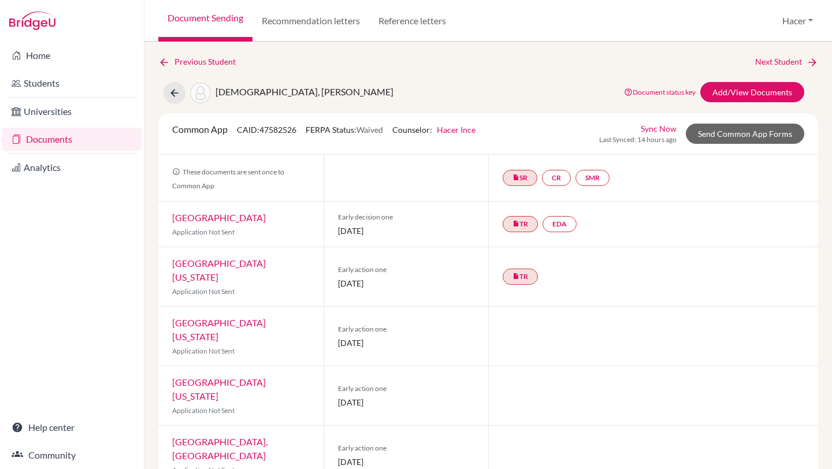
click at [43, 144] on link "Documents" at bounding box center [71, 139] width 139 height 23
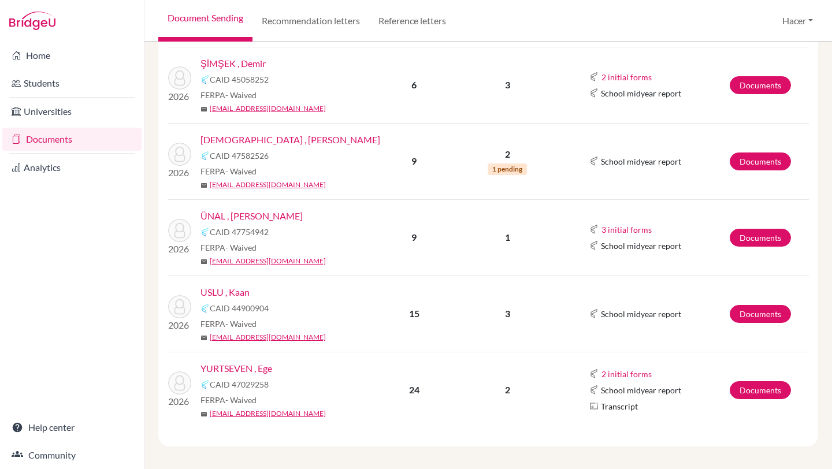
scroll to position [602, 0]
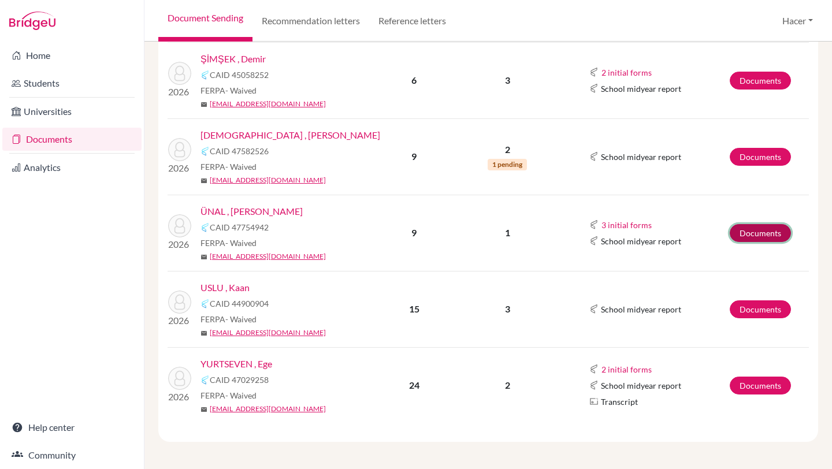
click at [771, 228] on link "Documents" at bounding box center [760, 233] width 61 height 18
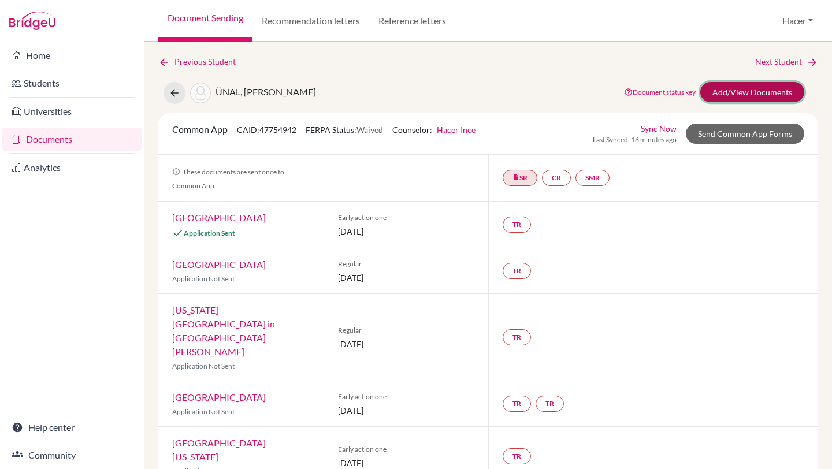
click at [762, 92] on link "Add/View Documents" at bounding box center [753, 92] width 104 height 20
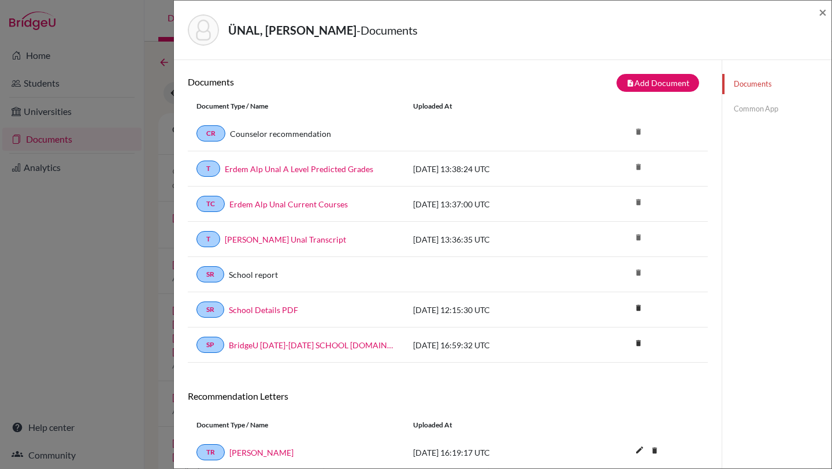
click at [765, 110] on link "Common App" at bounding box center [776, 109] width 109 height 20
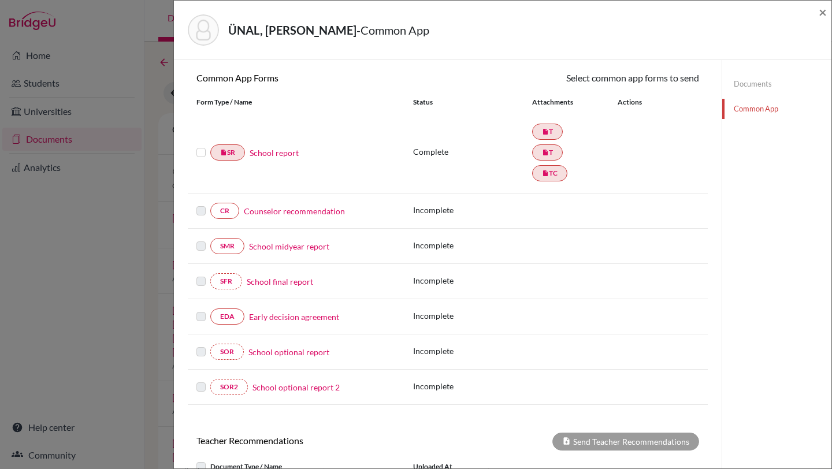
scroll to position [106, 0]
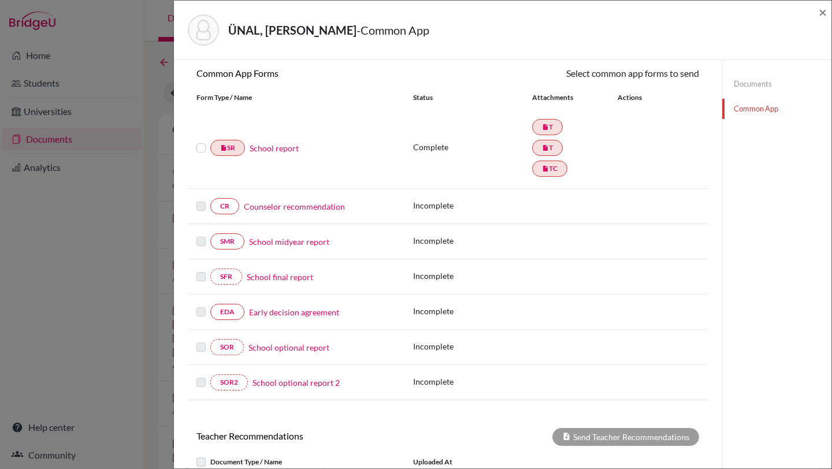
click at [286, 149] on link "School report" at bounding box center [274, 148] width 49 height 12
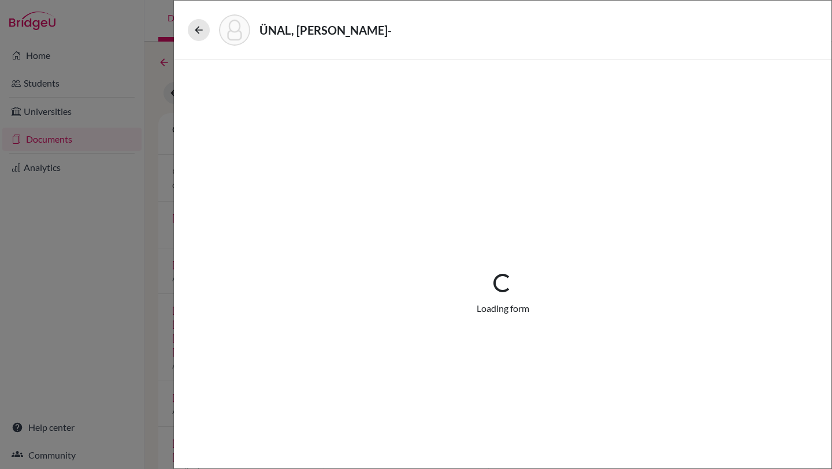
select select "2"
select select "683940"
select select "1"
select select "683941"
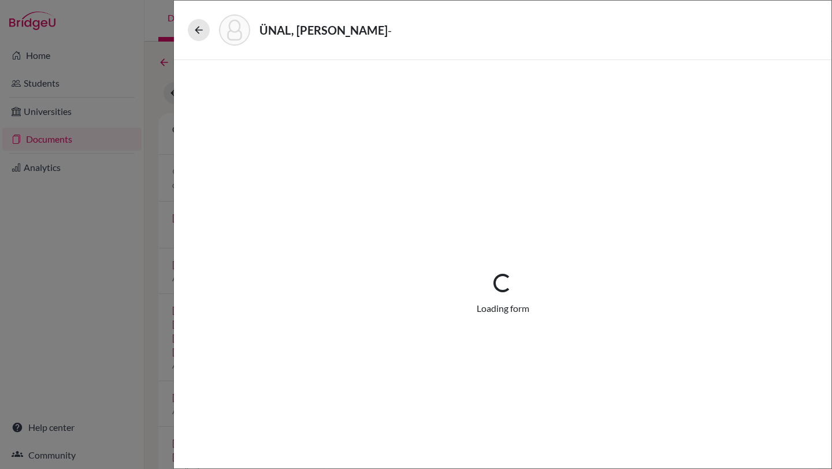
select select "683942"
select select "0"
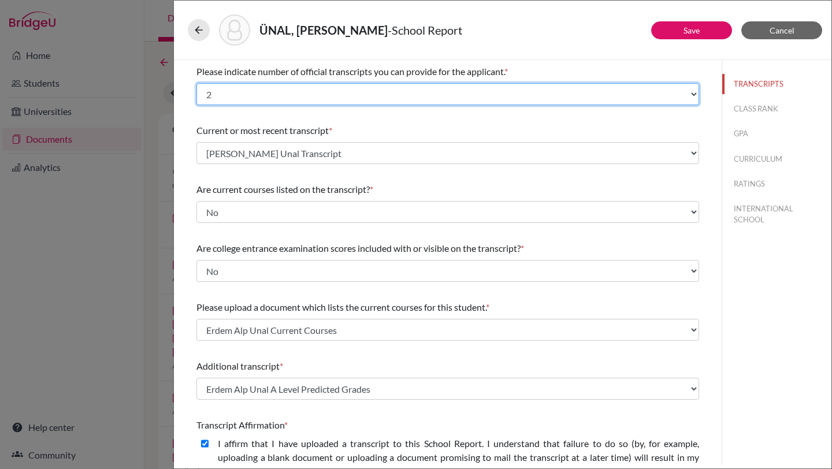
click at [694, 94] on select "Select... 1 2 3 4" at bounding box center [448, 94] width 503 height 22
click at [197, 83] on select "Select... 1 2 3 4" at bounding box center [448, 94] width 503 height 22
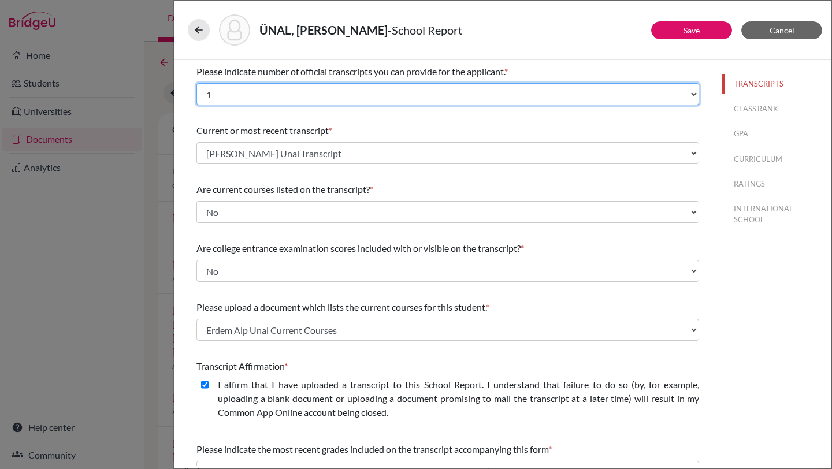
click at [696, 95] on select "Select... 1 2 3 4" at bounding box center [448, 94] width 503 height 22
select select "2"
click at [197, 83] on select "Select... 1 2 3 4" at bounding box center [448, 94] width 503 height 22
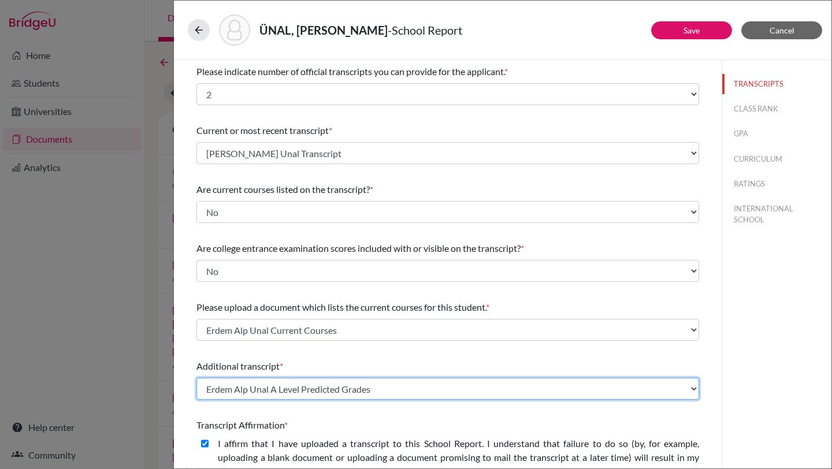
click at [694, 388] on select "Select existing document or upload a new one Erdem Alp Unal A Level Predicted G…" at bounding box center [448, 389] width 503 height 22
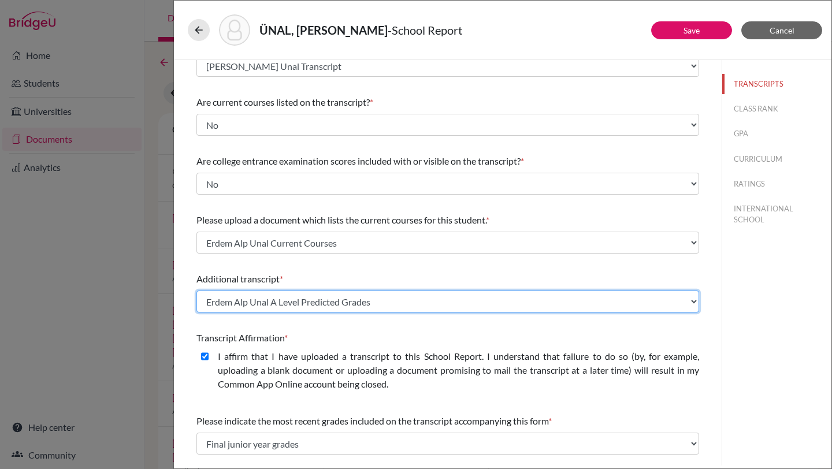
scroll to position [88, 0]
click at [690, 301] on select "Select existing document or upload a new one Erdem Alp Unal A Level Predicted G…" at bounding box center [448, 301] width 503 height 22
select select "Upload New File"
click at [197, 290] on select "Select existing document or upload a new one Erdem Alp Unal A Level Predicted G…" at bounding box center [448, 301] width 503 height 22
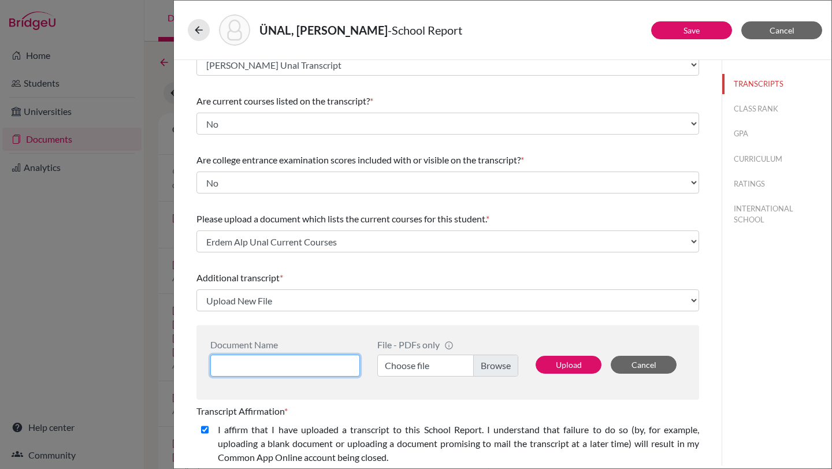
click at [261, 365] on input at bounding box center [285, 366] width 150 height 22
type input "[PERSON_NAME] Unal AP Scores"
click at [484, 365] on label "Choose file" at bounding box center [447, 366] width 141 height 22
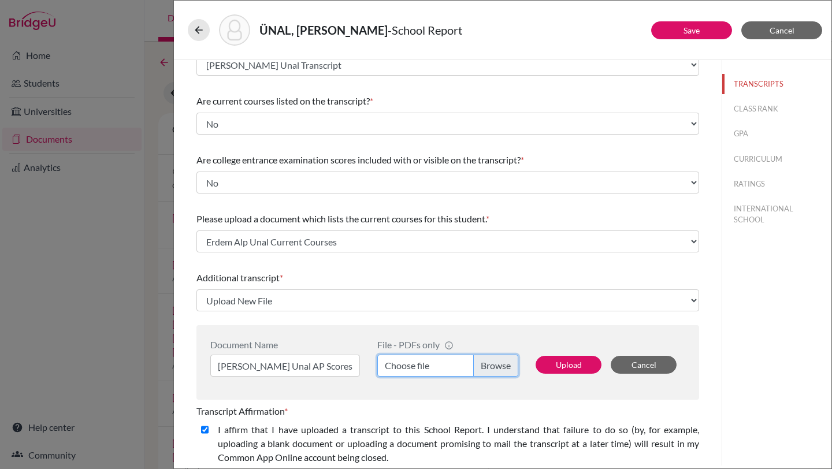
click at [484, 365] on input "Choose file" at bounding box center [447, 366] width 141 height 22
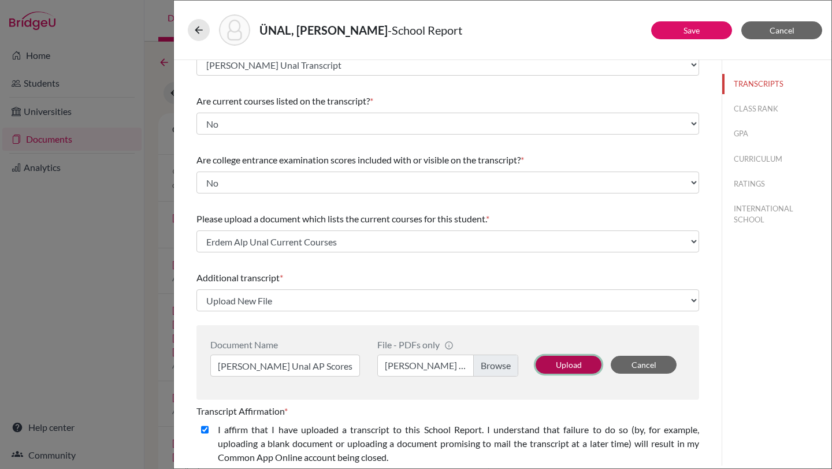
click at [557, 361] on button "Upload" at bounding box center [569, 365] width 66 height 18
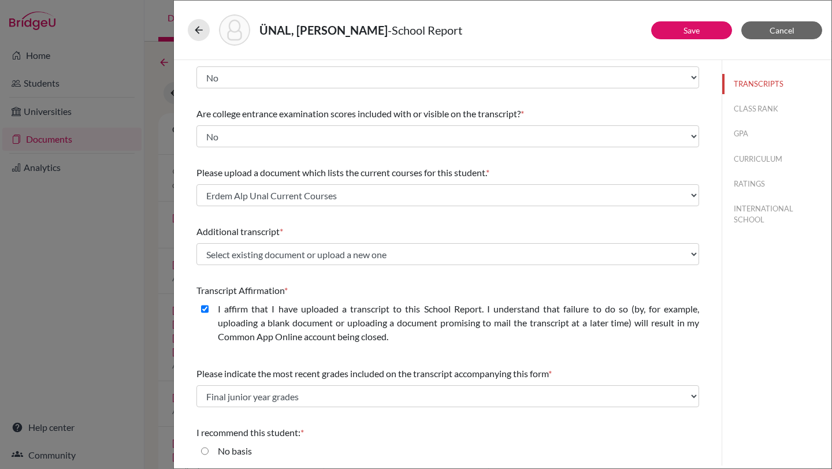
scroll to position [210, 0]
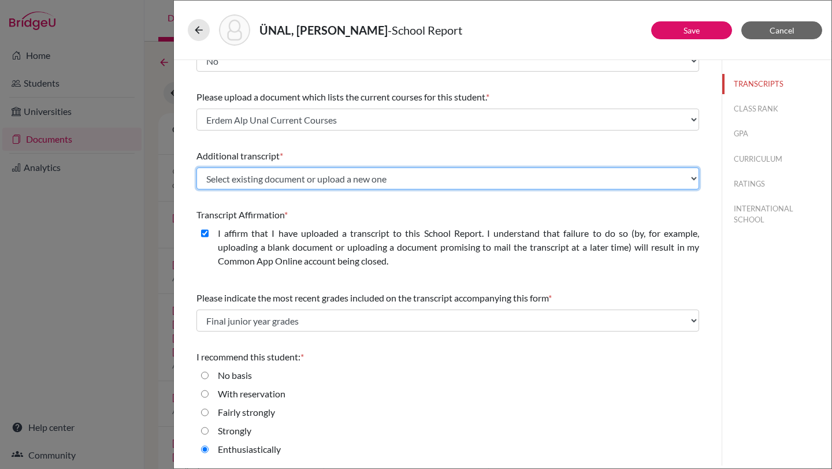
click at [693, 179] on select "Select existing document or upload a new one Erdem Alp Unal AP Scores Erdem Alp…" at bounding box center [448, 179] width 503 height 22
select select "688579"
click at [197, 168] on select "Select existing document or upload a new one Erdem Alp Unal AP Scores Erdem Alp…" at bounding box center [448, 179] width 503 height 22
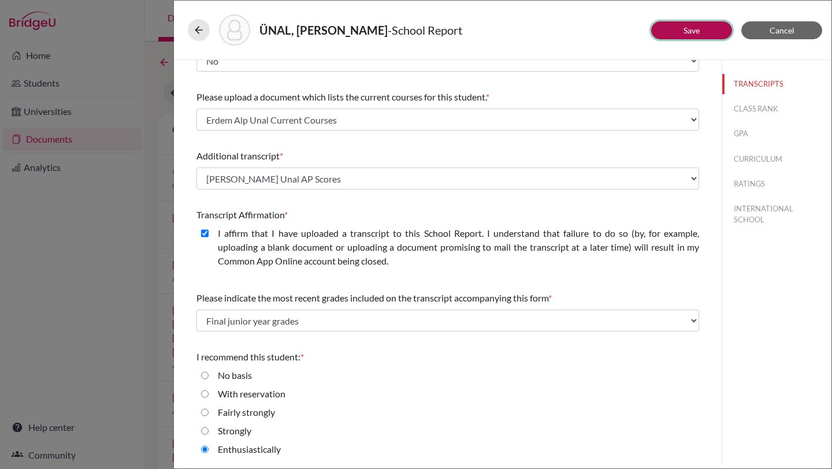
click at [692, 34] on link "Save" at bounding box center [692, 30] width 16 height 10
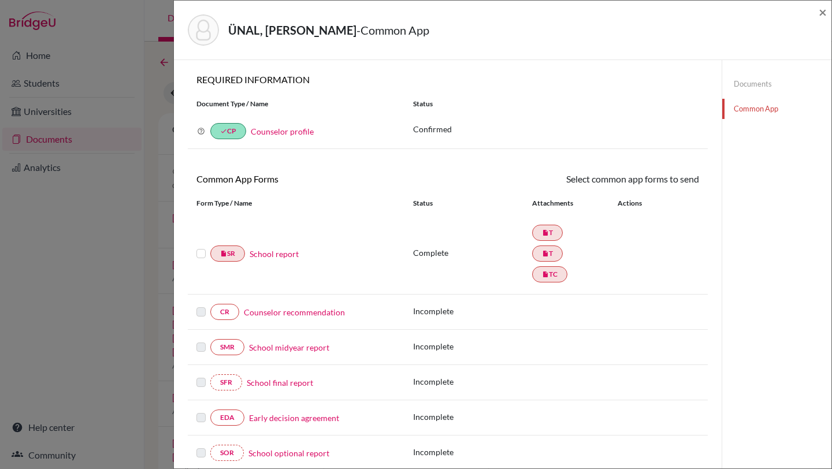
click at [765, 83] on link "Documents" at bounding box center [776, 84] width 109 height 20
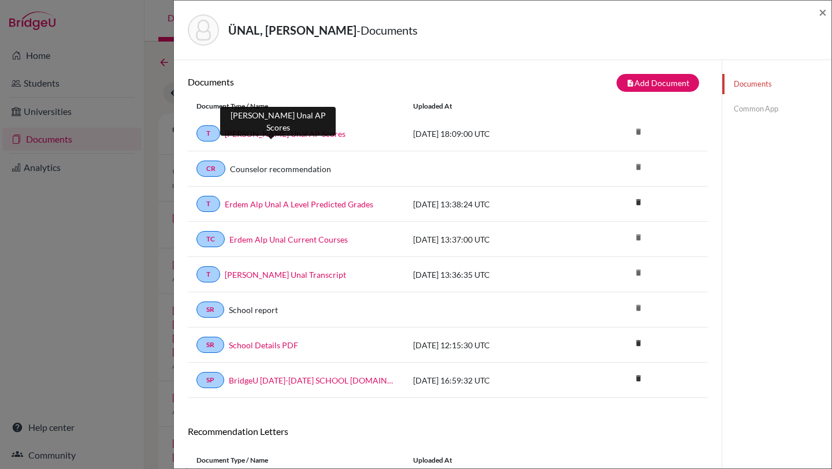
click at [297, 129] on link "[PERSON_NAME] Unal AP Scores" at bounding box center [285, 134] width 121 height 12
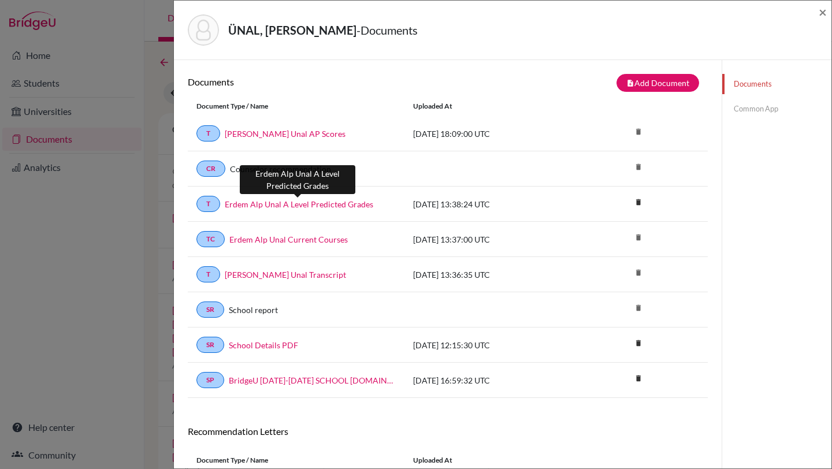
click at [323, 205] on link "Erdem Alp Unal A Level Predicted Grades" at bounding box center [299, 204] width 149 height 12
click at [764, 111] on link "Common App" at bounding box center [776, 109] width 109 height 20
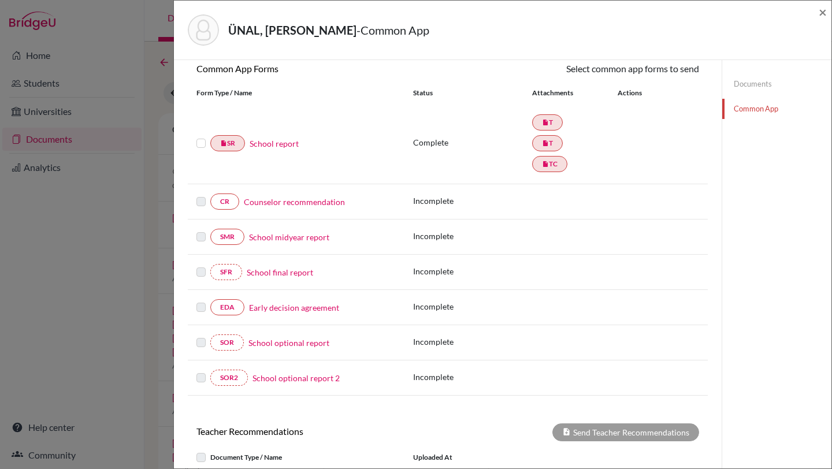
scroll to position [113, 0]
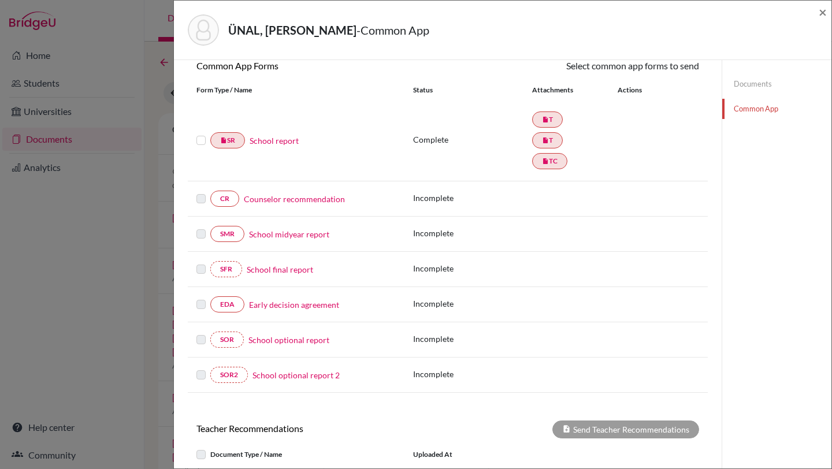
click at [279, 198] on link "Counselor recommendation" at bounding box center [294, 199] width 101 height 12
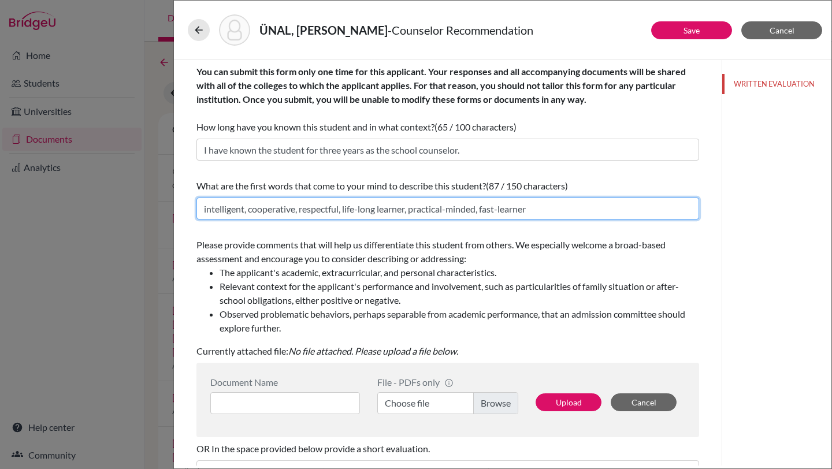
click at [543, 211] on input "intelligent, cooperative, respectful, life-long learner, practical-minded, fast…" at bounding box center [448, 209] width 503 height 22
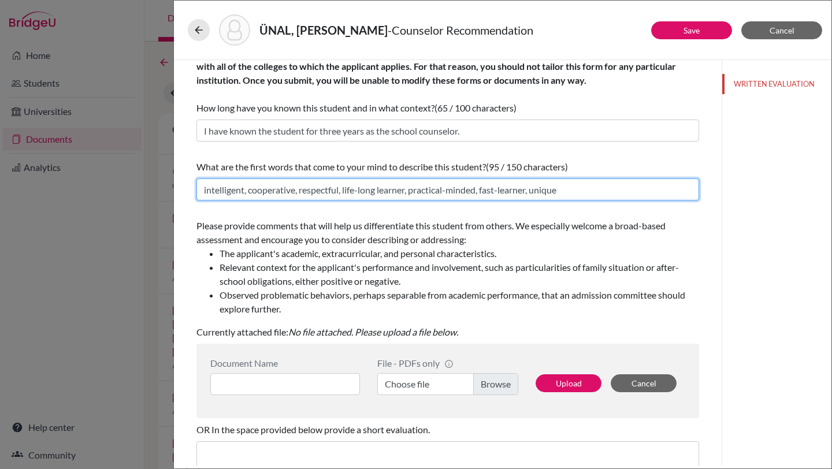
scroll to position [17, 0]
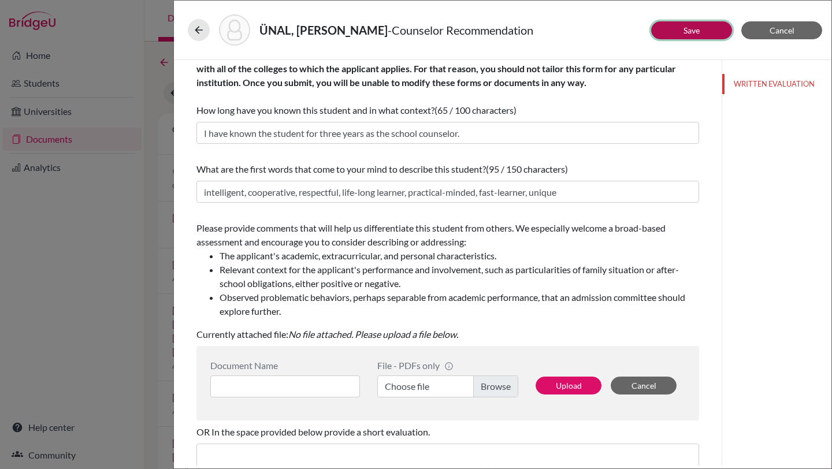
click at [669, 29] on button "Save" at bounding box center [691, 30] width 81 height 18
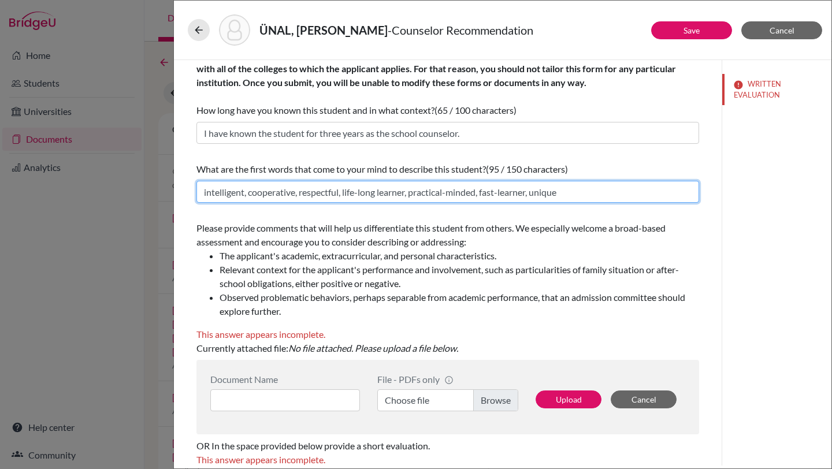
click at [595, 191] on input "intelligent, cooperative, respectful, life-long learner, practical-minded, fast…" at bounding box center [448, 192] width 503 height 22
type input "intelligent, cooperative, respectful, life-long learner, practical-minded, fast…"
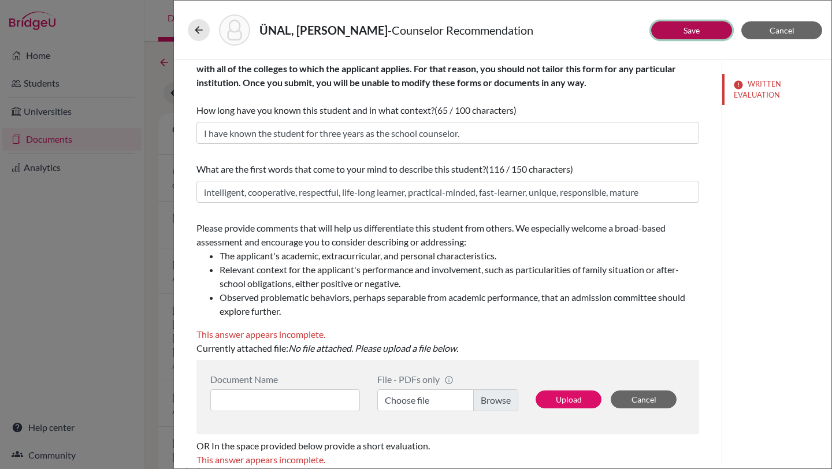
click at [691, 30] on link "Save" at bounding box center [692, 30] width 16 height 10
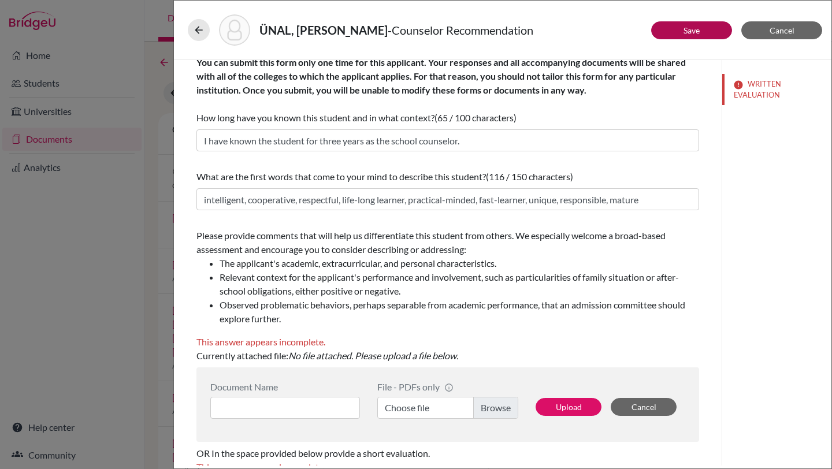
scroll to position [0, 0]
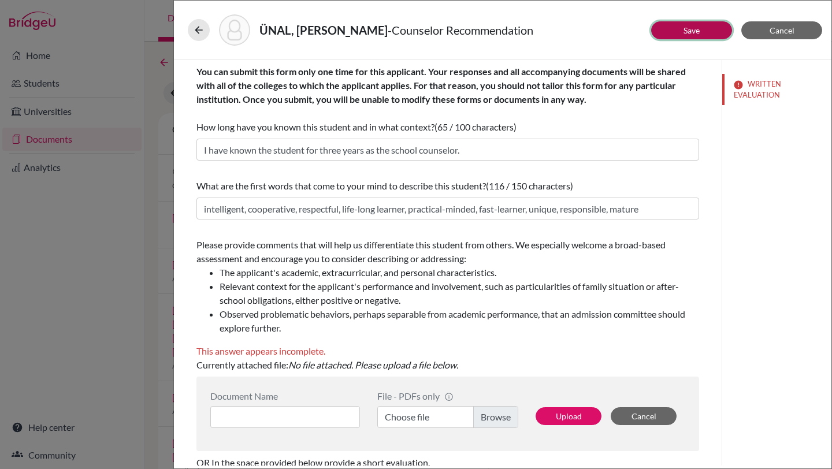
click at [684, 29] on link "Save" at bounding box center [692, 30] width 16 height 10
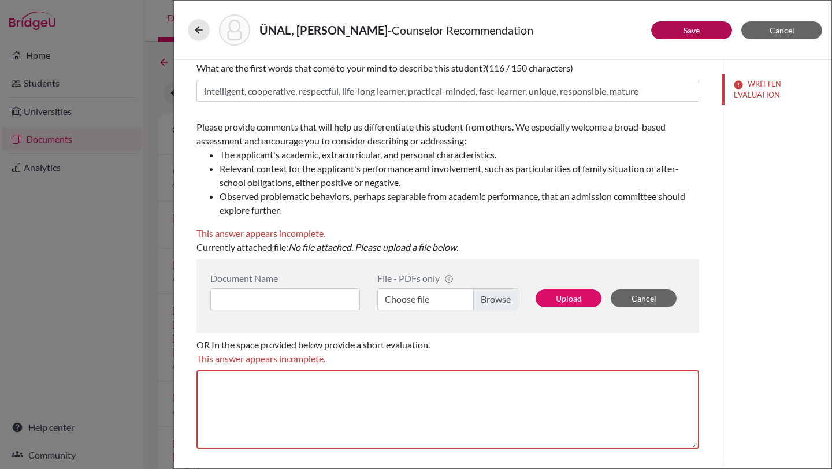
scroll to position [120, 0]
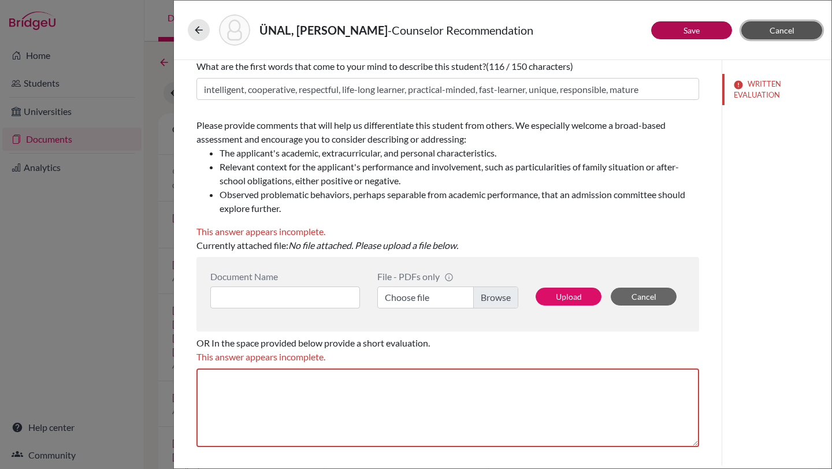
click at [763, 31] on button "Cancel" at bounding box center [782, 30] width 81 height 18
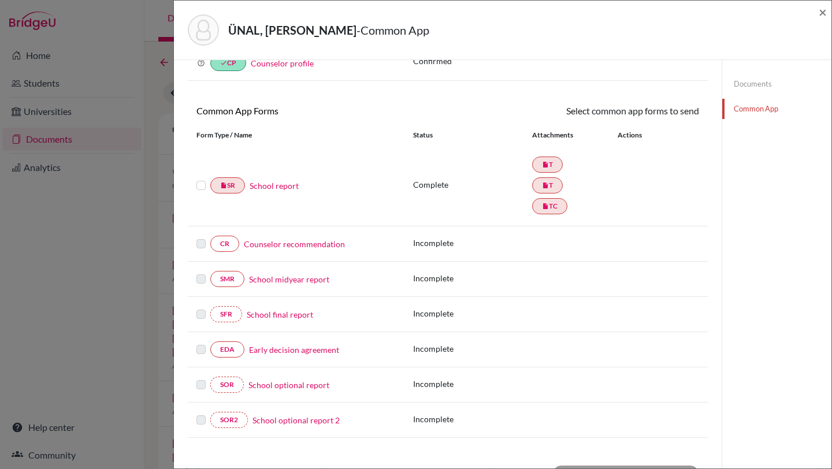
scroll to position [73, 0]
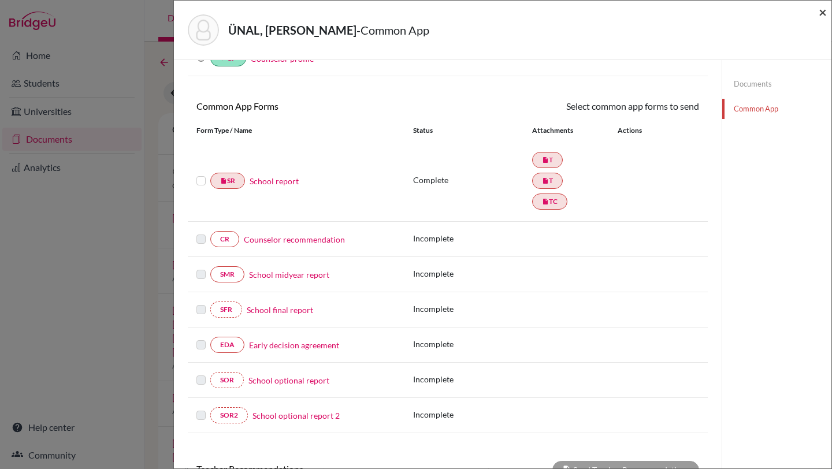
click at [822, 10] on span "×" at bounding box center [823, 11] width 8 height 17
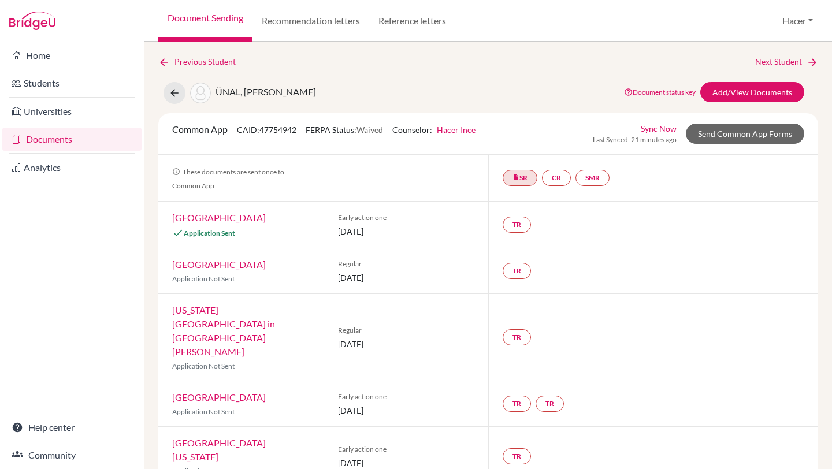
click at [29, 146] on link "Documents" at bounding box center [71, 139] width 139 height 23
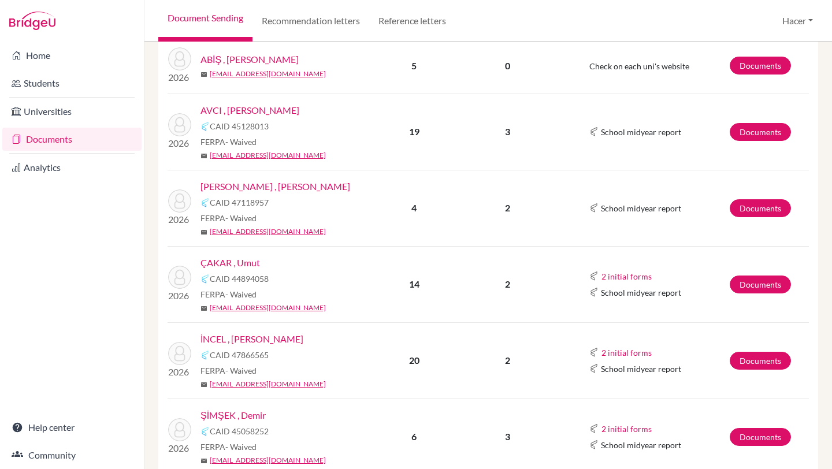
scroll to position [284, 0]
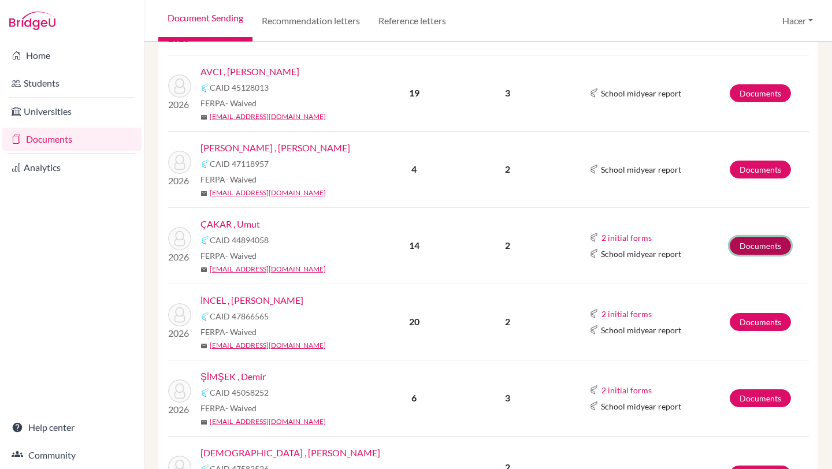
click at [748, 244] on link "Documents" at bounding box center [760, 246] width 61 height 18
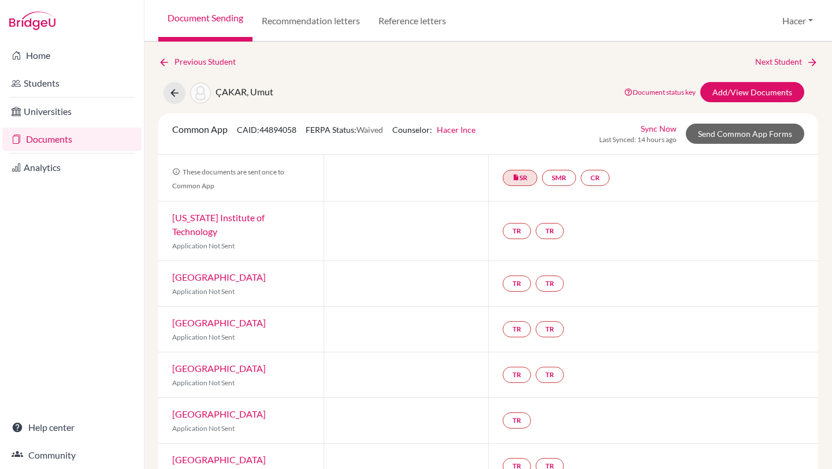
click at [49, 134] on link "Documents" at bounding box center [71, 139] width 139 height 23
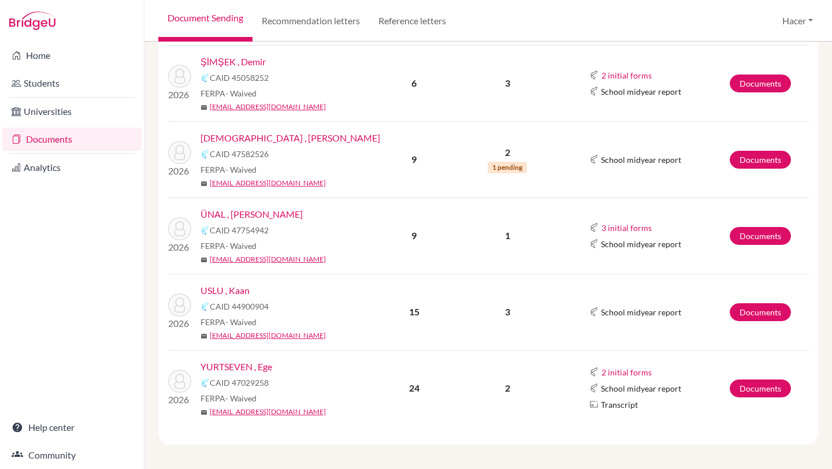
scroll to position [602, 0]
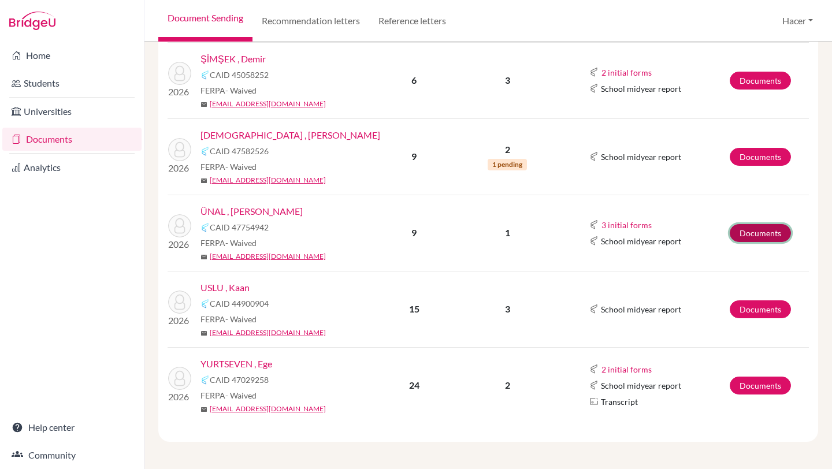
click at [748, 233] on link "Documents" at bounding box center [760, 233] width 61 height 18
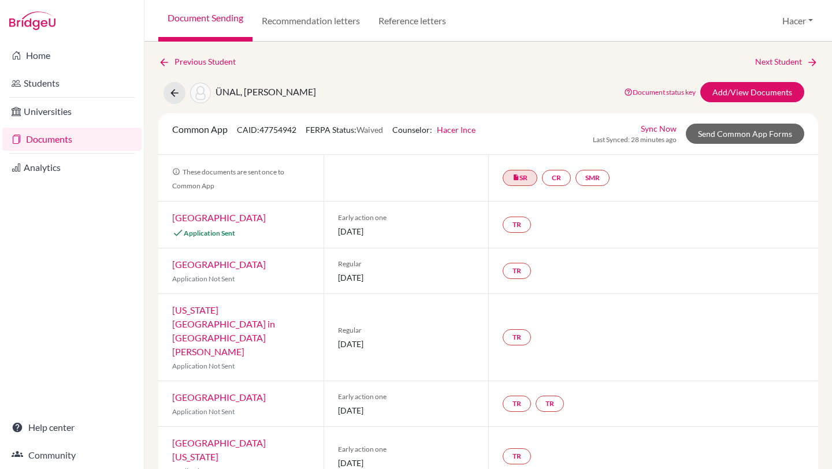
click at [36, 136] on link "Documents" at bounding box center [71, 139] width 139 height 23
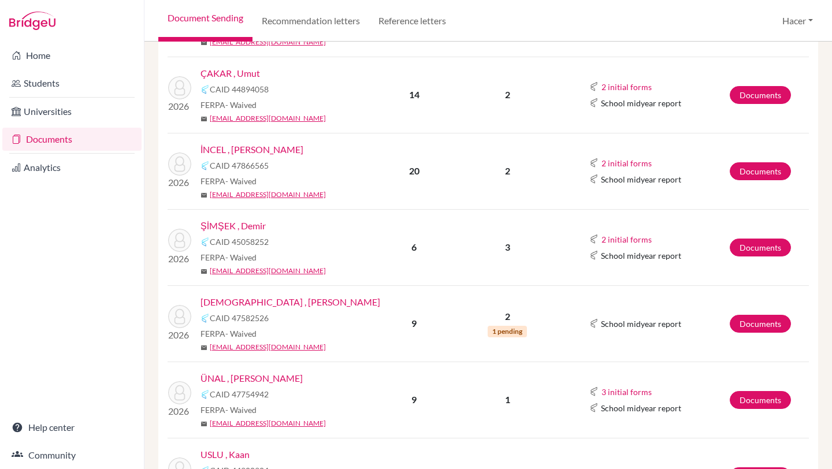
scroll to position [436, 0]
click at [761, 164] on link "Documents" at bounding box center [760, 171] width 61 height 18
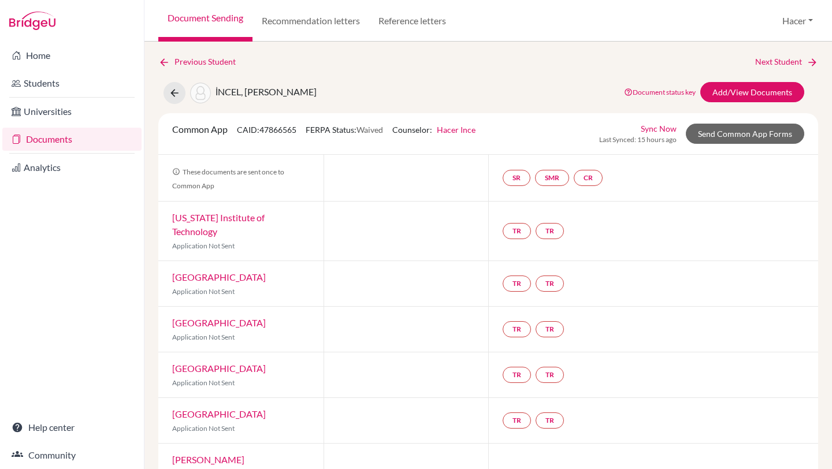
click at [39, 143] on link "Documents" at bounding box center [71, 139] width 139 height 23
